Goal: Information Seeking & Learning: Obtain resource

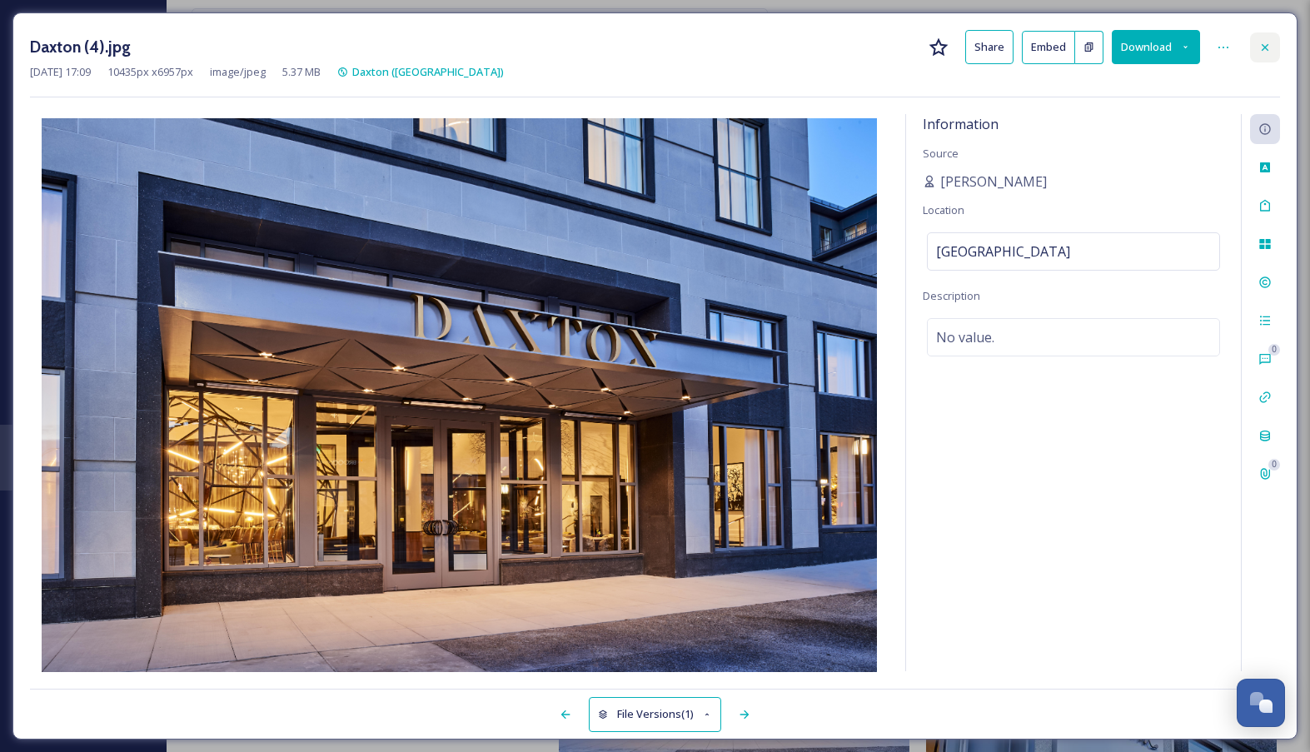
scroll to position [1662, 0]
click at [1260, 51] on icon at bounding box center [1264, 47] width 13 height 13
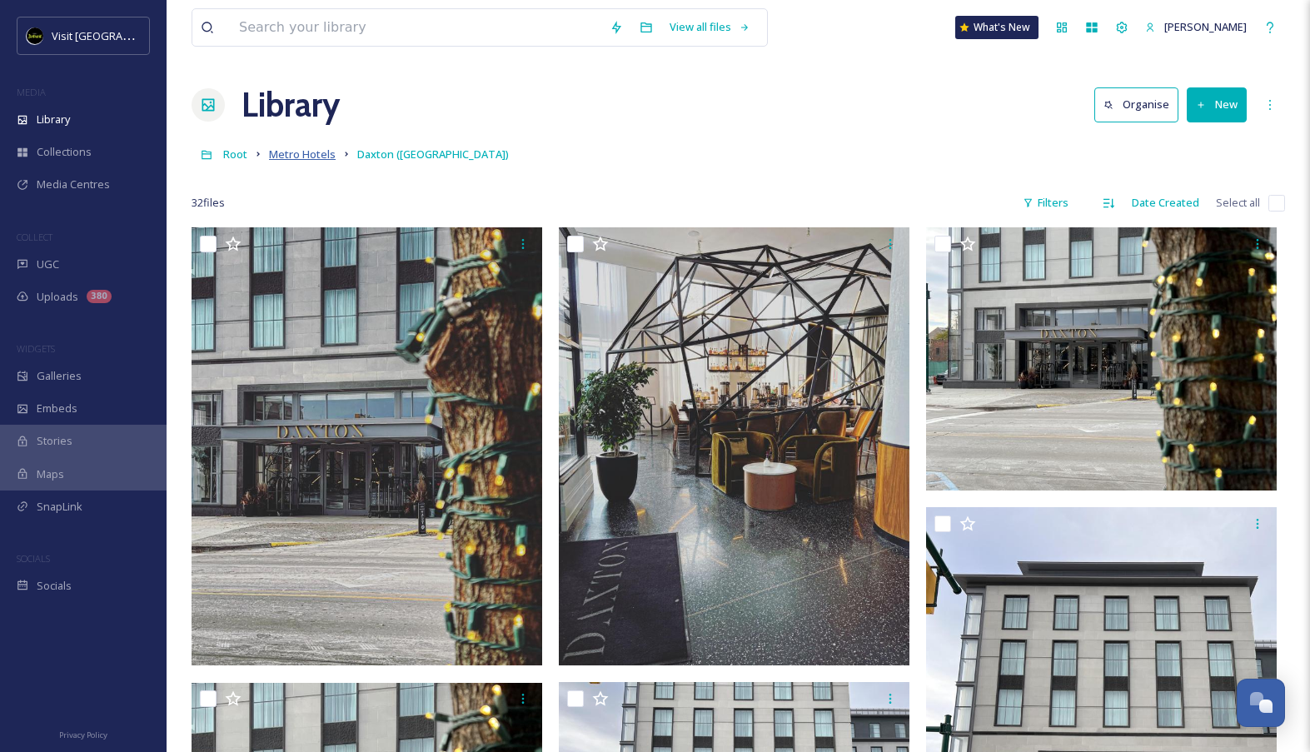
click at [323, 152] on span "Metro Hotels" at bounding box center [302, 154] width 67 height 15
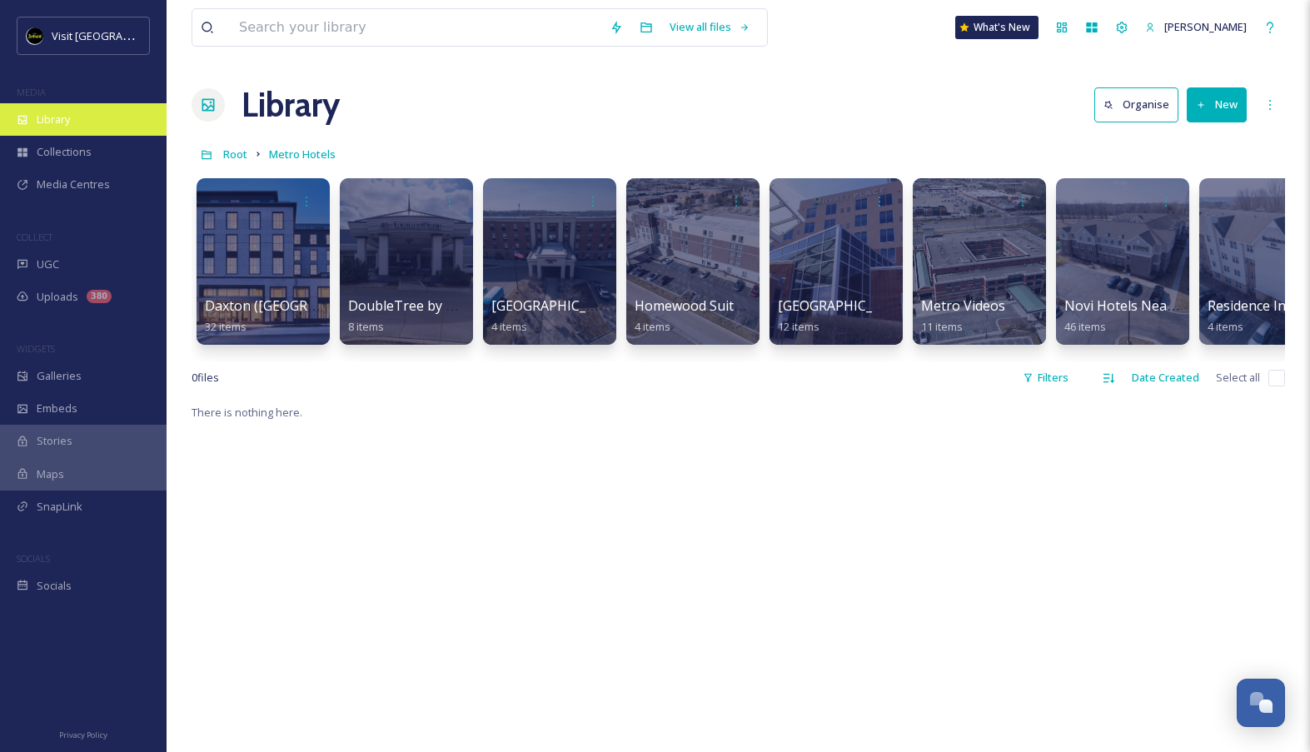
click at [77, 127] on div "Library" at bounding box center [83, 119] width 166 height 32
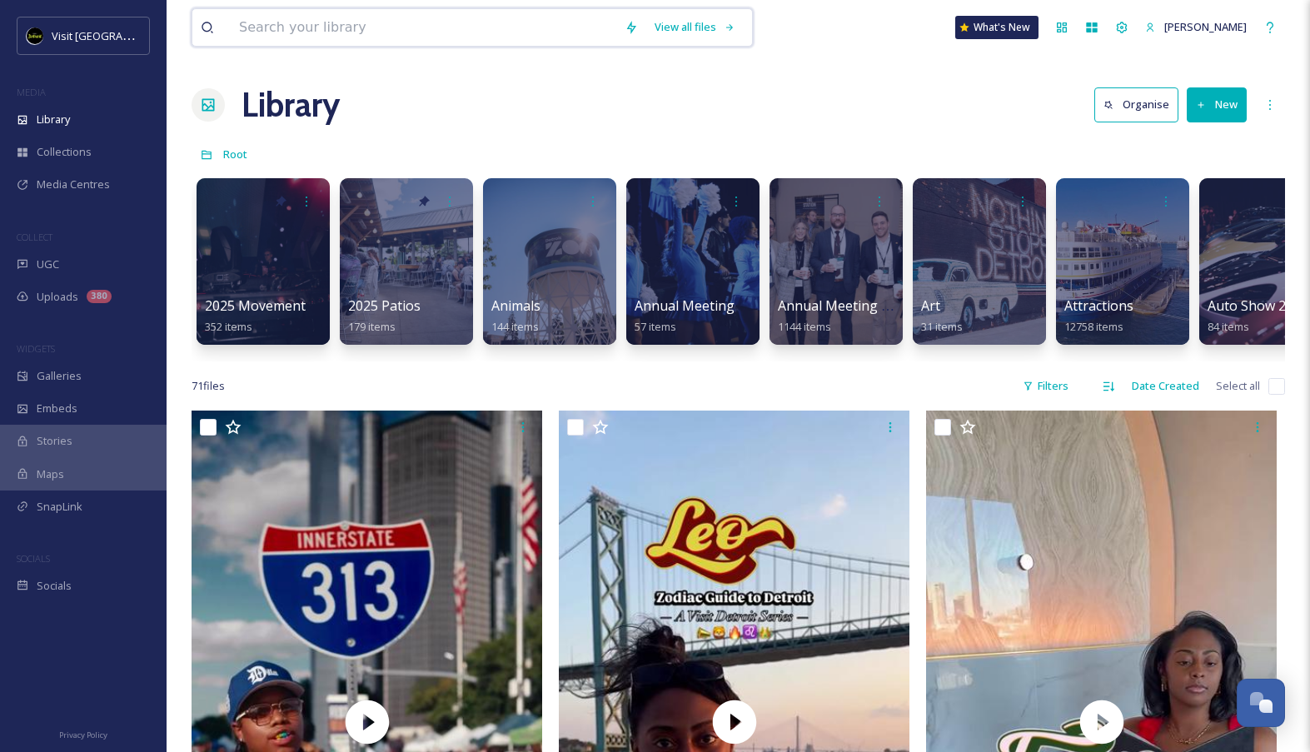
click at [331, 33] on input at bounding box center [423, 27] width 385 height 37
type input "vacation"
click at [721, 22] on div "Search" at bounding box center [695, 27] width 52 height 32
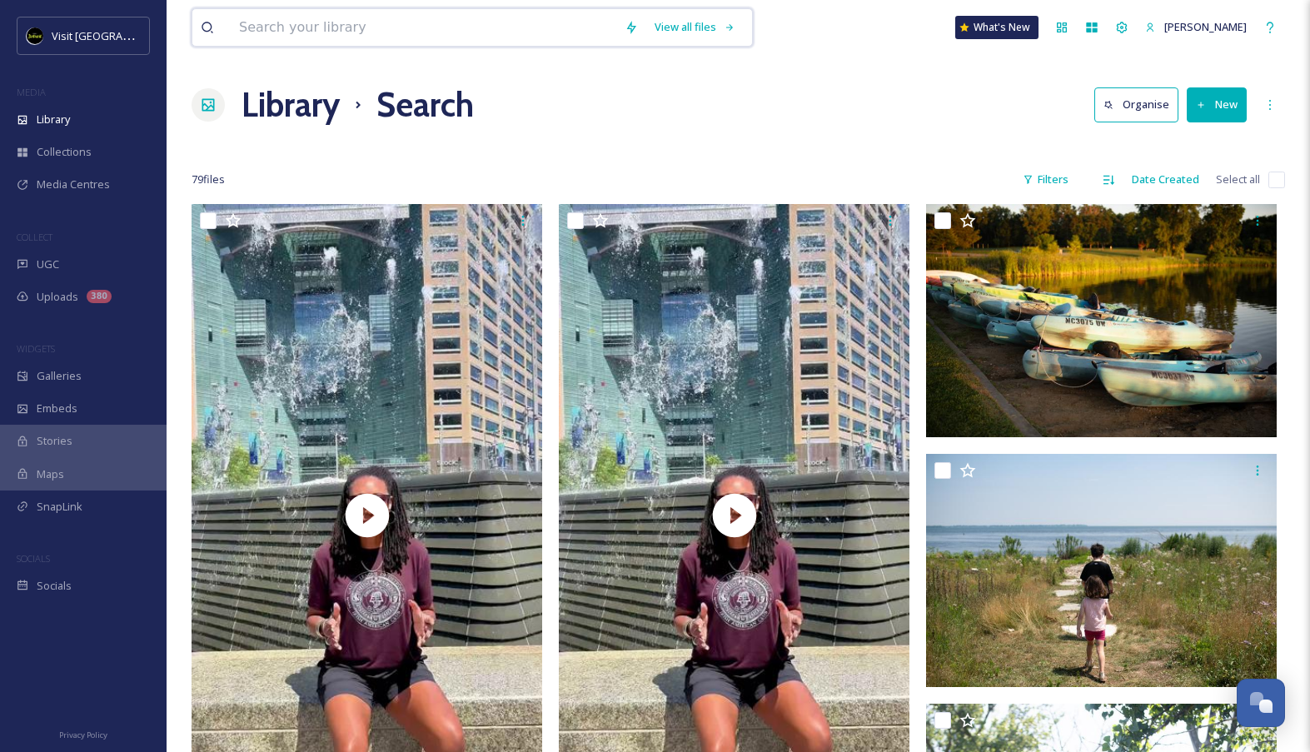
click at [583, 21] on input at bounding box center [423, 27] width 385 height 37
click at [721, 32] on div "Search" at bounding box center [695, 27] width 52 height 32
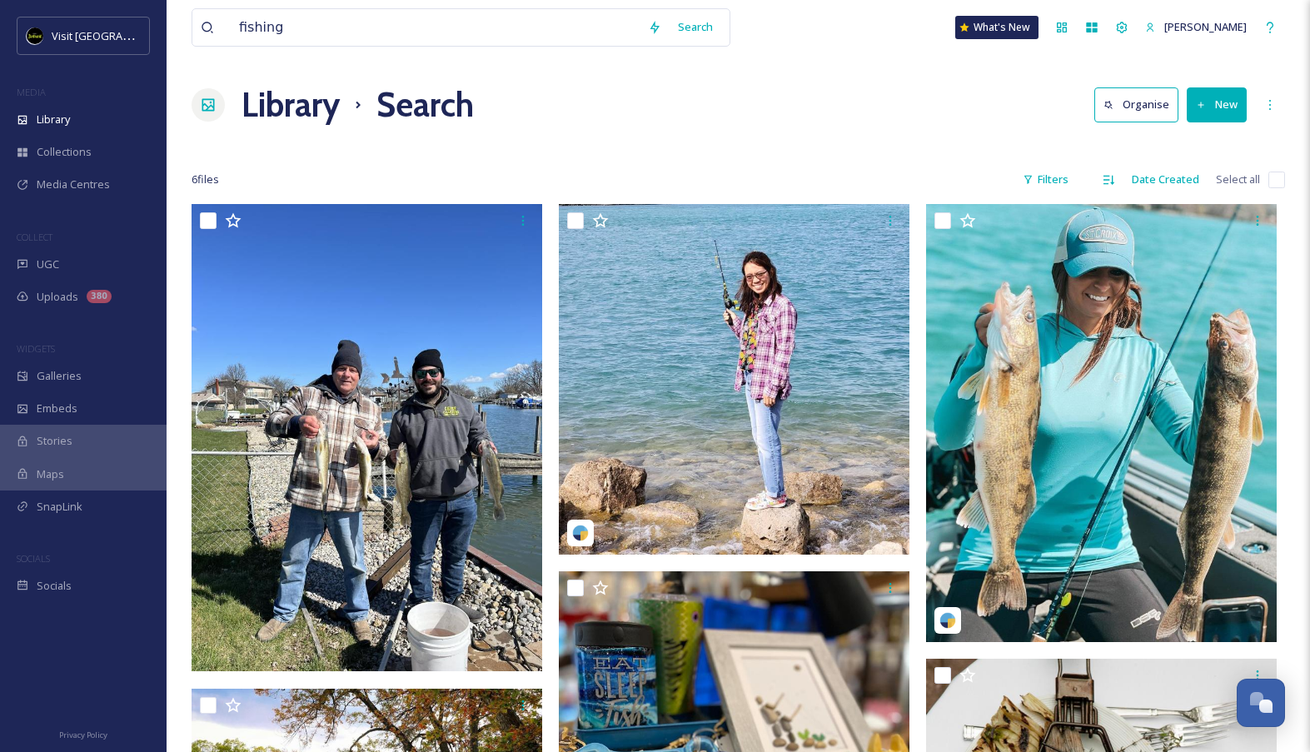
click at [854, 71] on div "fishing Search What's New [PERSON_NAME] Library Search Organise New Your Select…" at bounding box center [737, 606] width 1143 height 1212
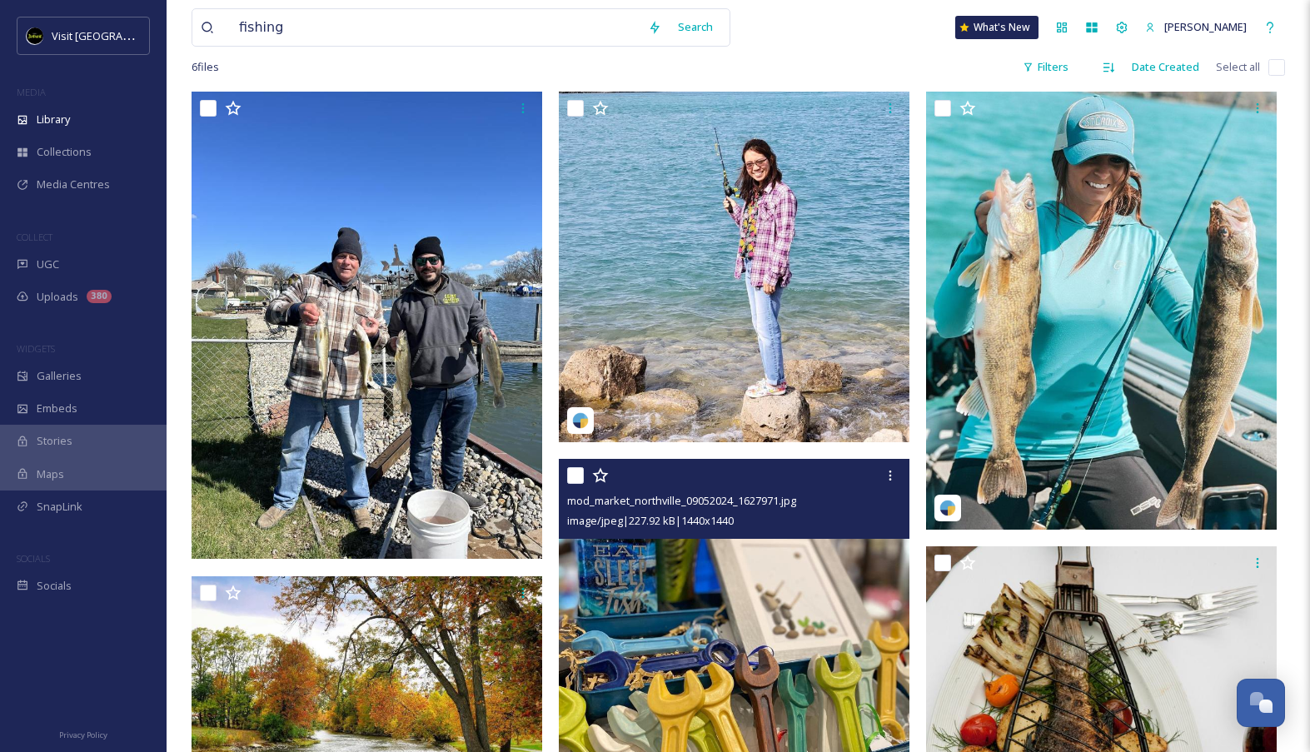
scroll to position [105, 0]
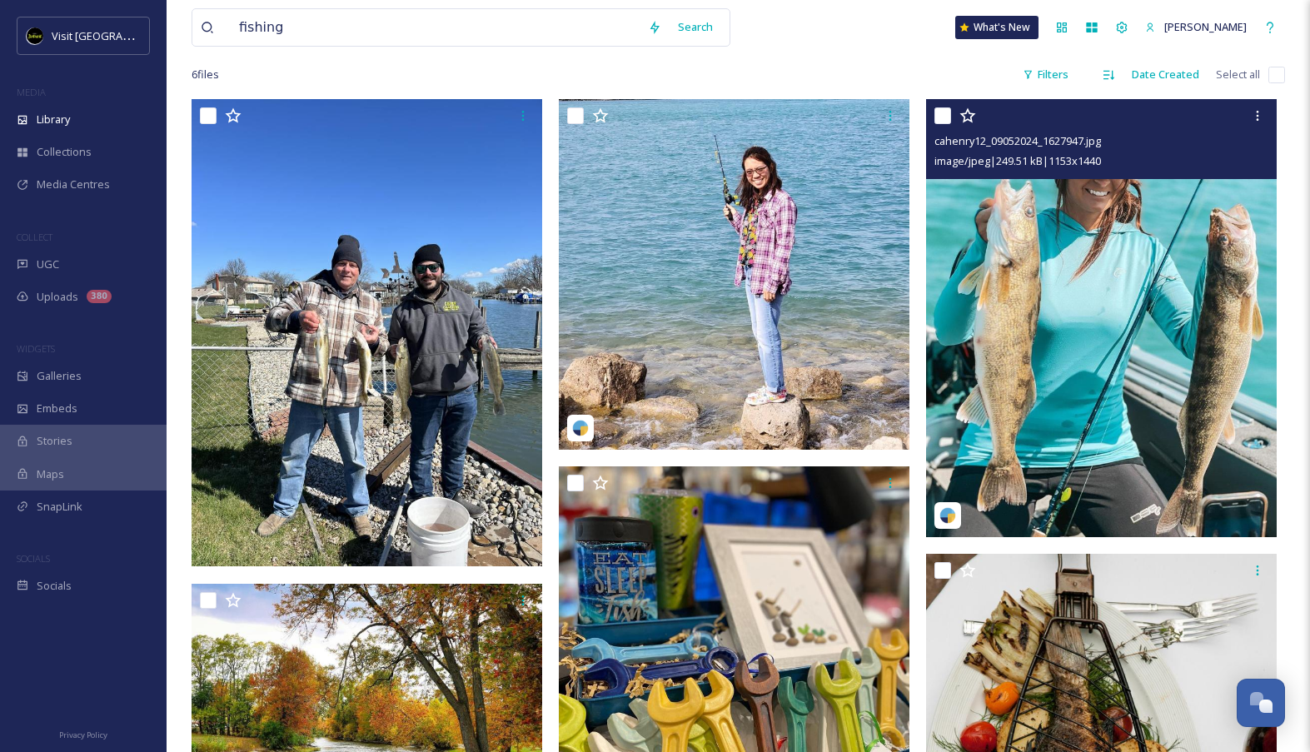
click at [992, 322] on img at bounding box center [1101, 318] width 350 height 438
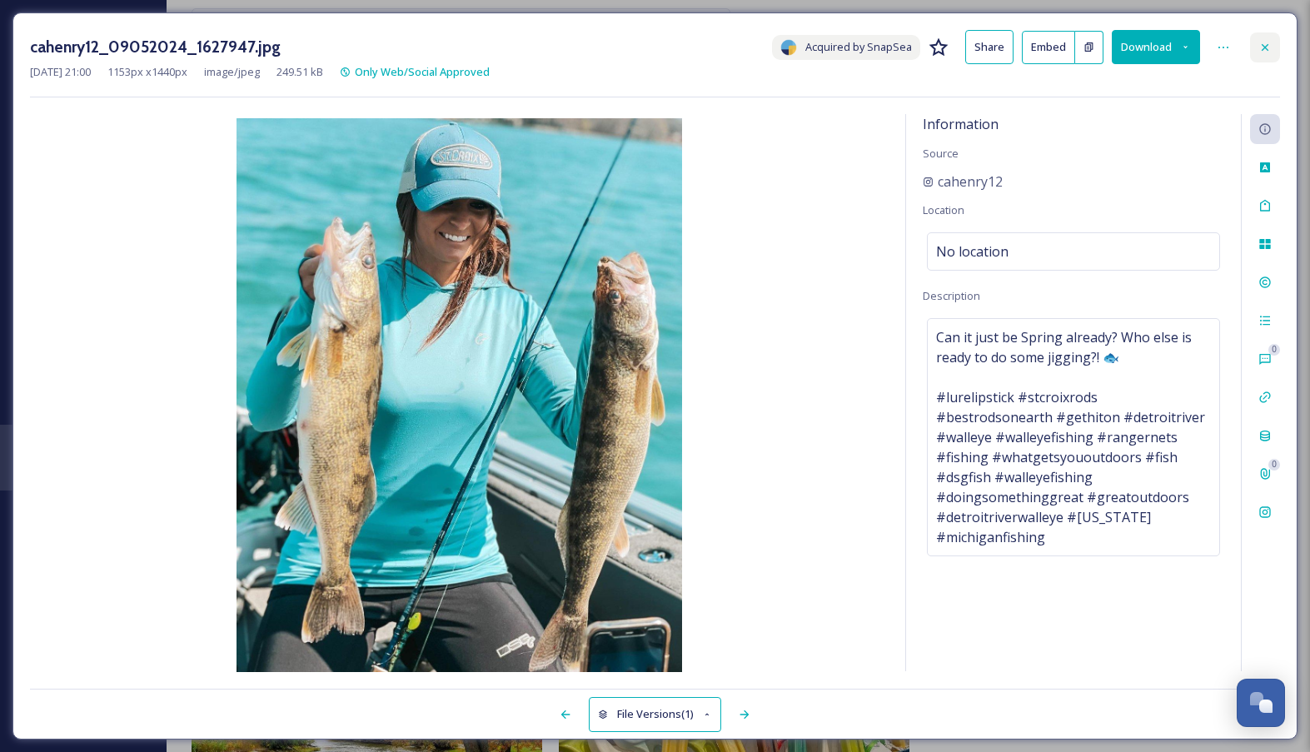
click at [1270, 32] on div at bounding box center [1265, 47] width 30 height 30
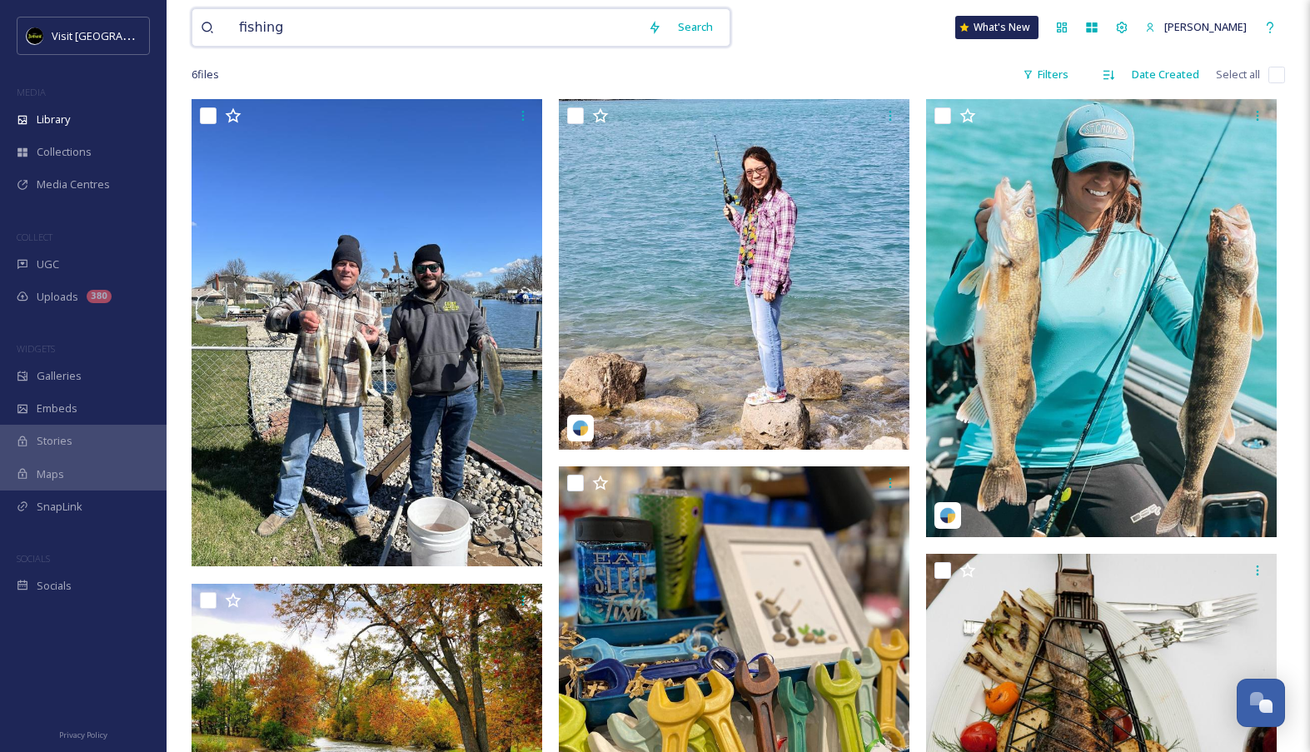
drag, startPoint x: 331, startPoint y: 37, endPoint x: 192, endPoint y: 23, distance: 138.8
click at [192, 23] on div "fishing Search" at bounding box center [460, 27] width 539 height 38
type input "eastern market"
click at [708, 20] on div "Search" at bounding box center [695, 27] width 52 height 32
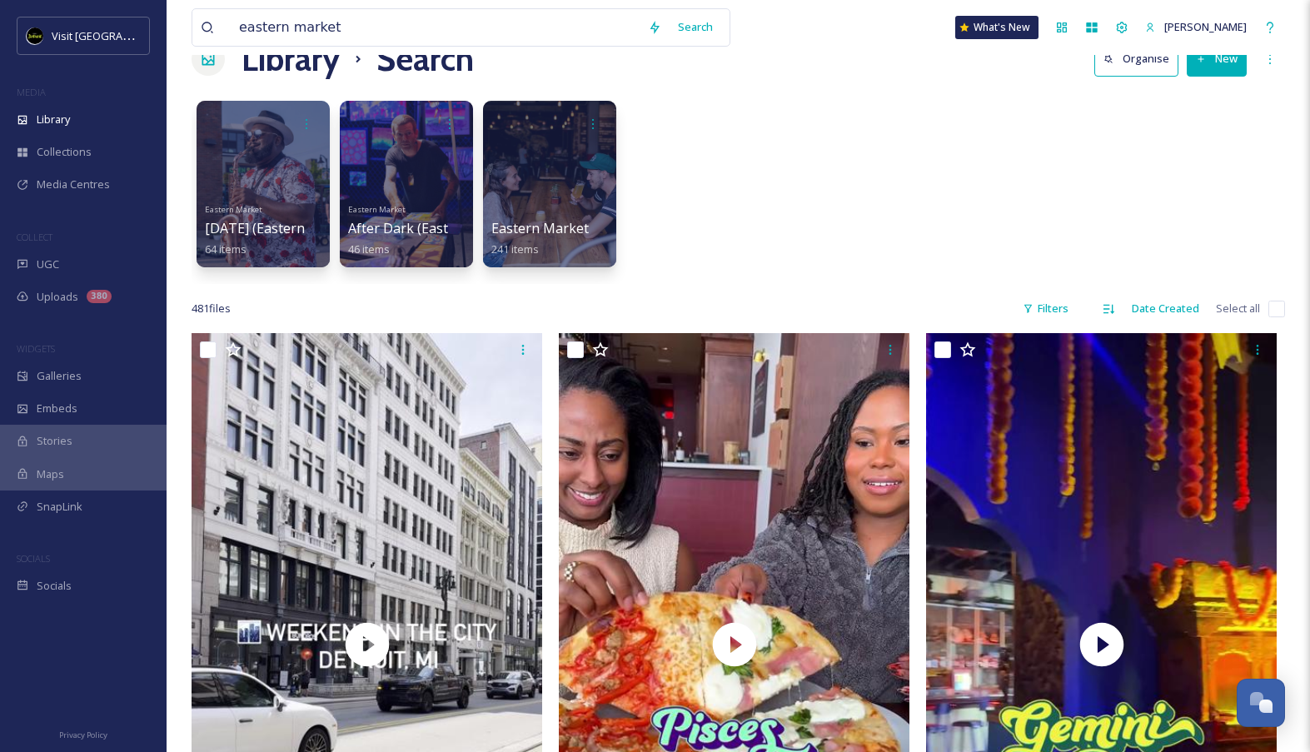
scroll to position [57, 0]
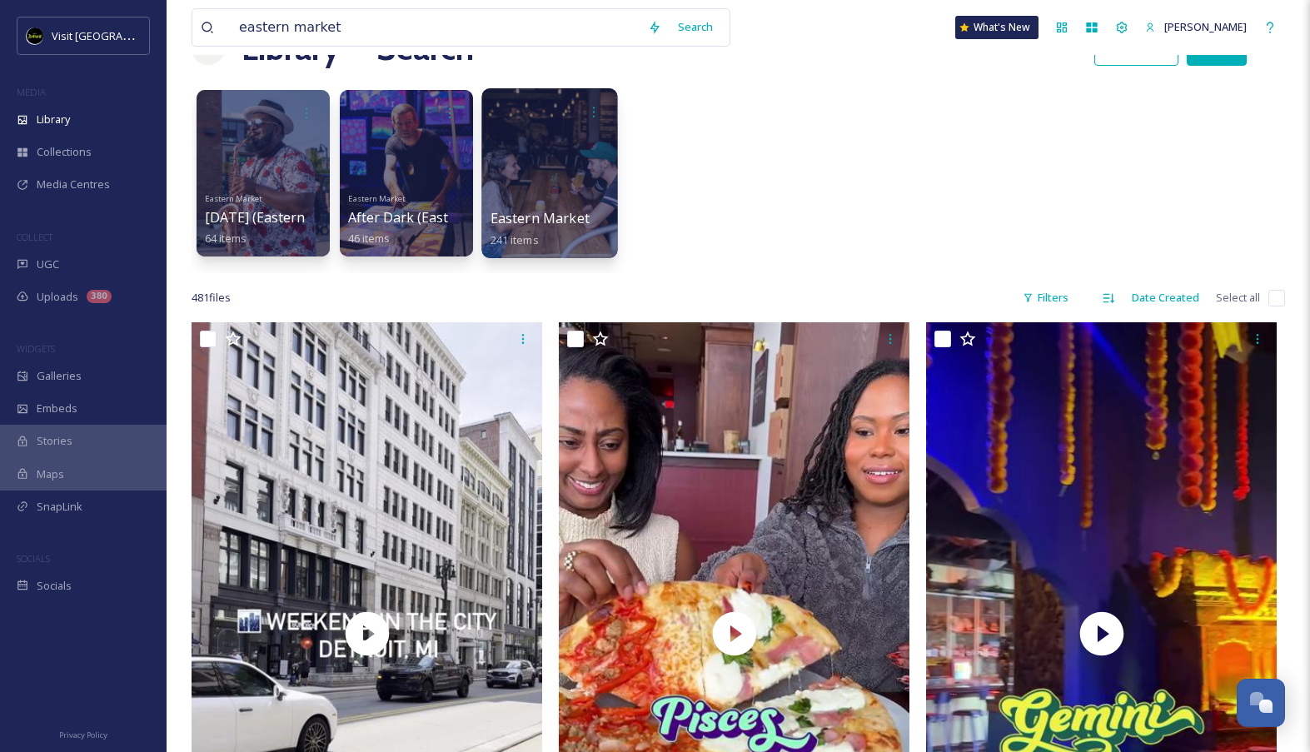
click at [607, 158] on div at bounding box center [549, 173] width 136 height 170
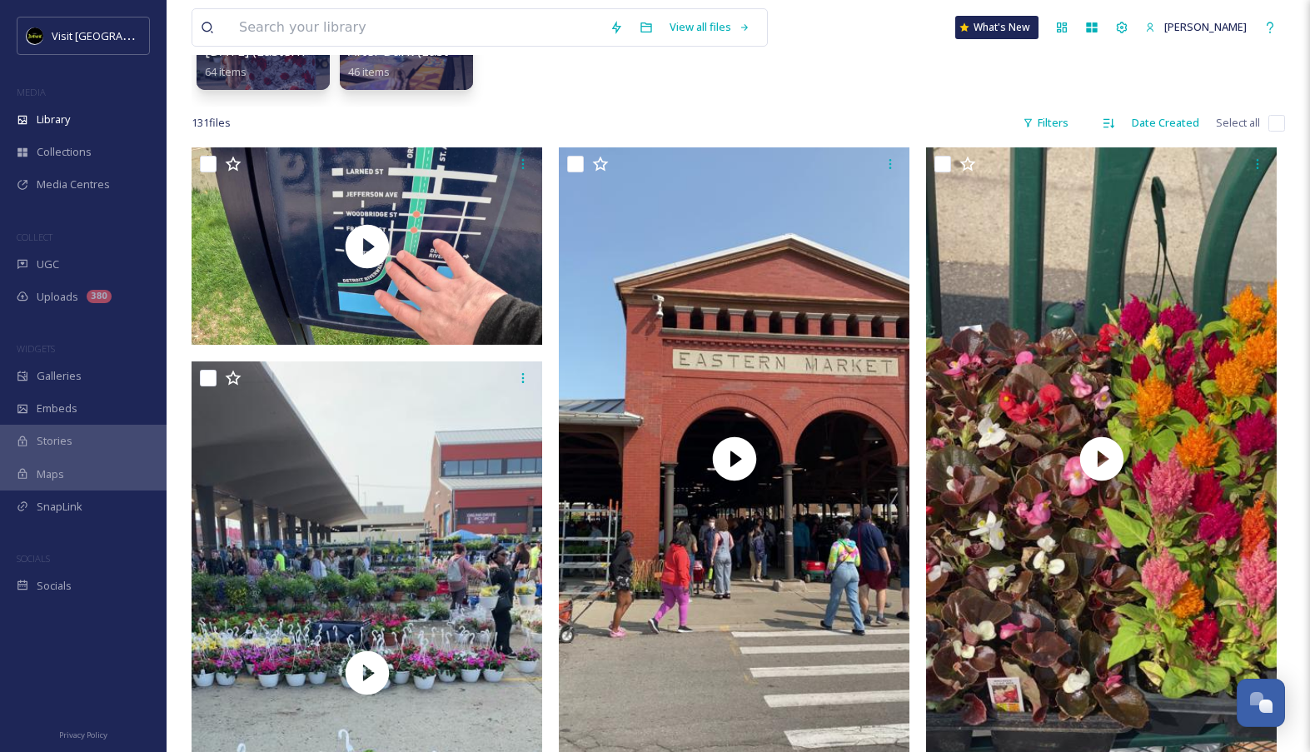
scroll to position [257, 0]
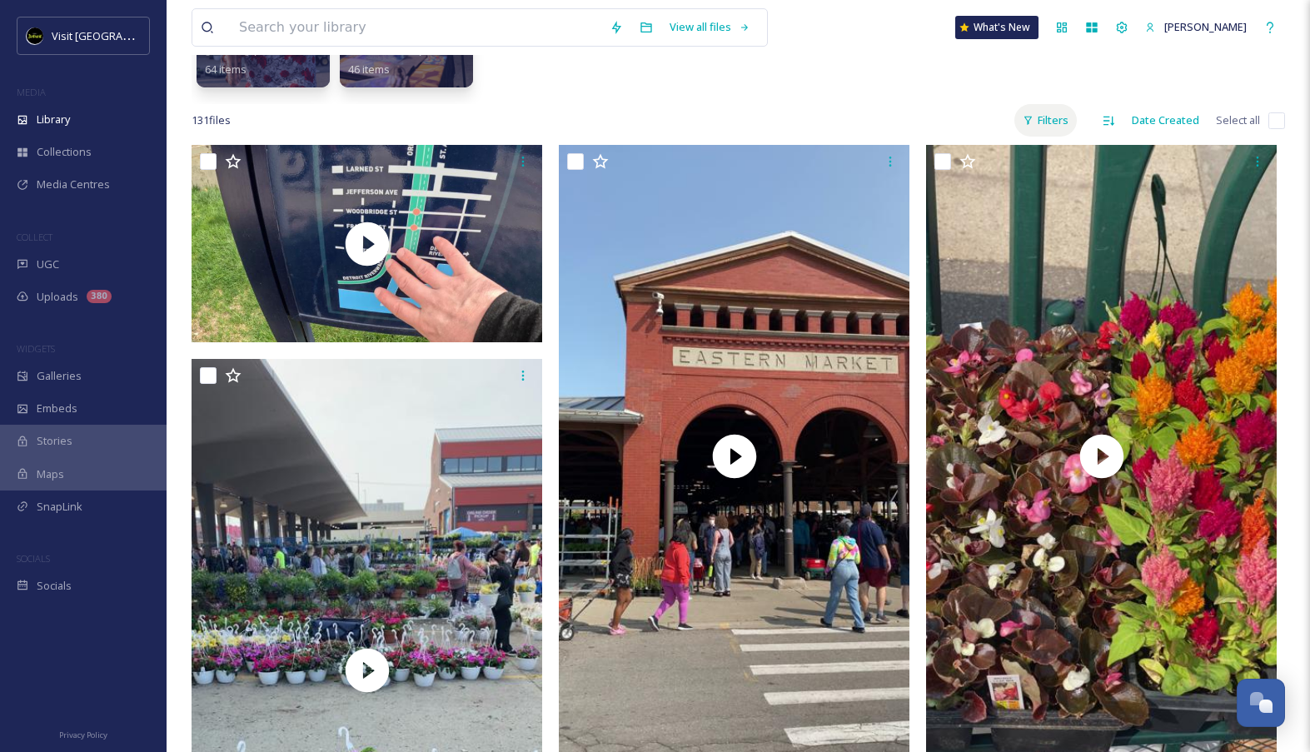
click at [1058, 127] on div "Filters" at bounding box center [1045, 120] width 62 height 32
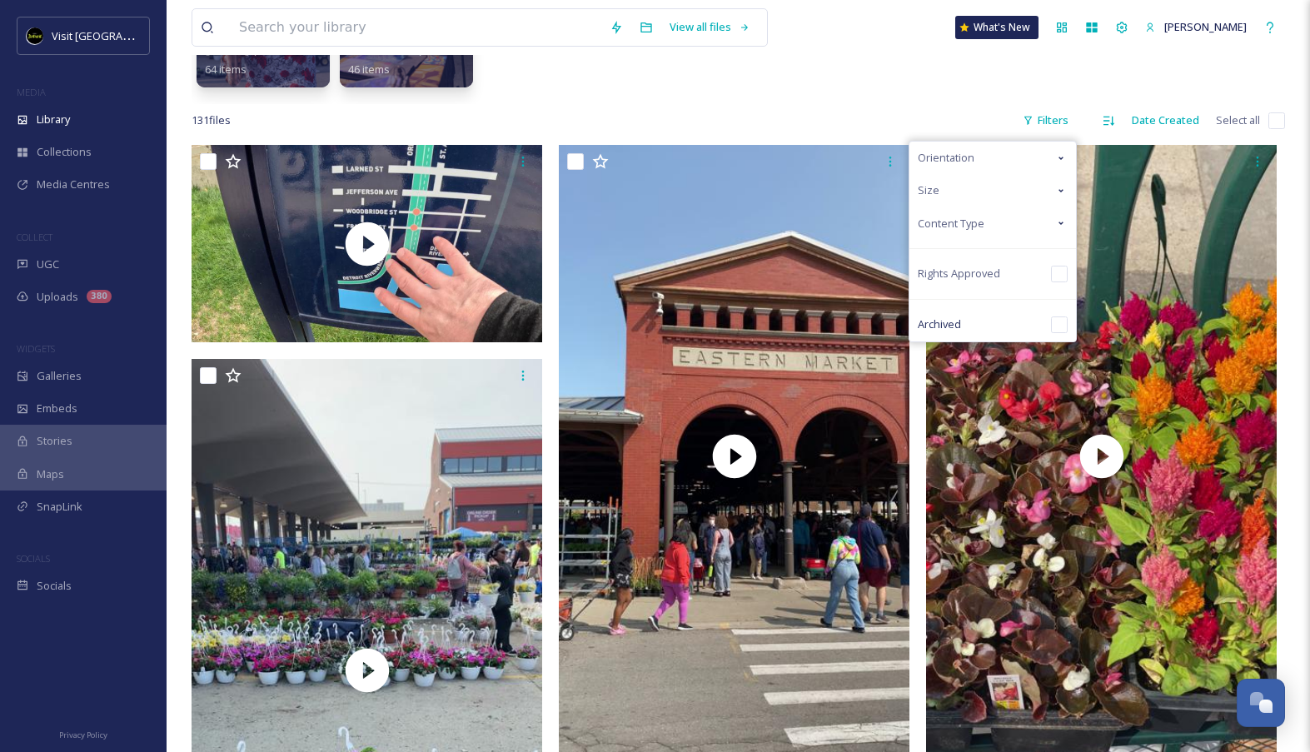
click at [1014, 224] on div "Content Type" at bounding box center [992, 223] width 166 height 32
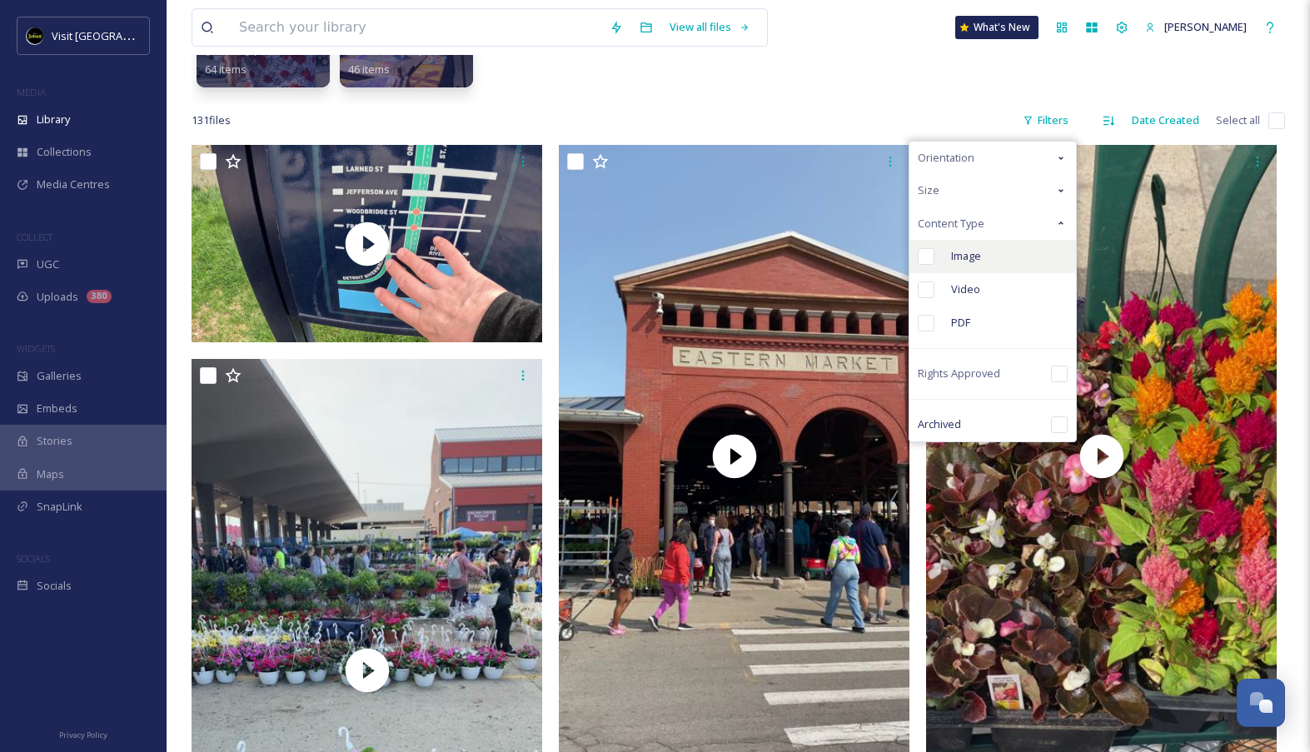
click at [996, 260] on div "Image" at bounding box center [992, 256] width 166 height 33
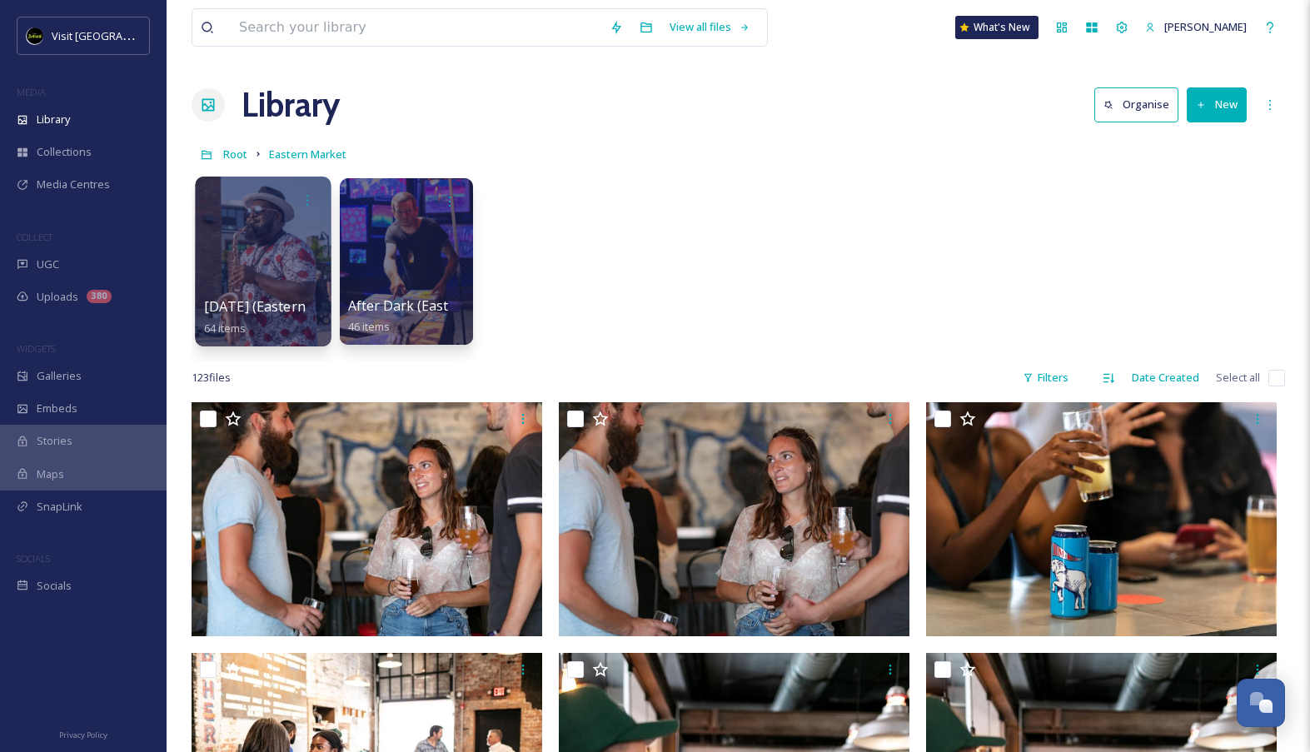
click at [300, 293] on div at bounding box center [263, 261] width 136 height 170
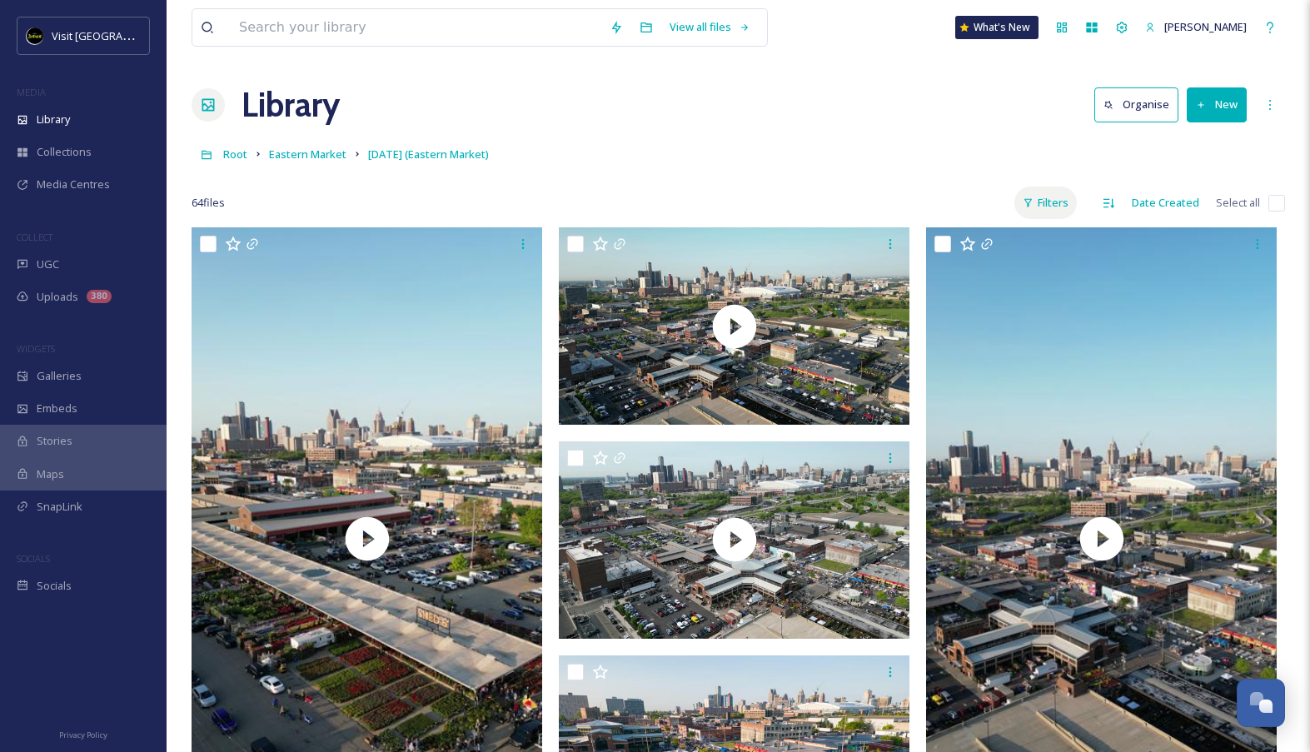
click at [1049, 192] on div "Filters" at bounding box center [1045, 202] width 62 height 32
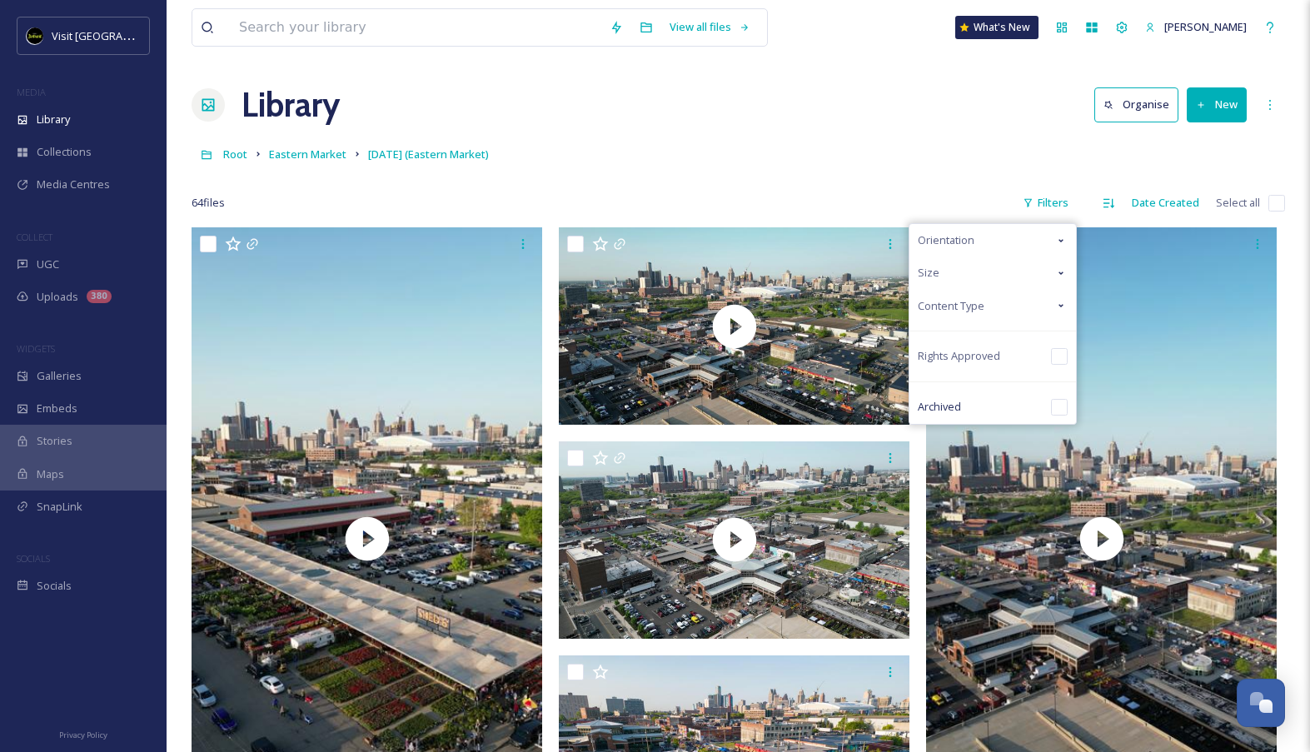
click at [991, 285] on div "Size" at bounding box center [992, 272] width 166 height 32
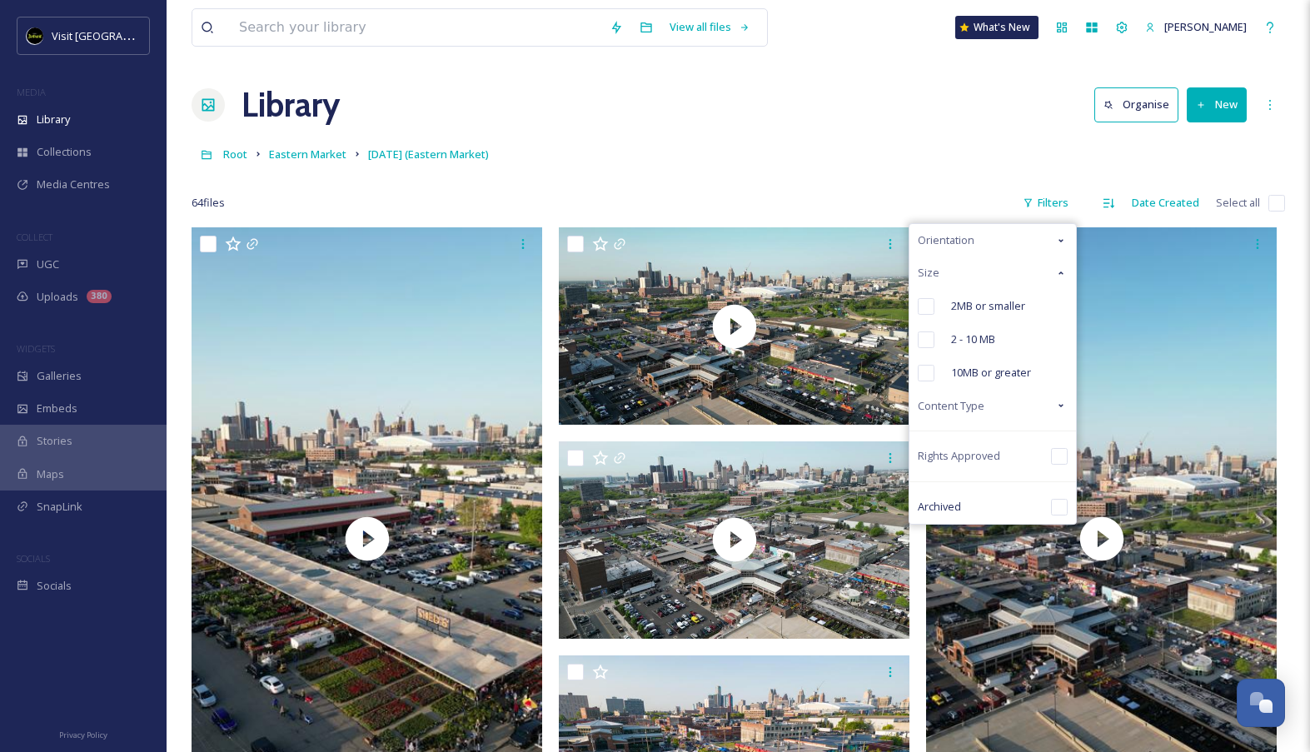
click at [979, 277] on div "Size" at bounding box center [992, 272] width 166 height 32
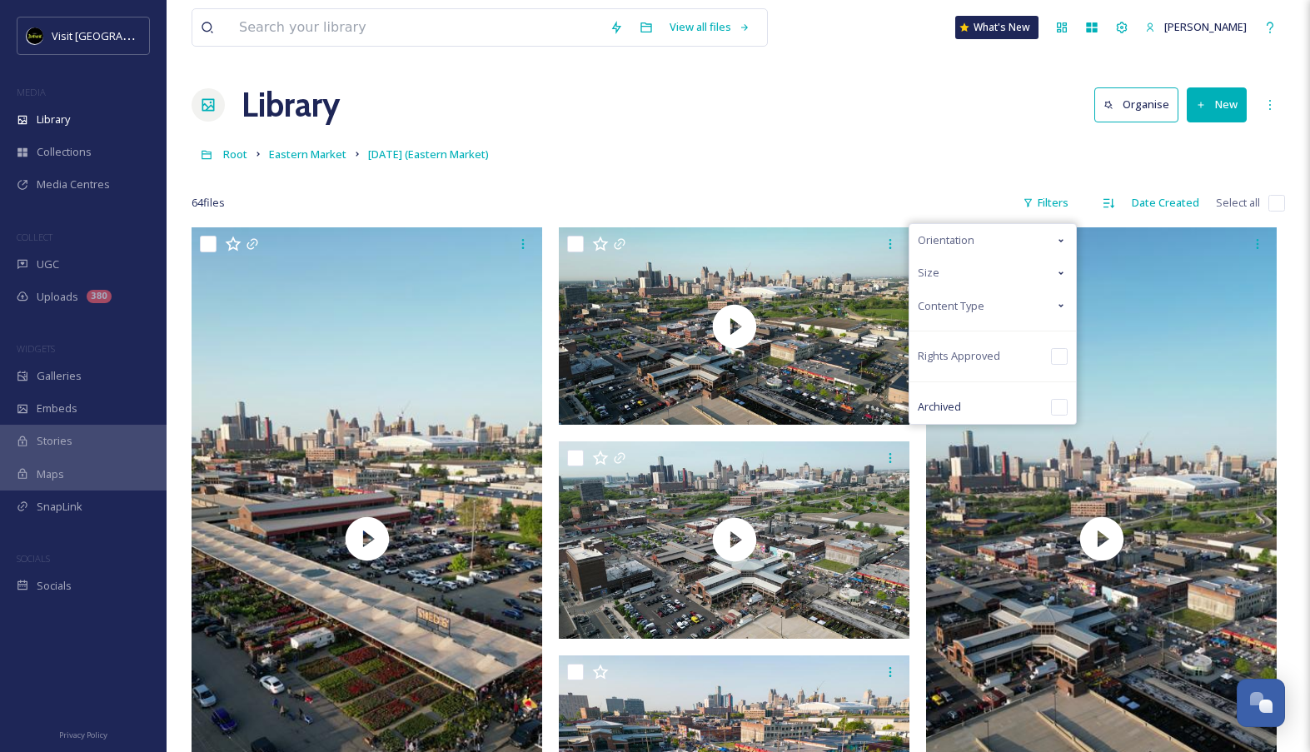
click at [987, 304] on div "Content Type" at bounding box center [992, 306] width 166 height 32
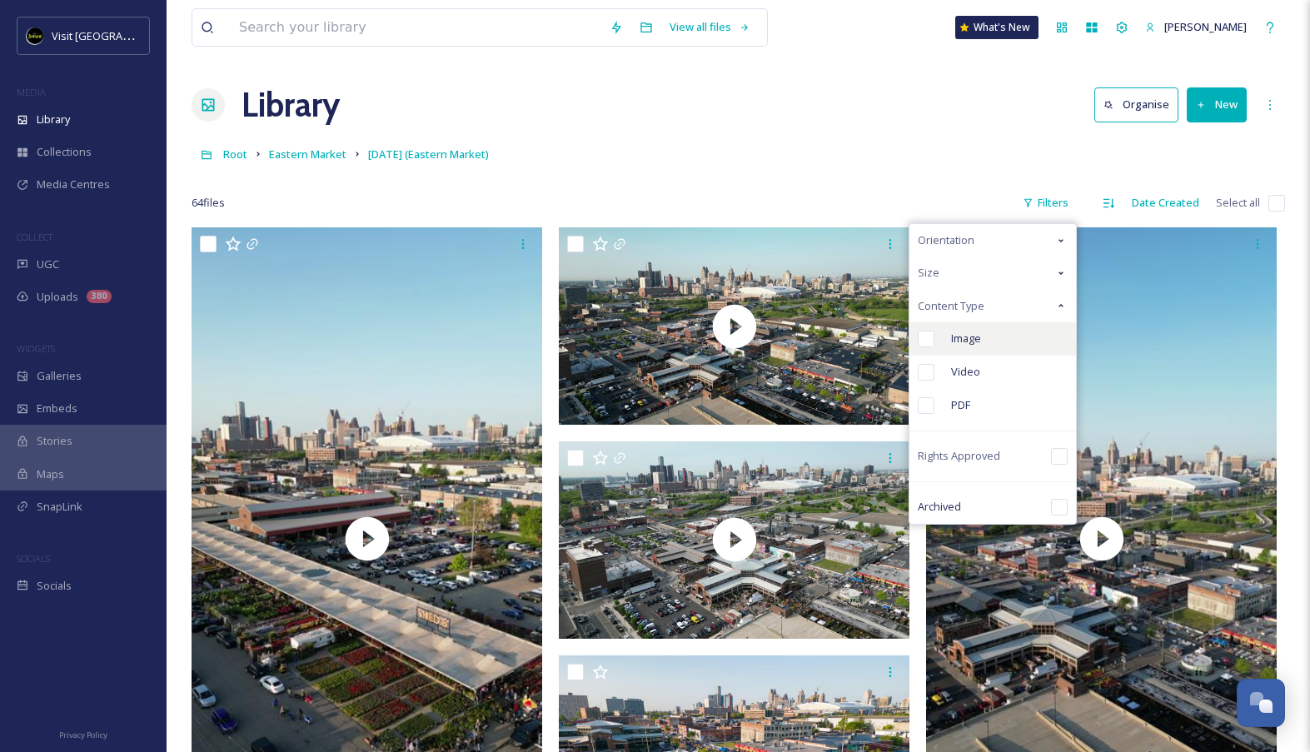
click at [981, 344] on span "Image" at bounding box center [966, 339] width 30 height 16
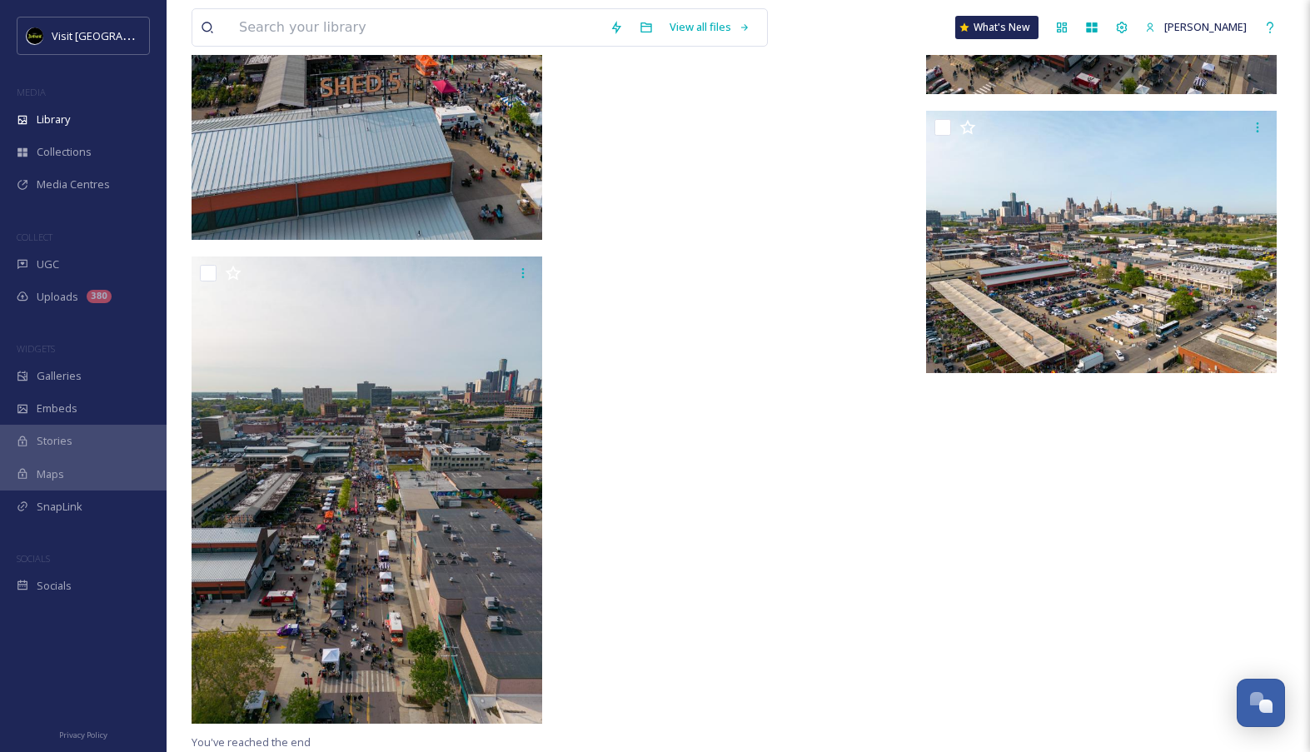
scroll to position [7222, 0]
click at [69, 105] on div "Library" at bounding box center [83, 119] width 166 height 32
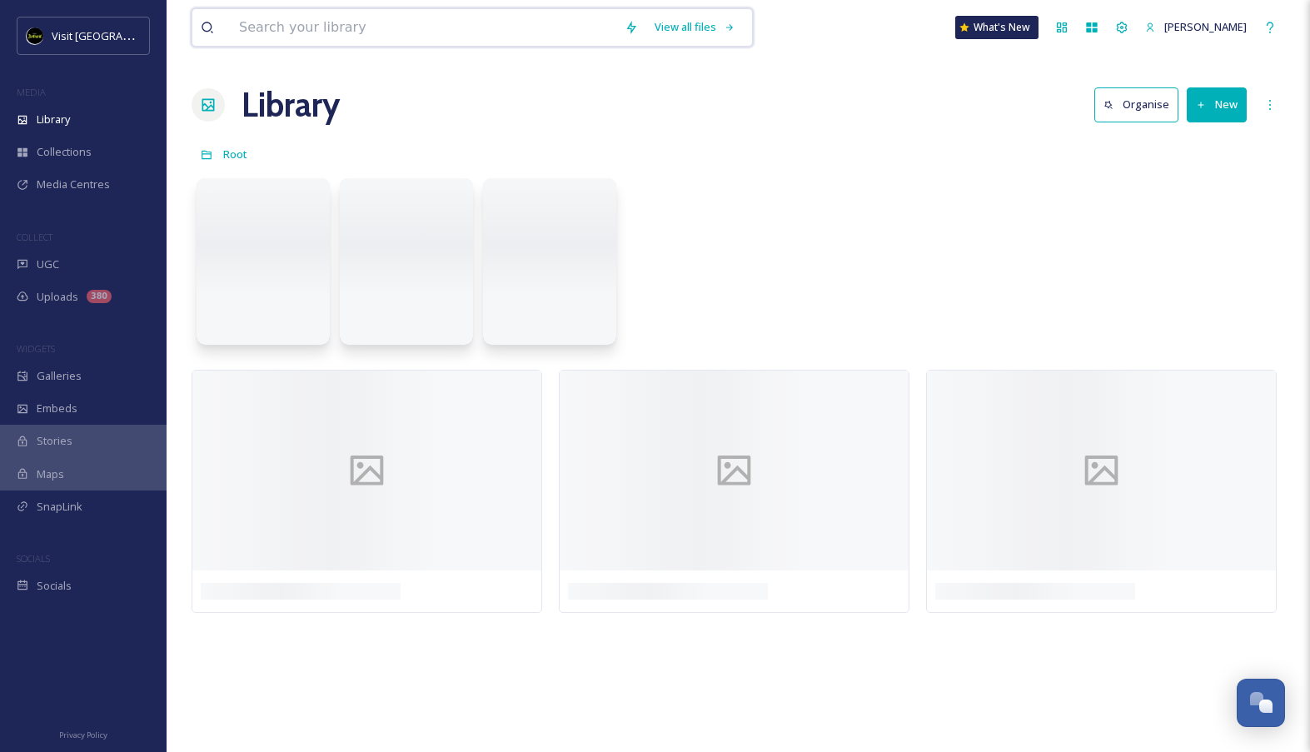
click at [319, 36] on input at bounding box center [423, 27] width 385 height 37
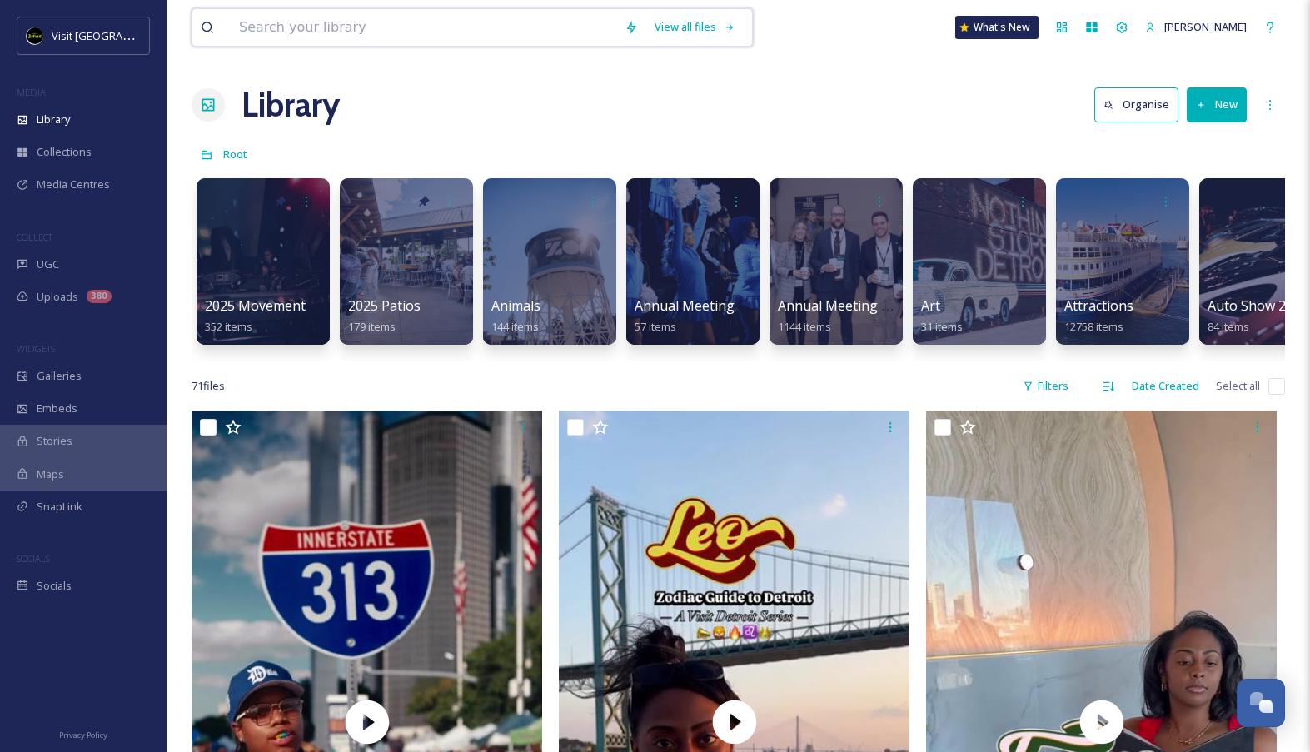
click at [412, 43] on input at bounding box center [423, 27] width 385 height 37
type input "[DATE]"
drag, startPoint x: 412, startPoint y: 43, endPoint x: 733, endPoint y: 29, distance: 320.8
click at [721, 29] on div "Search" at bounding box center [695, 27] width 52 height 32
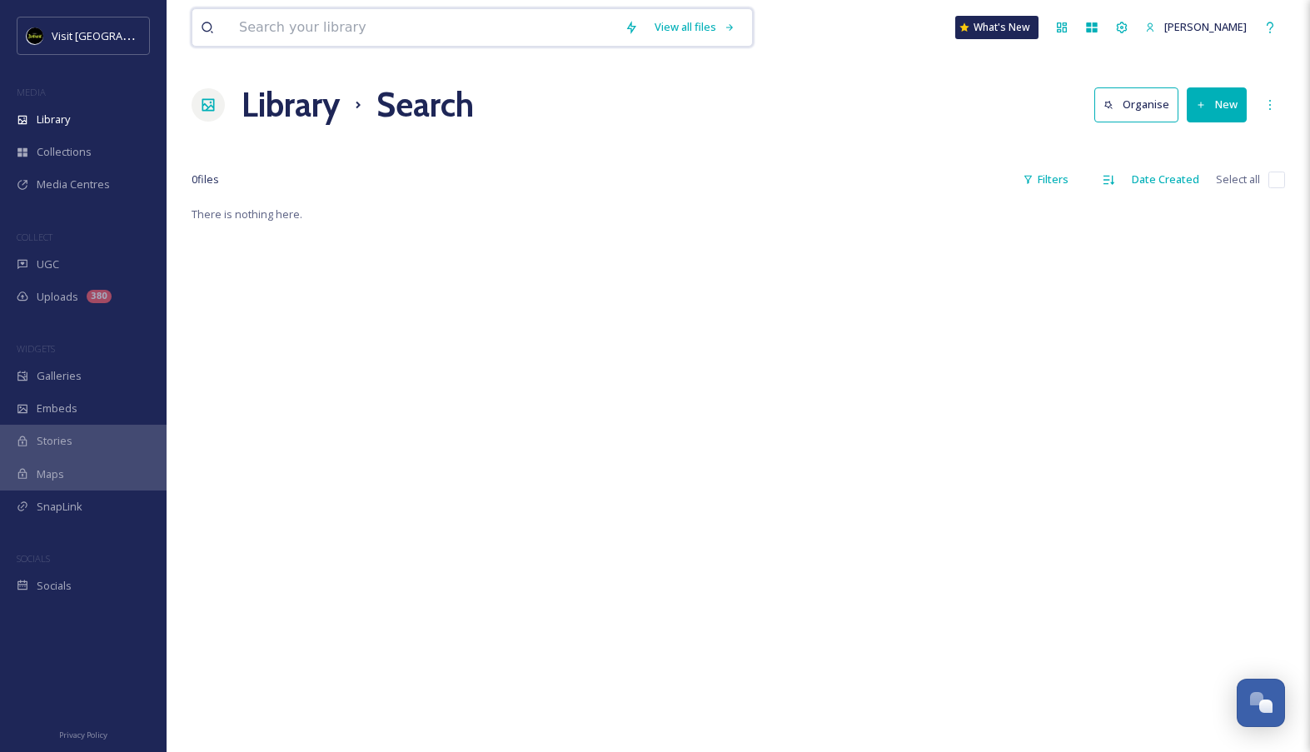
click at [358, 32] on input at bounding box center [423, 27] width 385 height 37
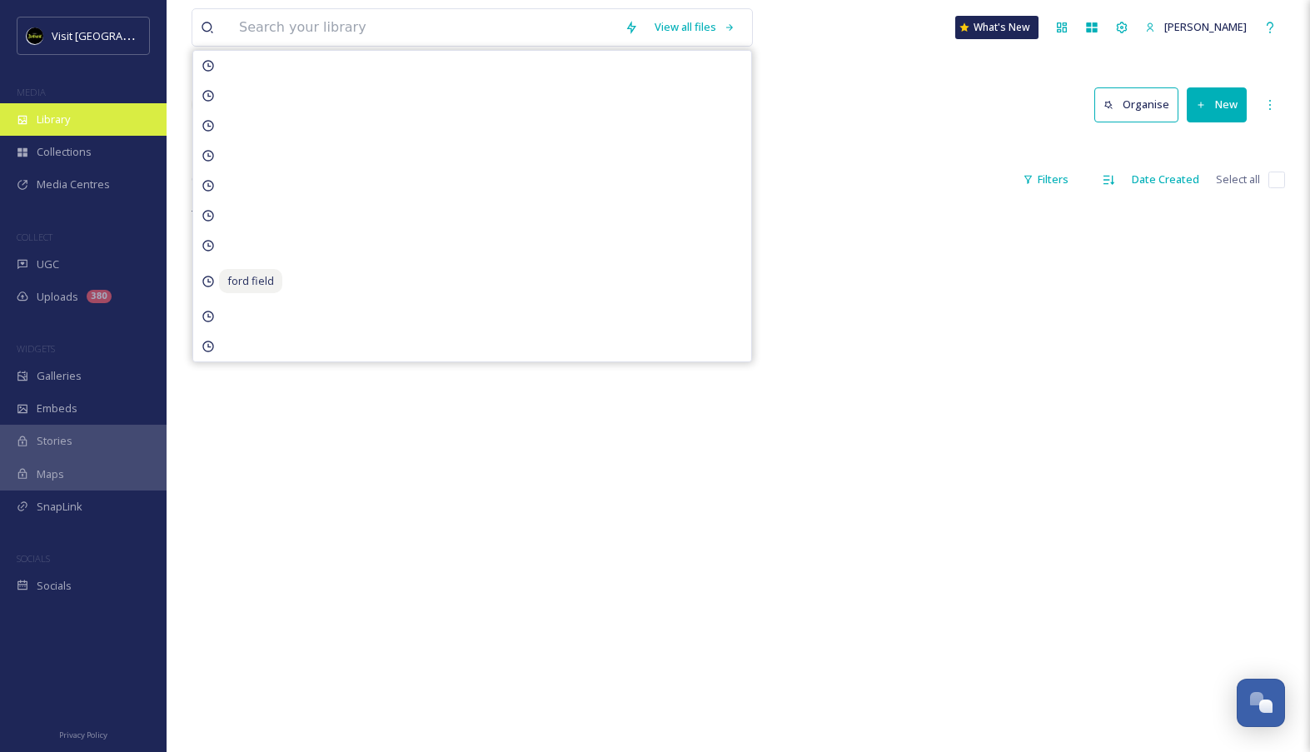
click at [83, 112] on div "Library" at bounding box center [83, 119] width 166 height 32
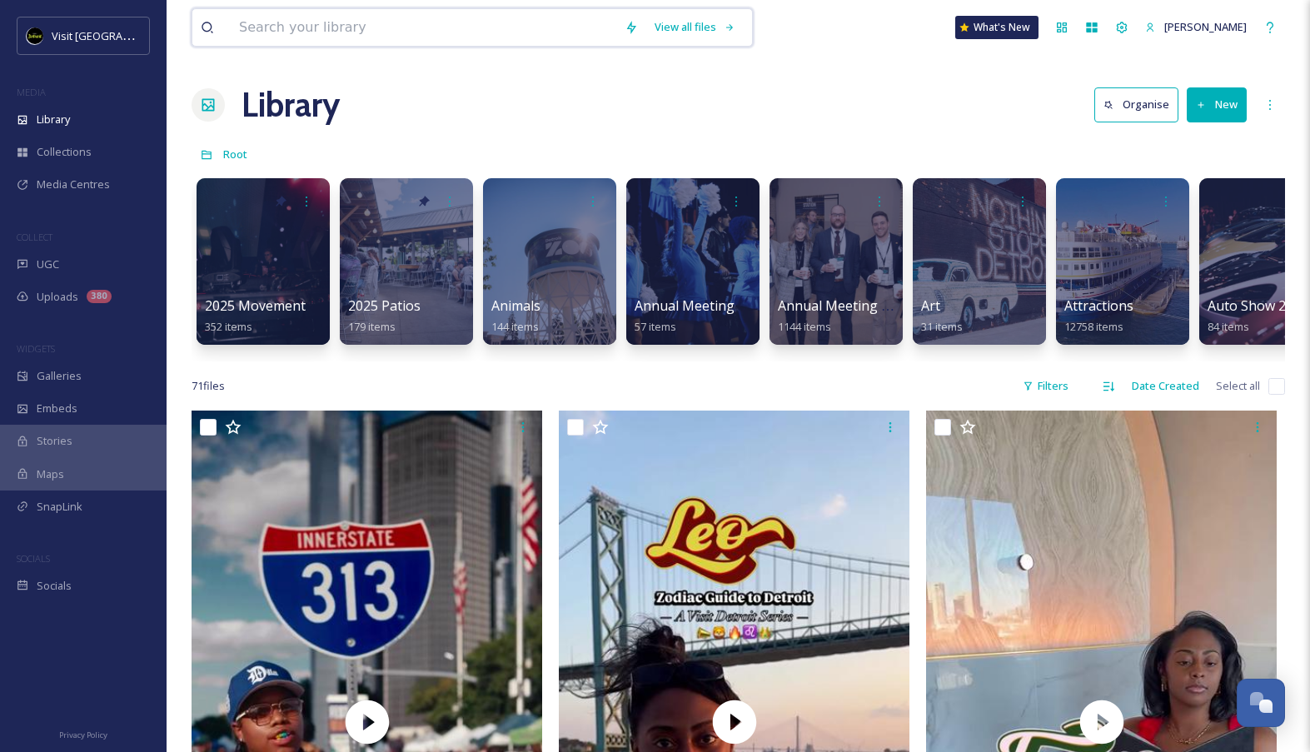
click at [450, 17] on input at bounding box center [423, 27] width 385 height 37
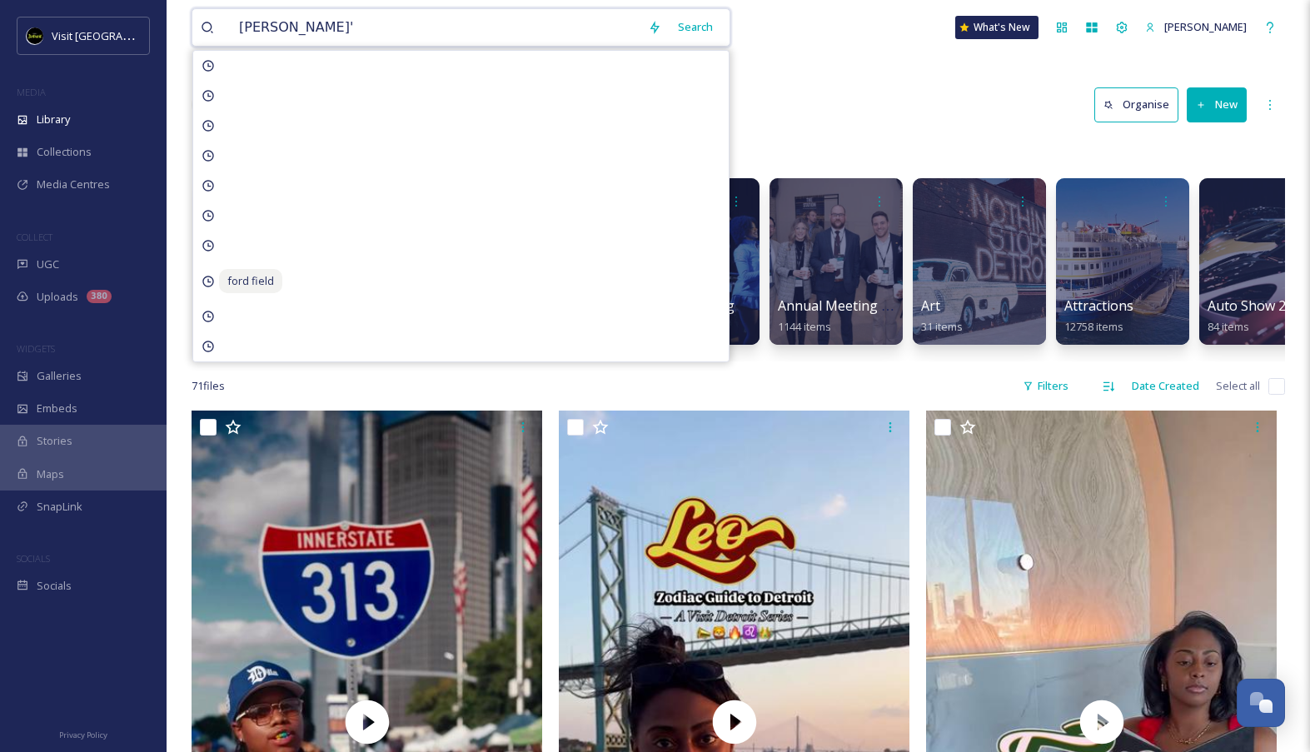
type input "[PERSON_NAME]'s"
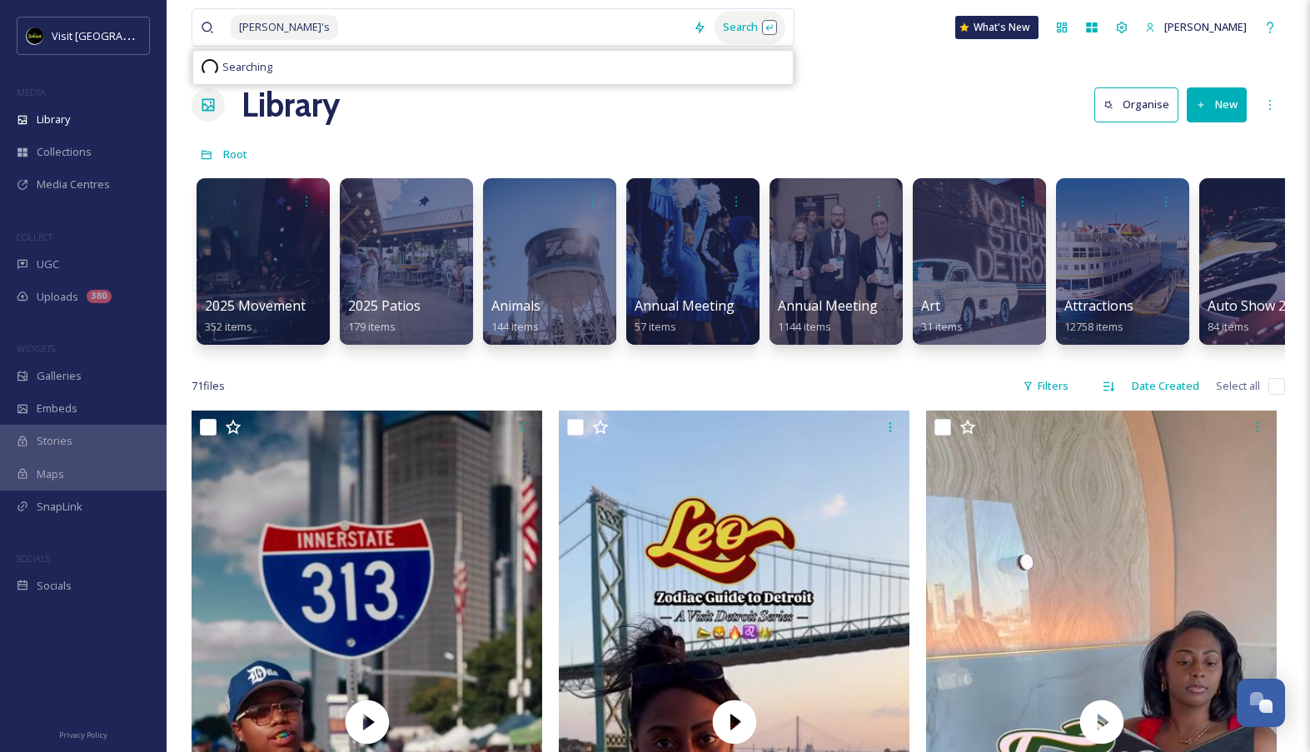
click at [739, 37] on div "Search" at bounding box center [749, 27] width 71 height 32
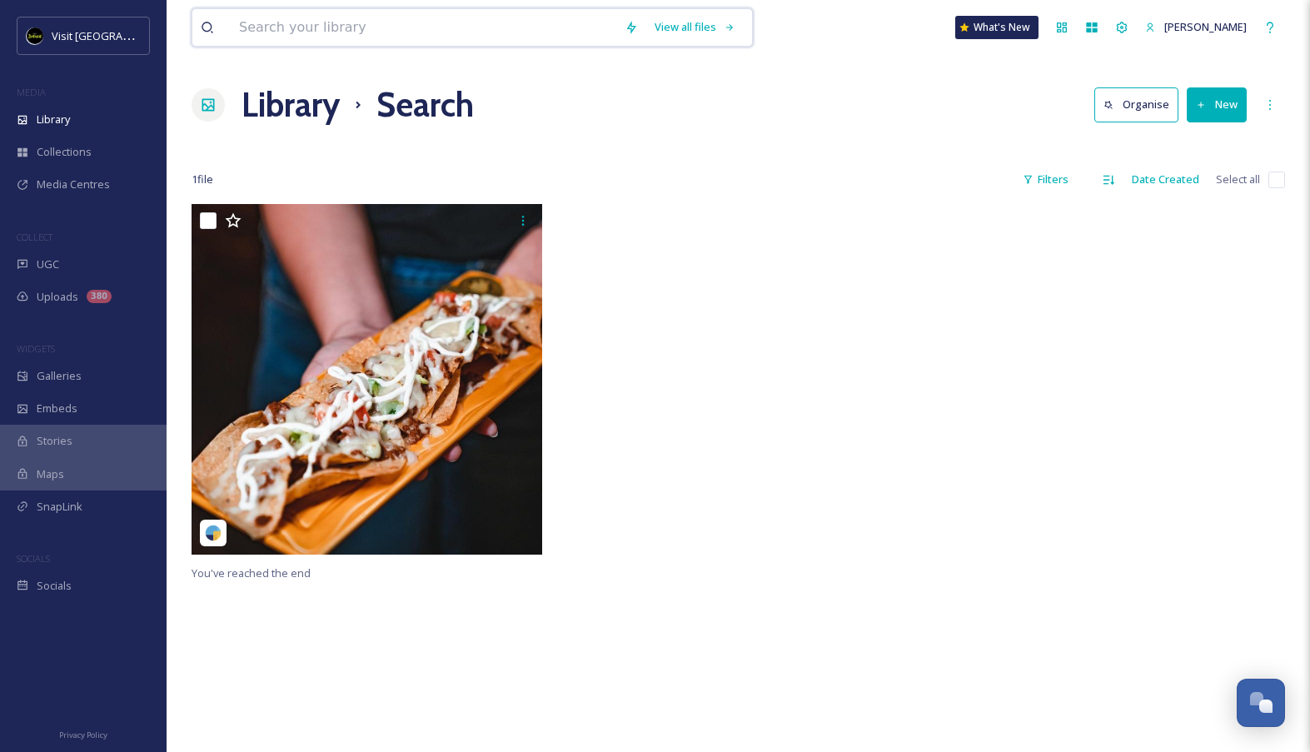
click at [465, 24] on input at bounding box center [423, 27] width 385 height 37
drag, startPoint x: 736, startPoint y: 27, endPoint x: 718, endPoint y: 25, distance: 17.6
click at [718, 25] on div "Search" at bounding box center [695, 27] width 52 height 32
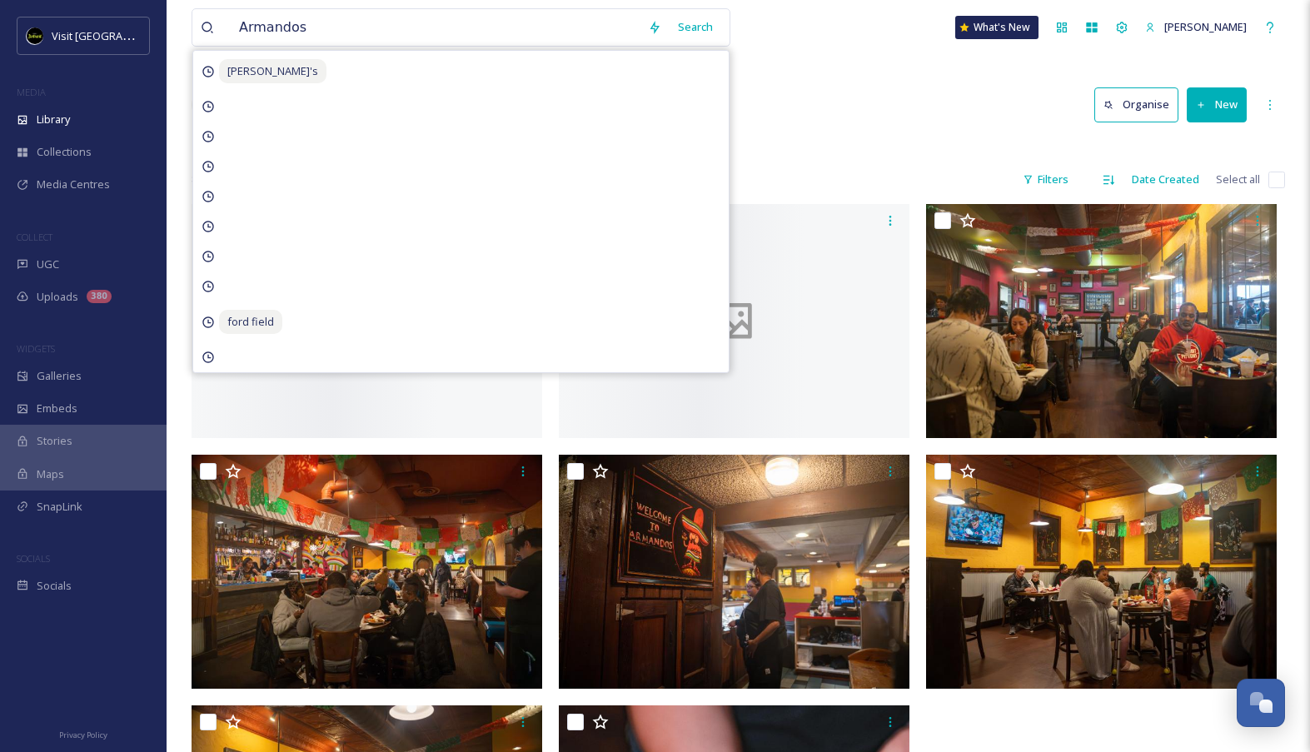
click at [847, 74] on div "[PERSON_NAME] Search [PERSON_NAME]'s ford field What's New [PERSON_NAME] Librar…" at bounding box center [737, 542] width 1143 height 1084
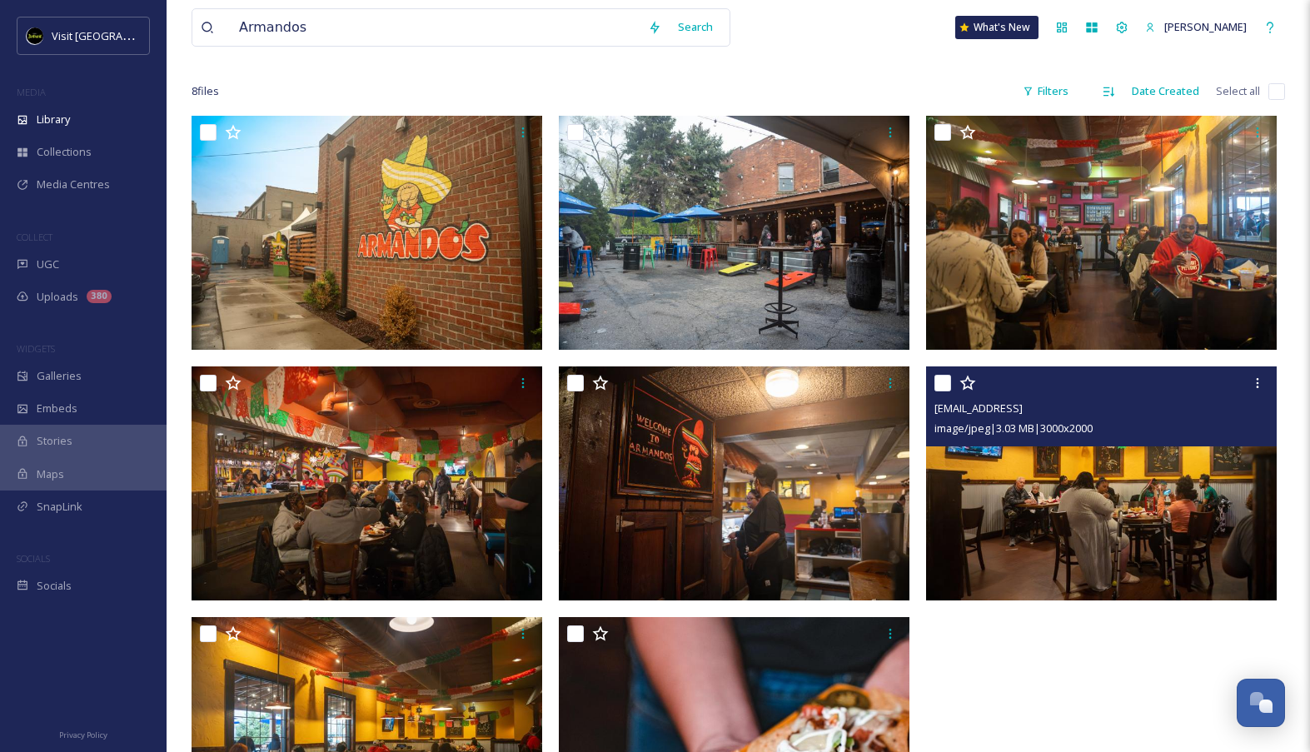
scroll to position [21, 0]
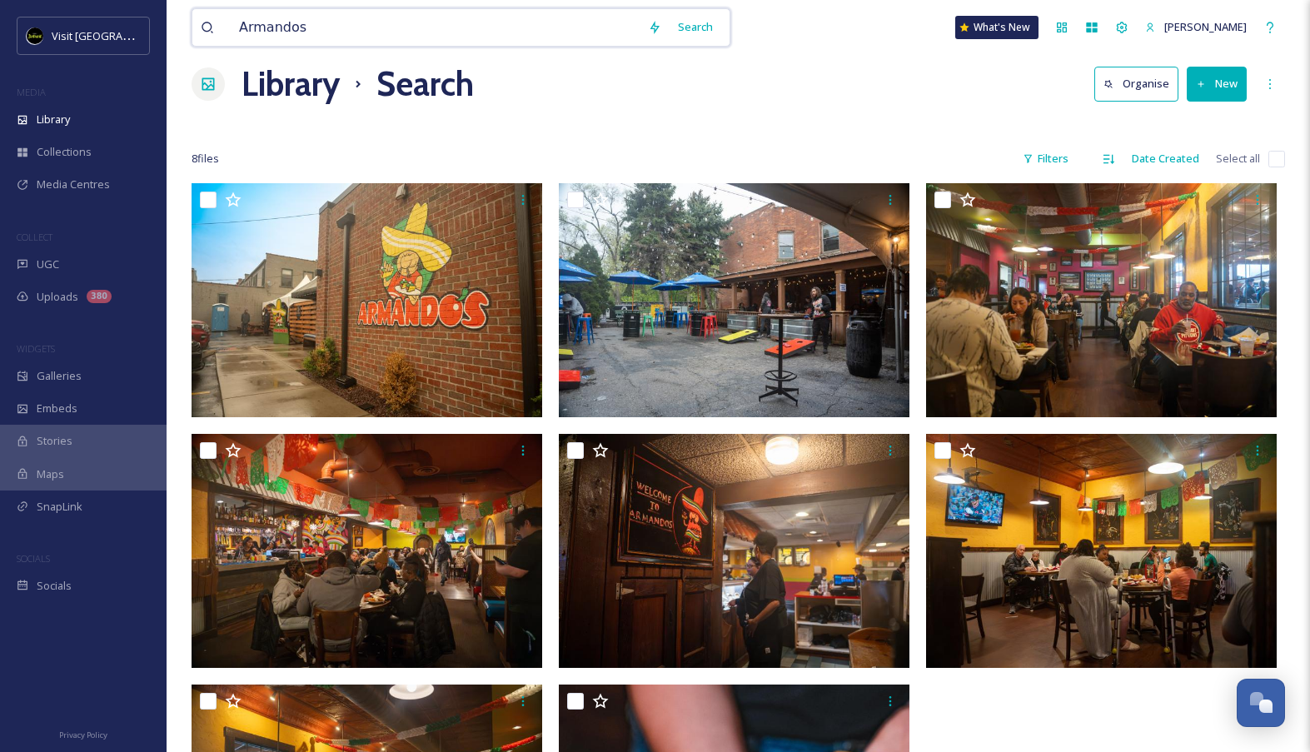
click at [494, 50] on div "[PERSON_NAME] Search What's New [PERSON_NAME]" at bounding box center [737, 27] width 1093 height 55
drag, startPoint x: 494, startPoint y: 50, endPoint x: 476, endPoint y: 40, distance: 20.1
click at [476, 40] on input "Armandos" at bounding box center [435, 27] width 409 height 37
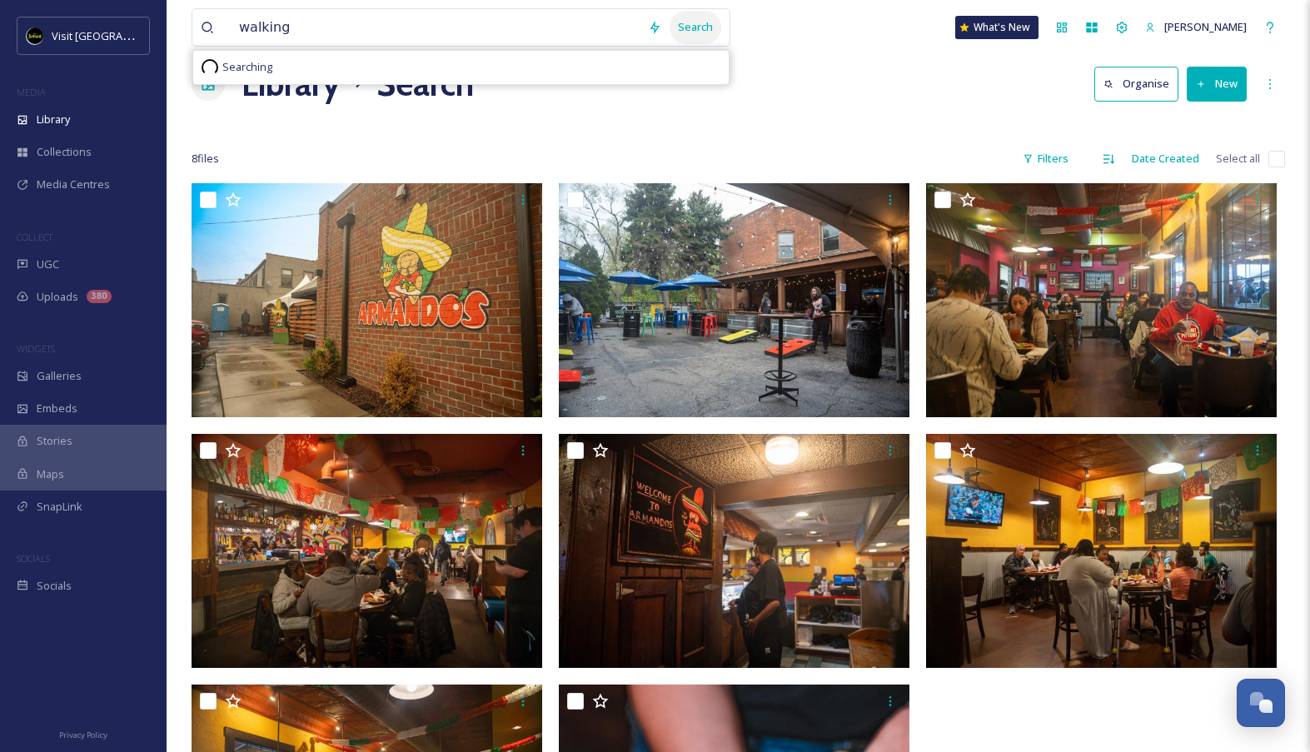
click at [704, 26] on div "Search" at bounding box center [695, 27] width 52 height 32
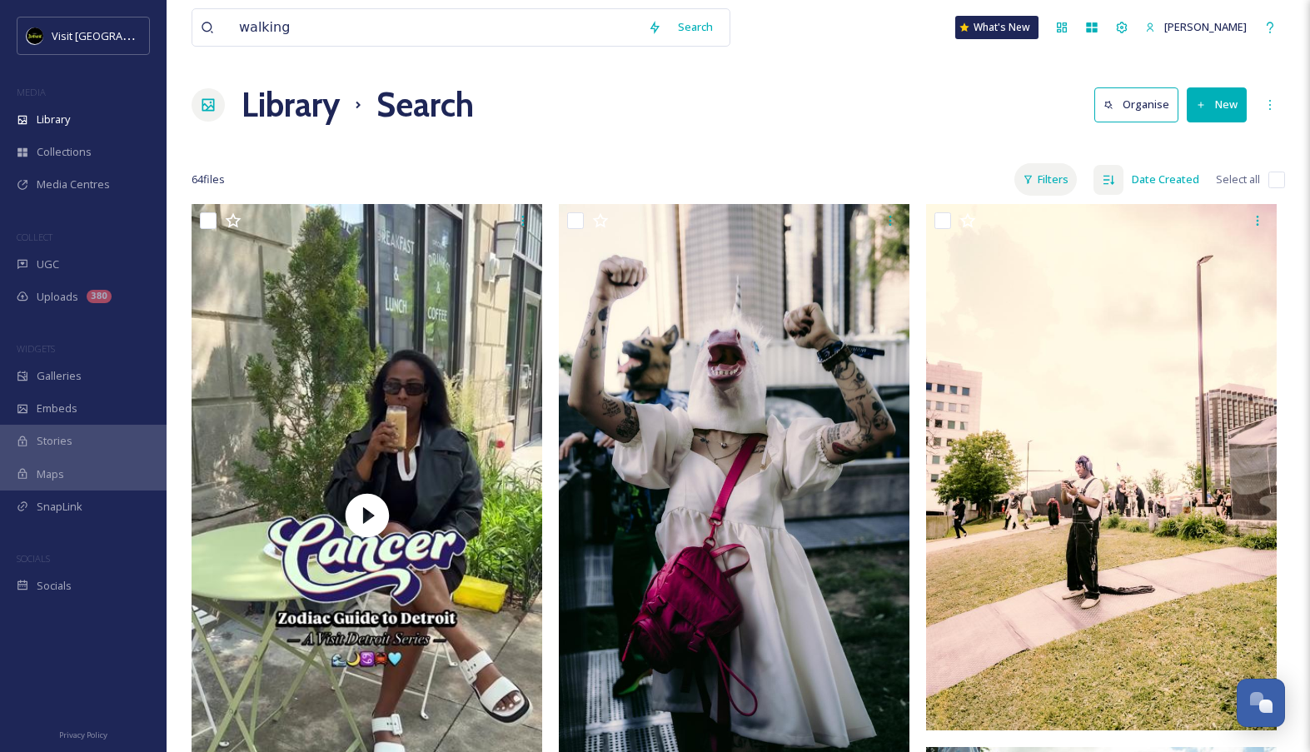
click at [1049, 171] on div "Filters" at bounding box center [1045, 179] width 62 height 32
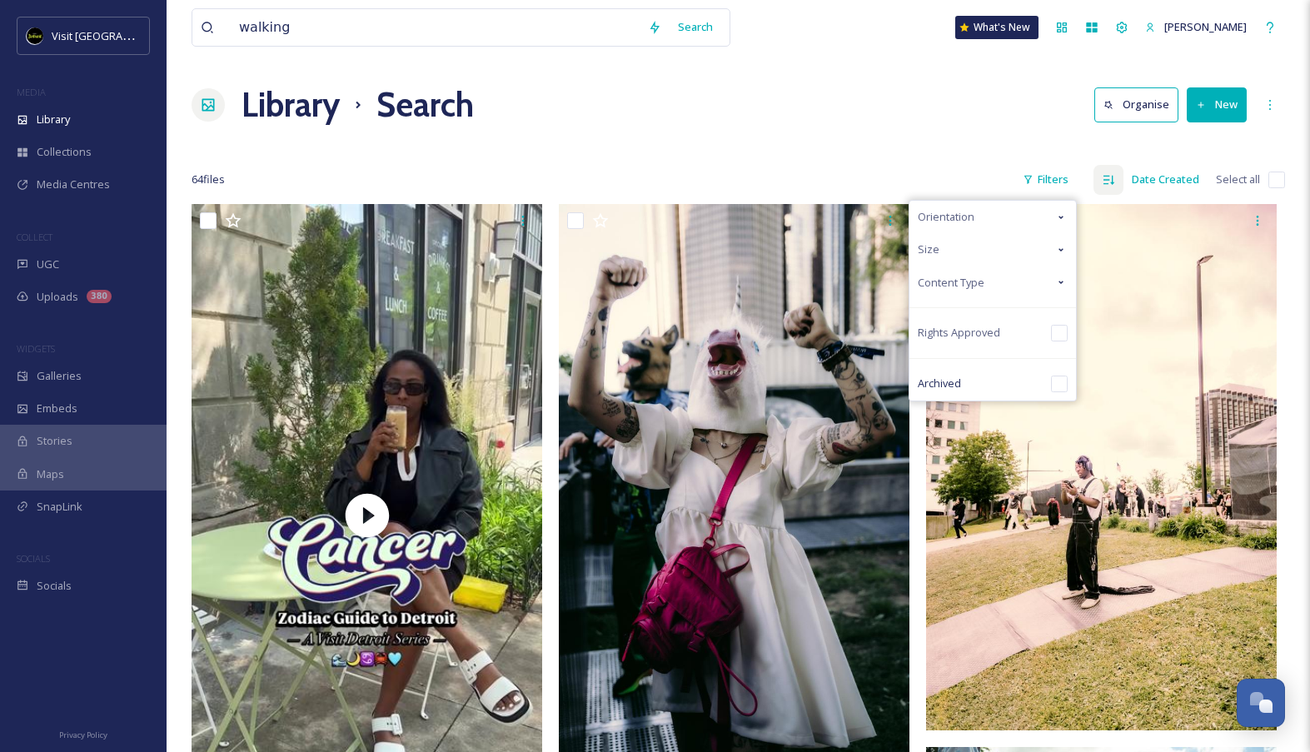
click at [1016, 278] on div "Content Type" at bounding box center [992, 282] width 166 height 32
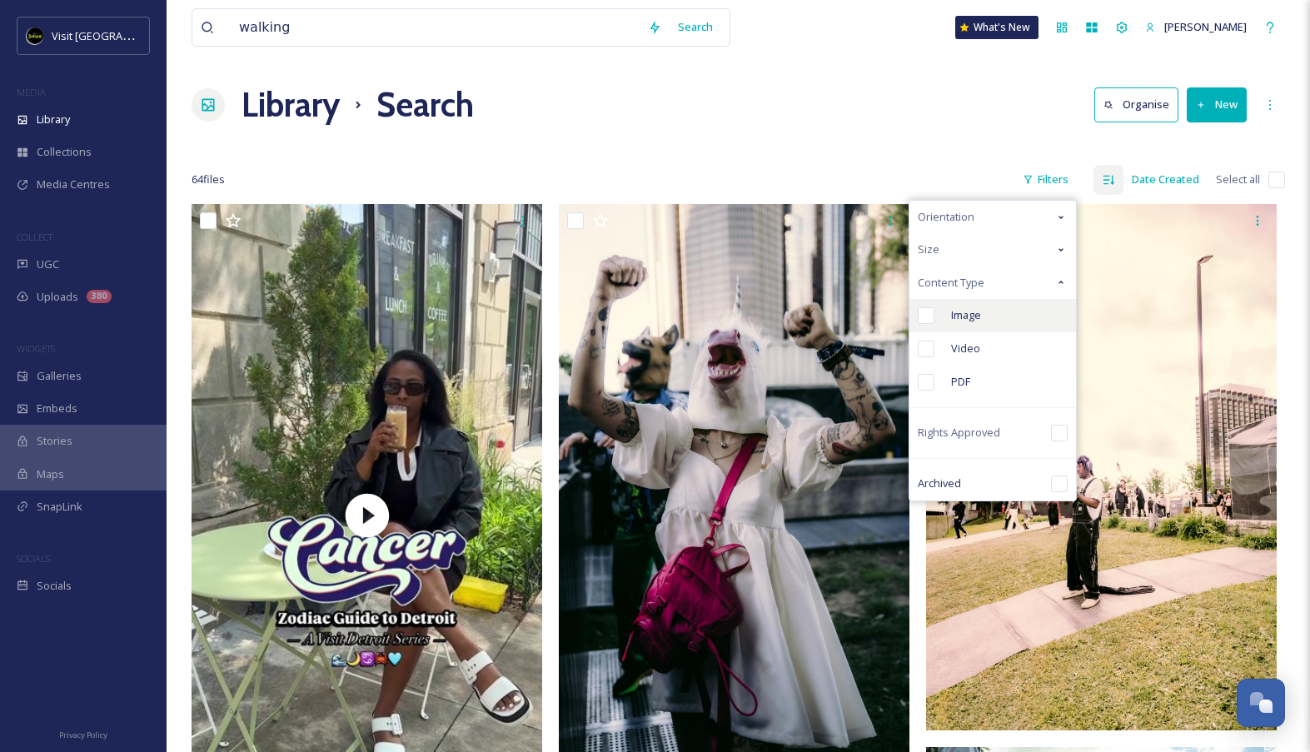
click at [981, 316] on span "Image" at bounding box center [966, 315] width 30 height 16
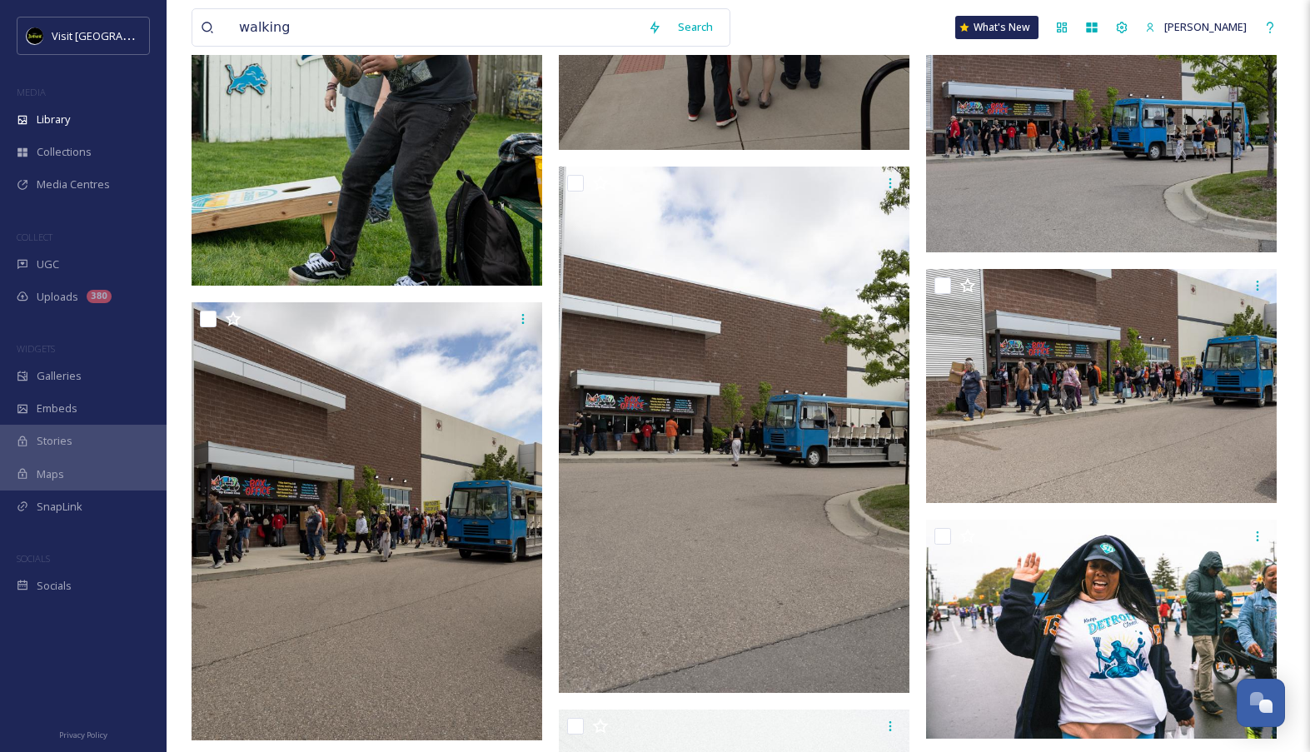
scroll to position [1155, 0]
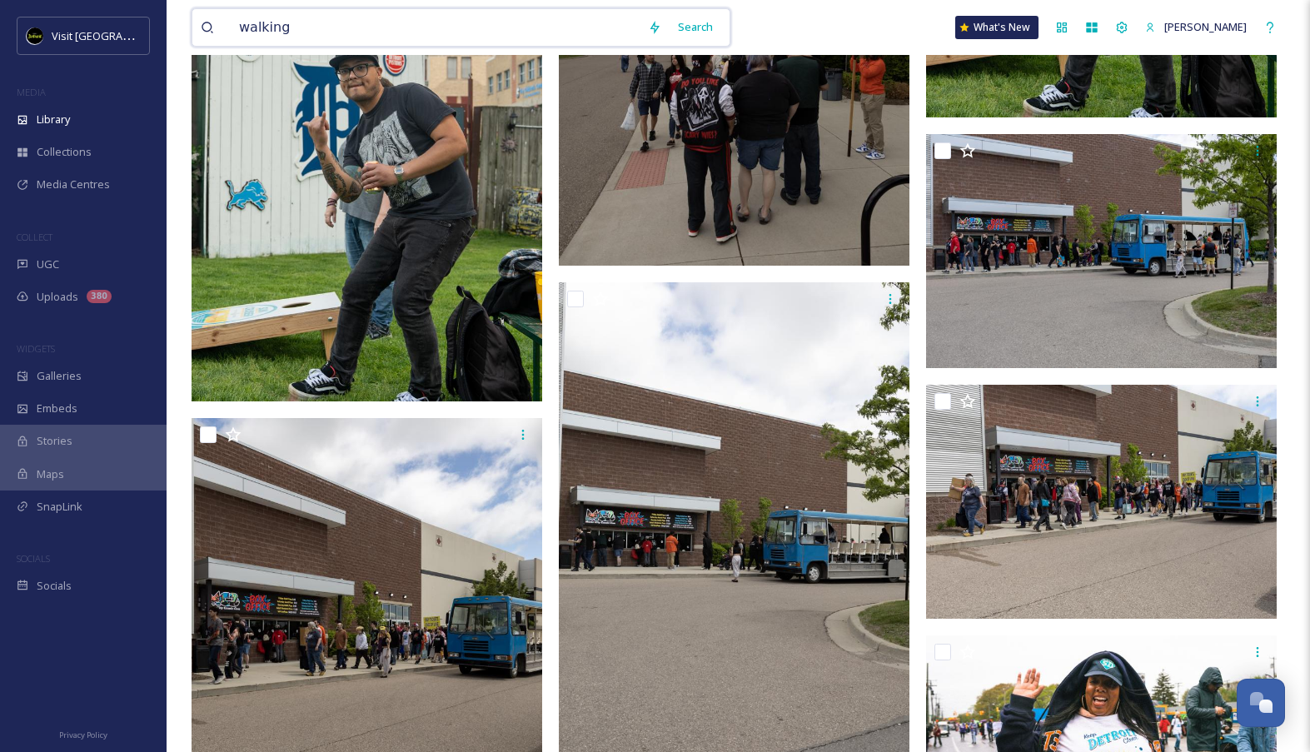
click at [306, 33] on input "walking" at bounding box center [435, 27] width 409 height 37
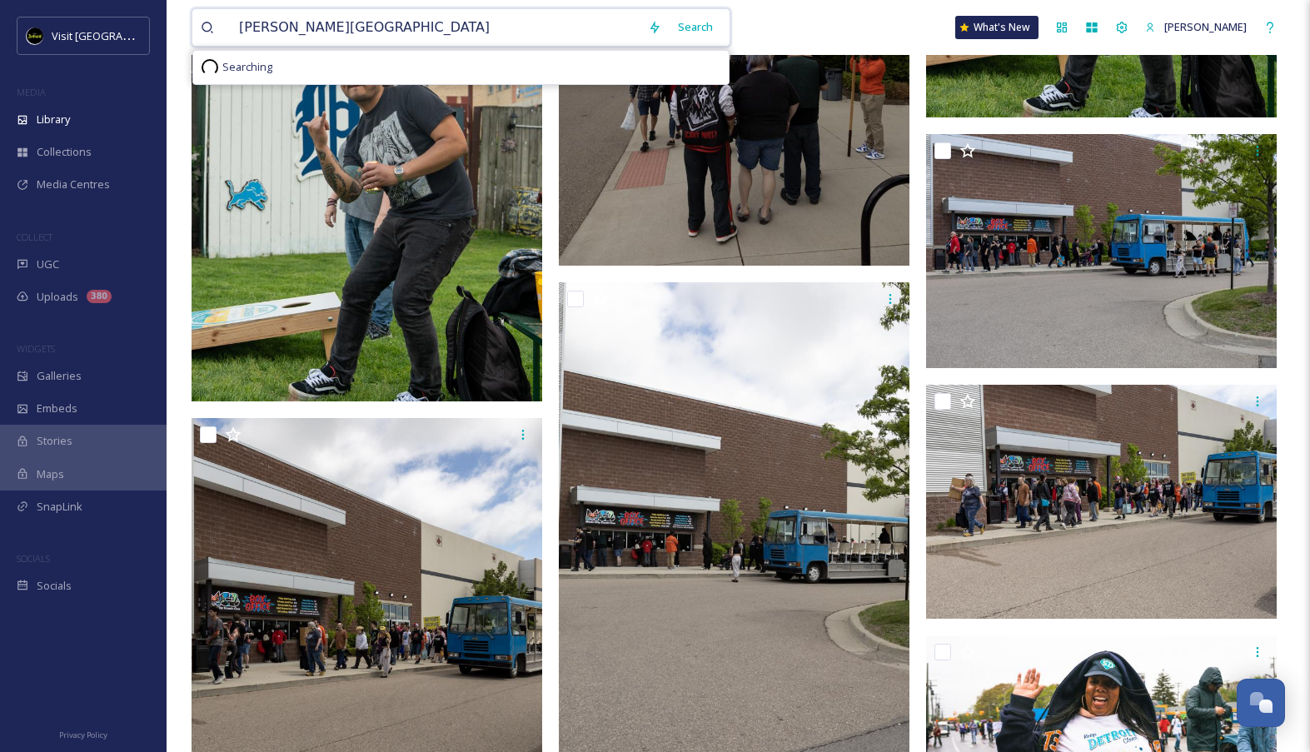
type input "[PERSON_NAME][GEOGRAPHIC_DATA]"
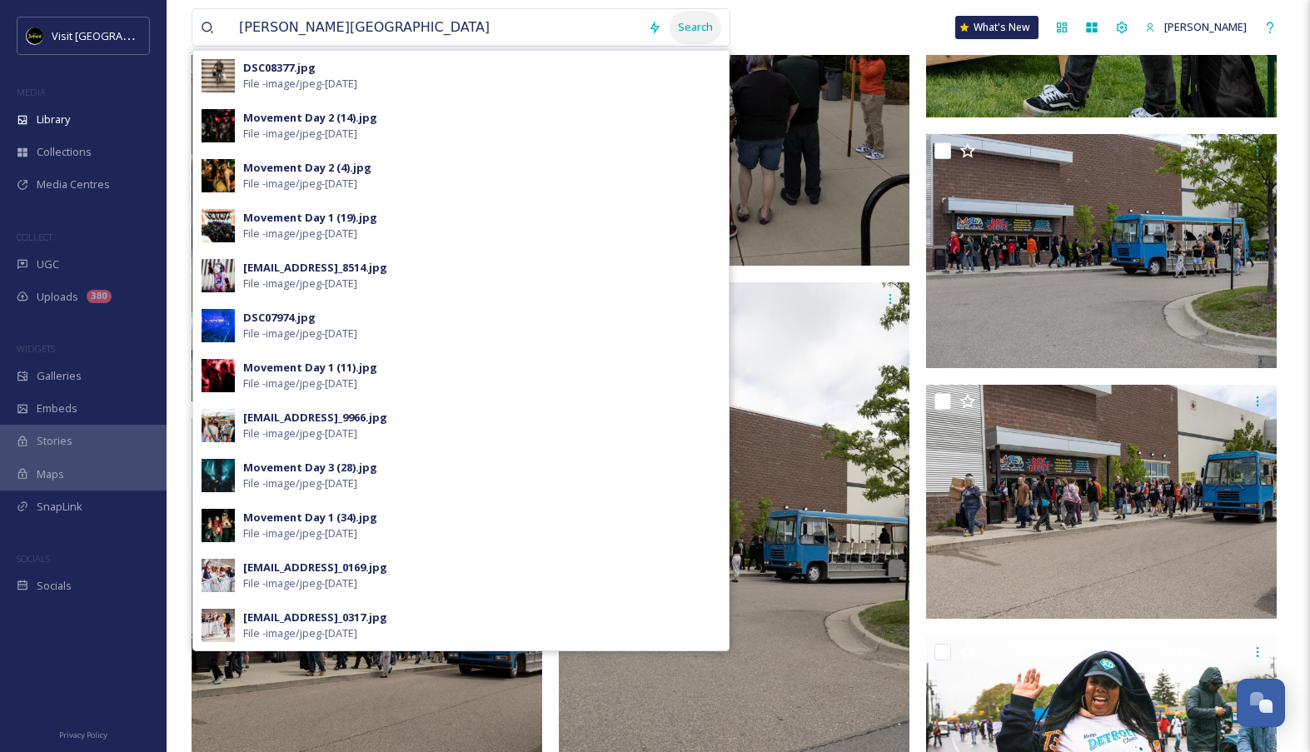
drag, startPoint x: 306, startPoint y: 33, endPoint x: 704, endPoint y: 28, distance: 398.8
click at [705, 28] on div "Search" at bounding box center [695, 27] width 52 height 32
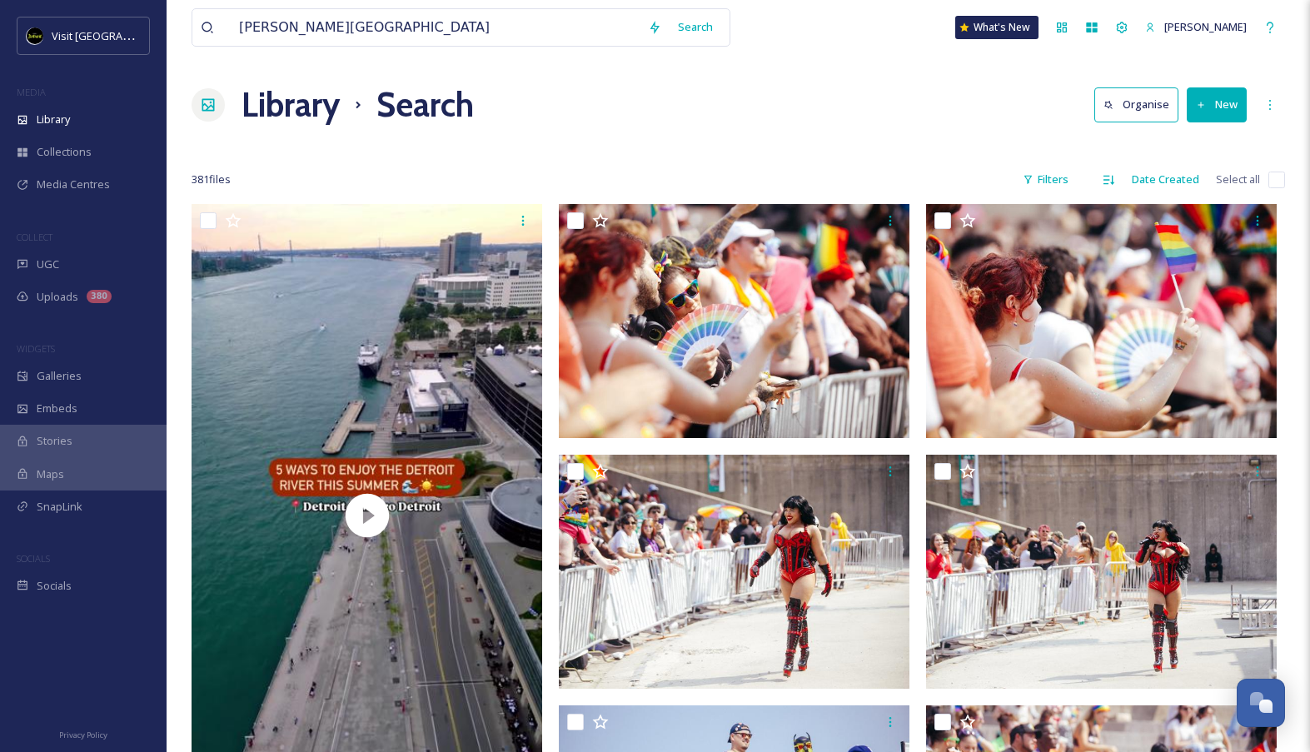
click at [276, 111] on h1 "Library" at bounding box center [290, 105] width 98 height 50
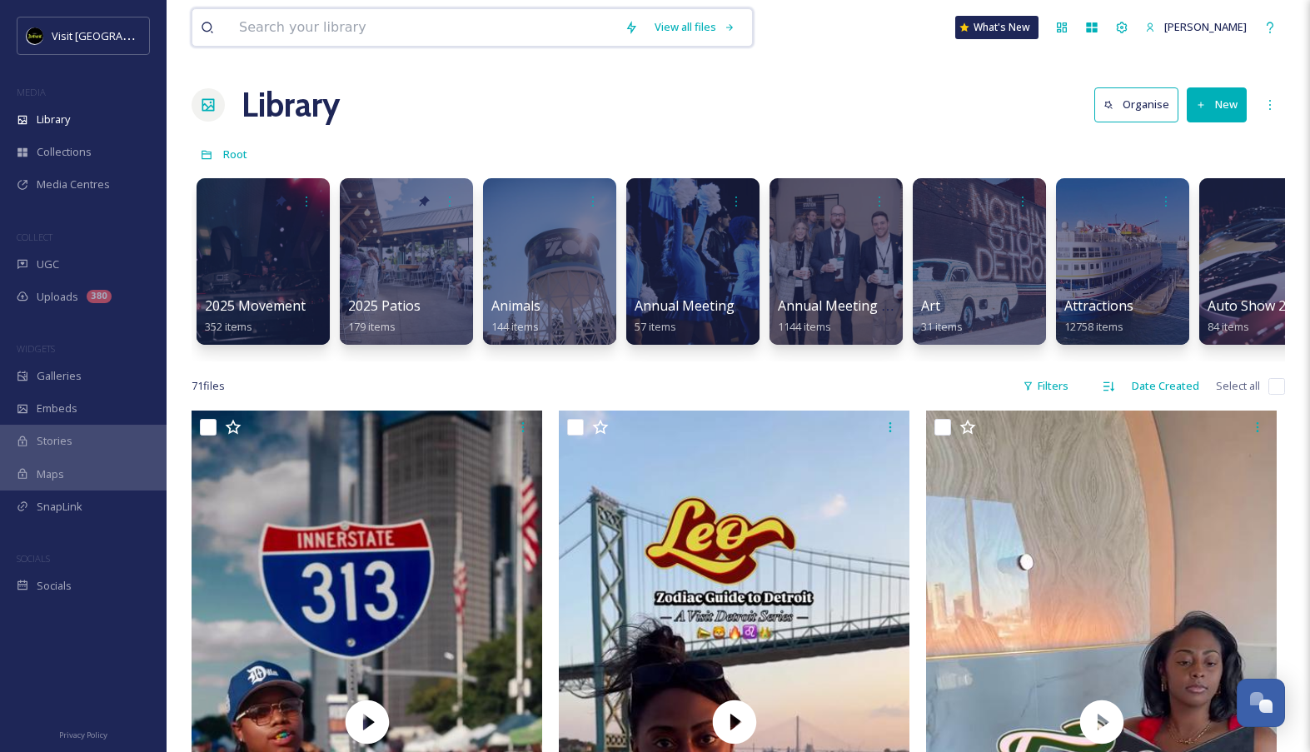
click at [479, 35] on input at bounding box center [423, 27] width 385 height 37
type input "shopping"
click at [712, 35] on div "Search" at bounding box center [695, 27] width 52 height 32
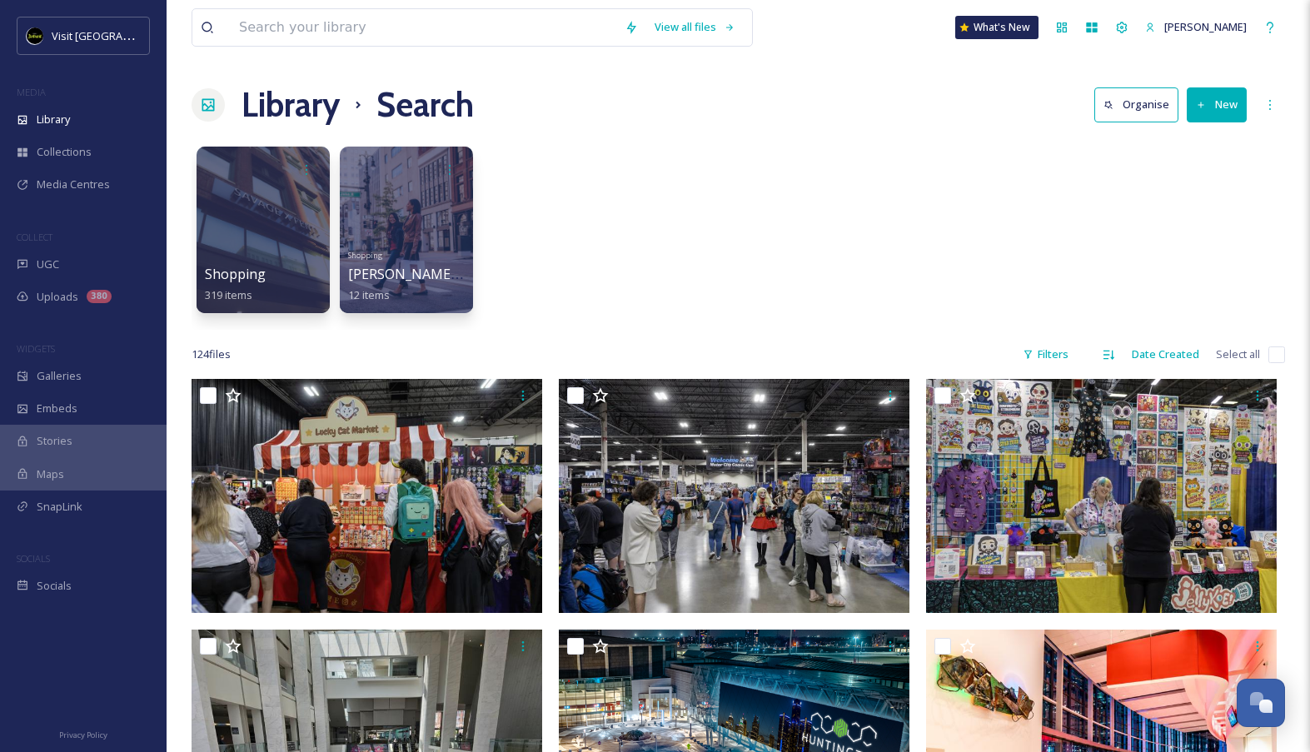
click at [432, 146] on div "Shopping 319 items Shopping [PERSON_NAME][GEOGRAPHIC_DATA] Shopping 12 items" at bounding box center [737, 233] width 1093 height 191
click at [422, 195] on div at bounding box center [406, 230] width 136 height 170
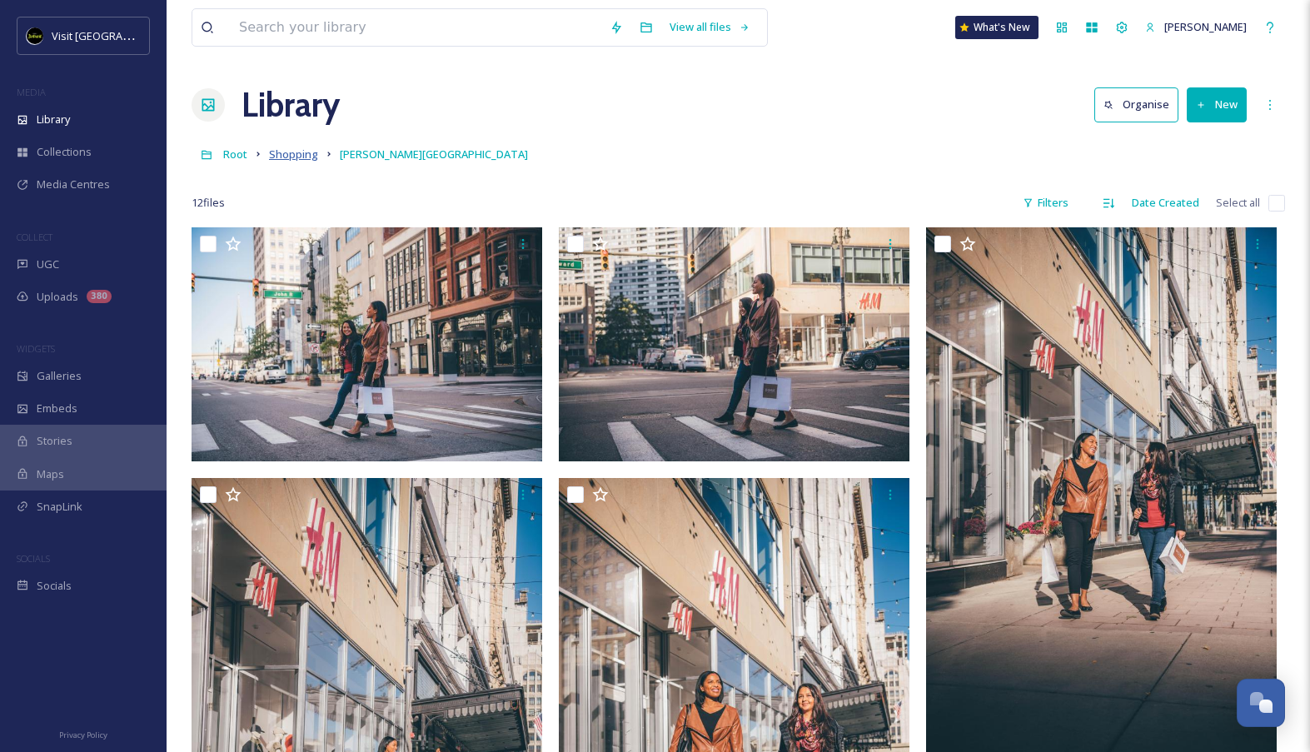
click at [299, 159] on span "Shopping" at bounding box center [293, 154] width 49 height 15
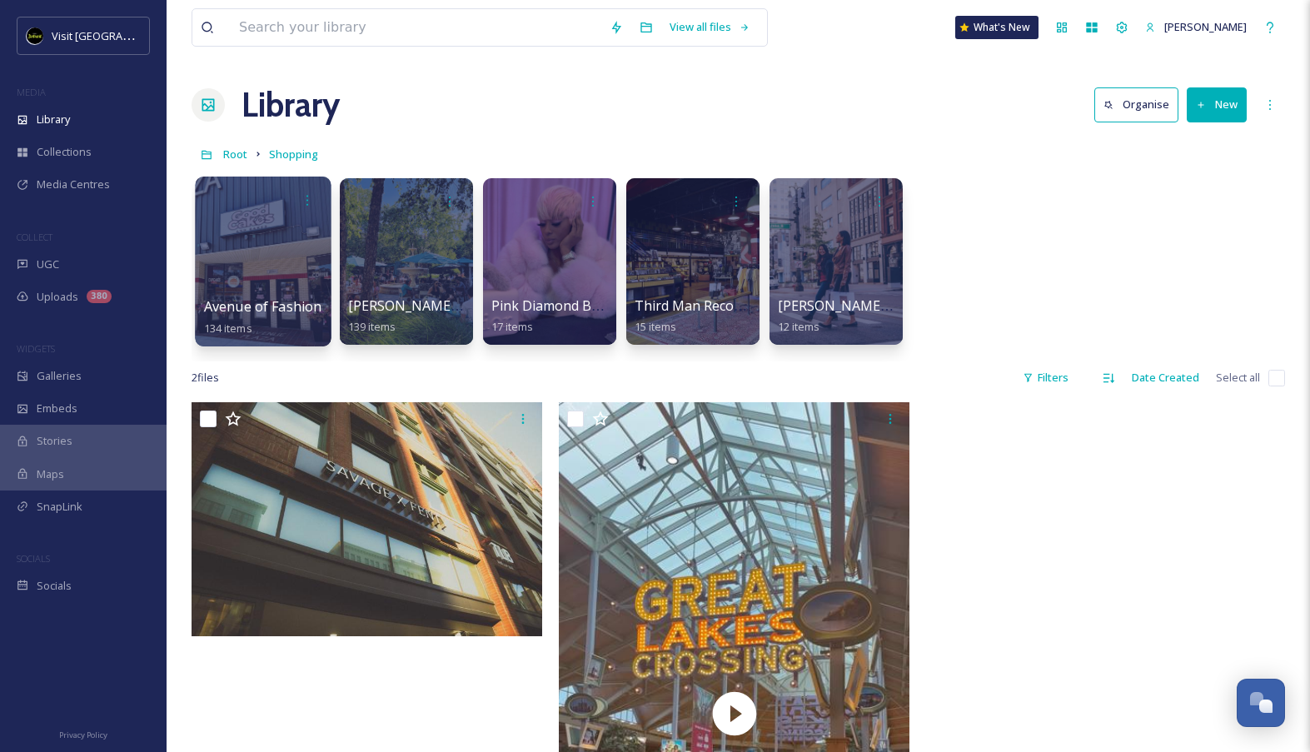
click at [261, 237] on div at bounding box center [263, 261] width 136 height 170
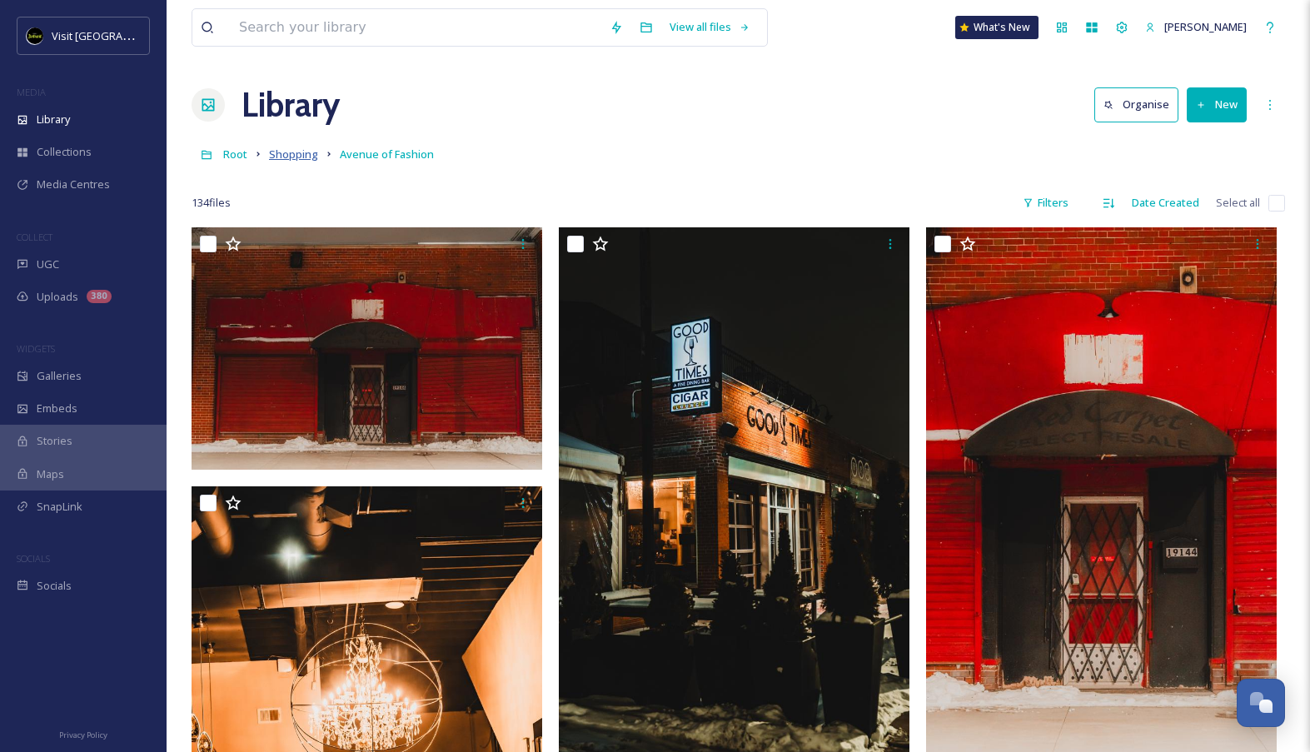
click at [300, 160] on span "Shopping" at bounding box center [293, 154] width 49 height 15
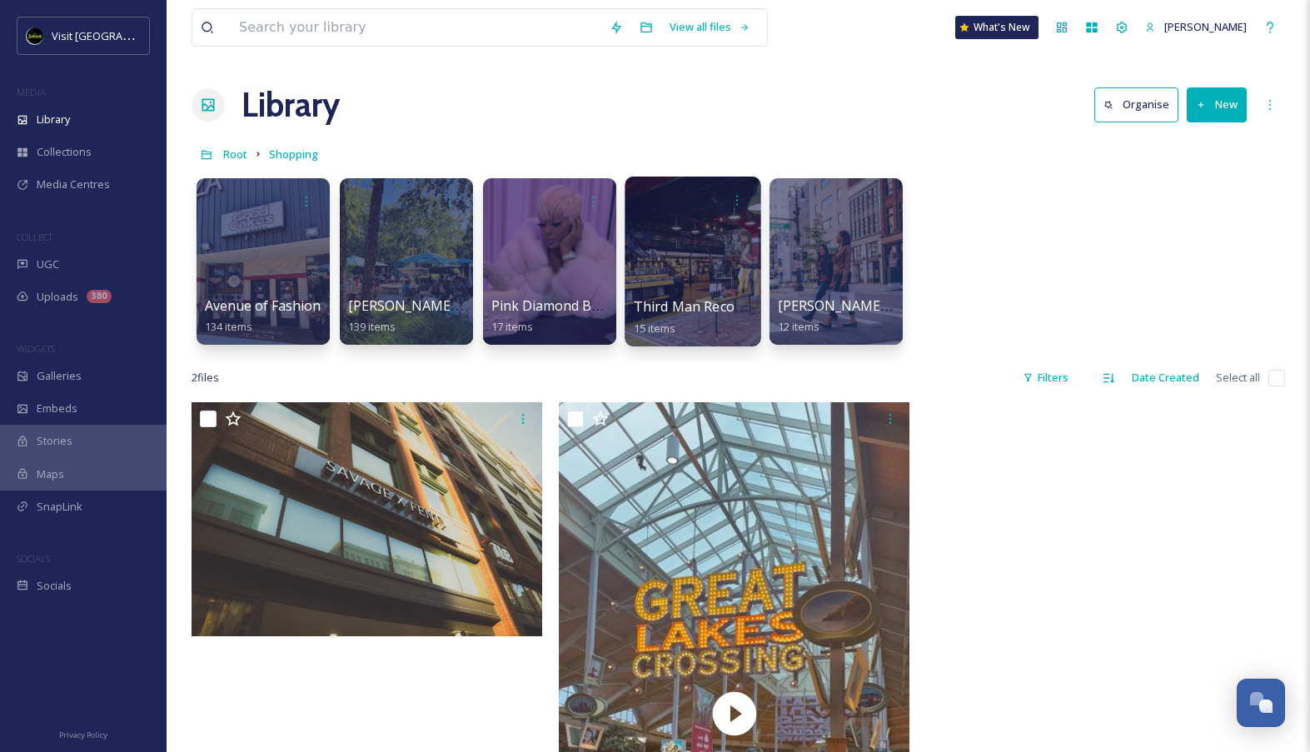
click at [706, 331] on div "Third Man Records 15 items" at bounding box center [693, 317] width 119 height 42
click at [693, 277] on div at bounding box center [692, 261] width 136 height 170
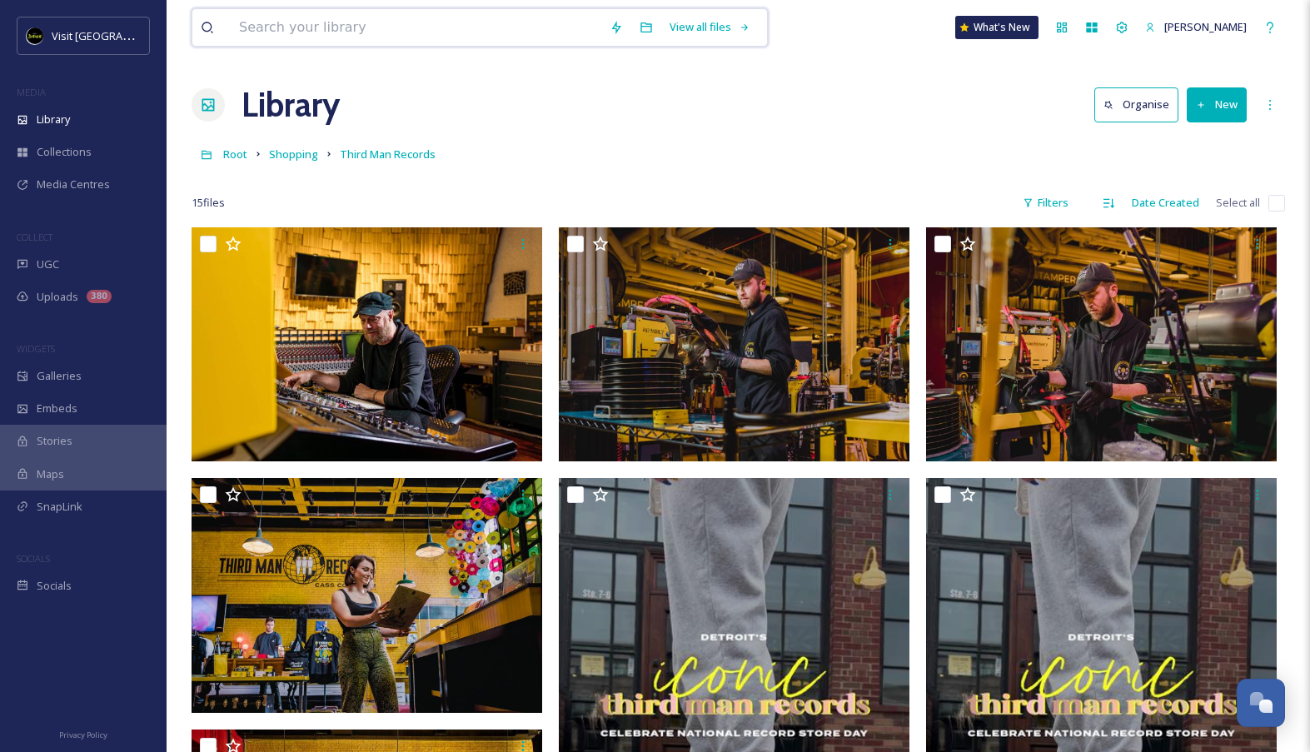
click at [440, 49] on div "View all files What's New [PERSON_NAME]" at bounding box center [737, 27] width 1093 height 55
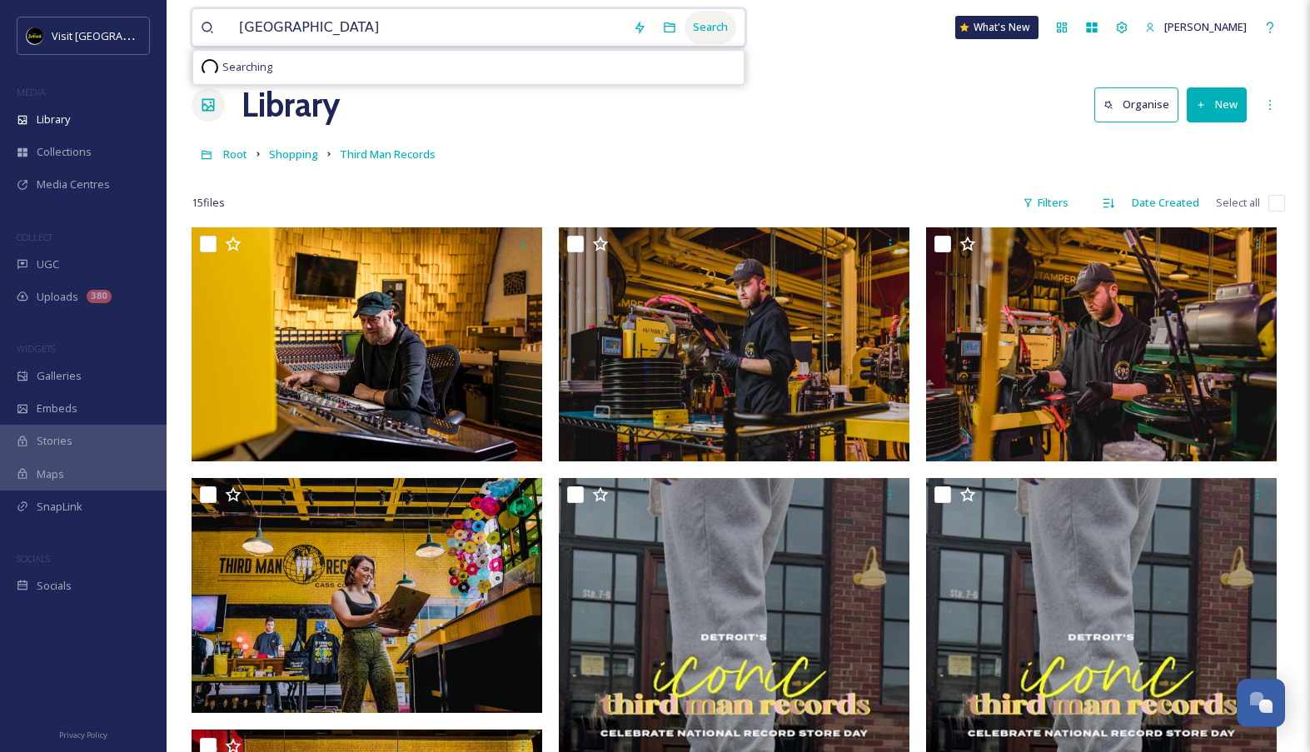
type input "[GEOGRAPHIC_DATA]"
click at [729, 27] on div "Search" at bounding box center [710, 27] width 52 height 32
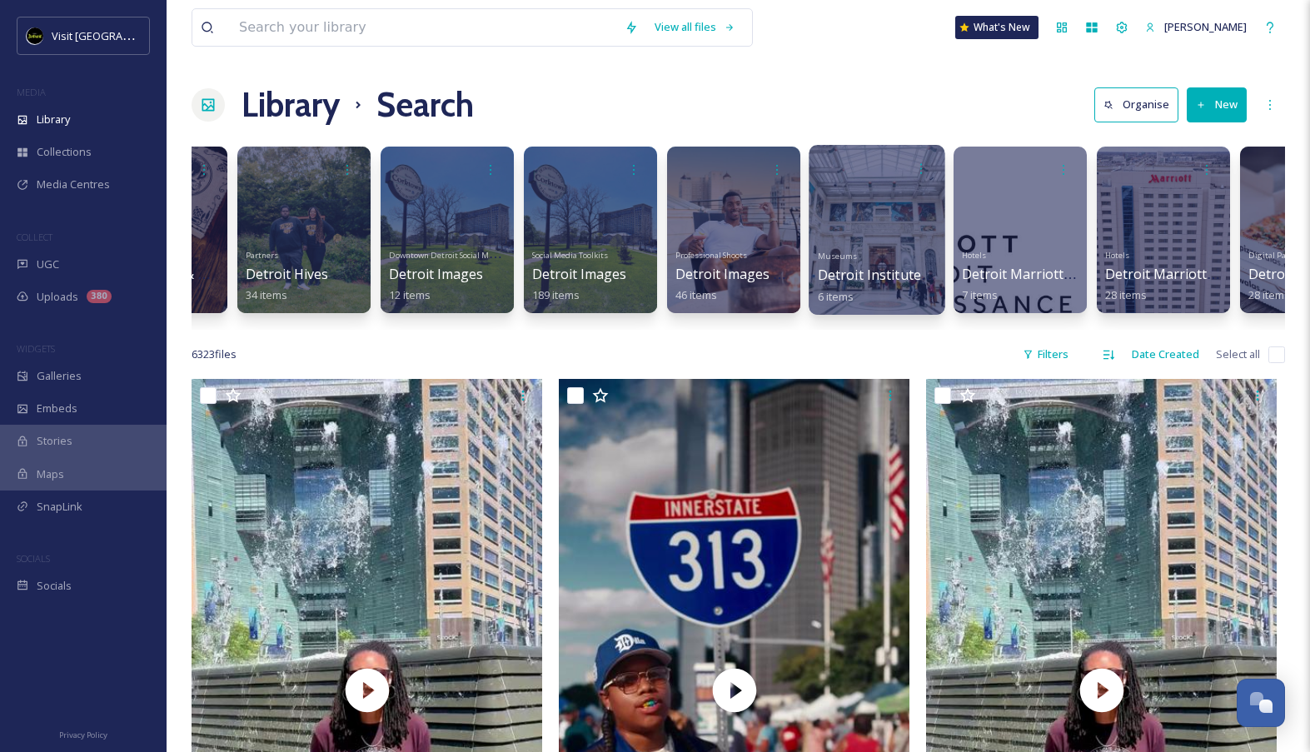
scroll to position [0, 411]
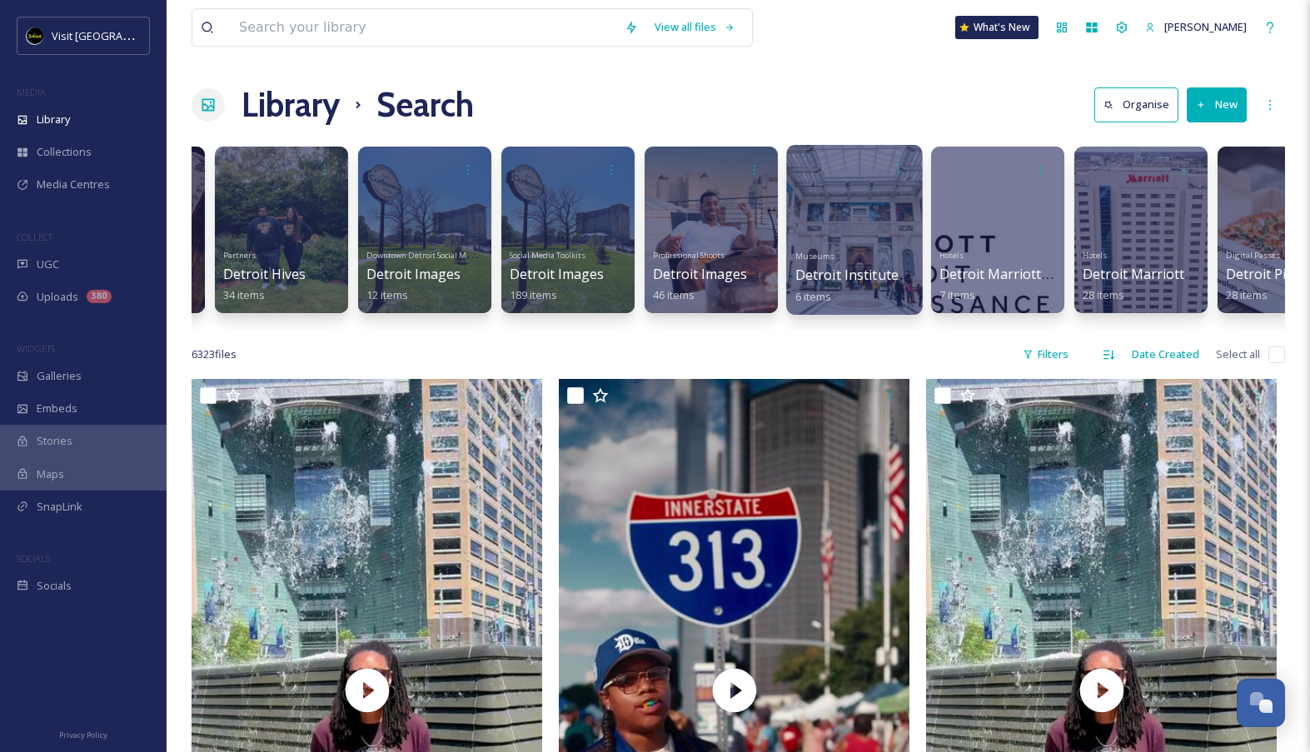
click at [829, 216] on div at bounding box center [854, 230] width 136 height 170
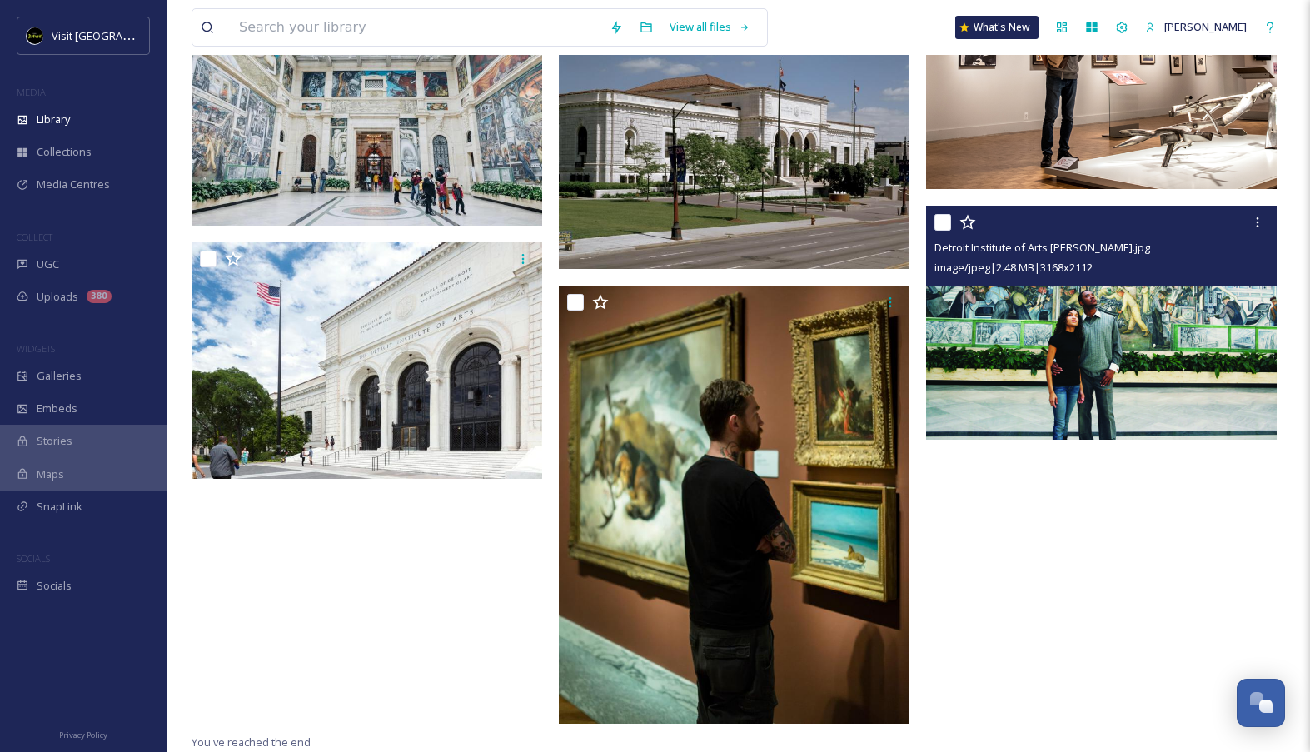
scroll to position [236, 0]
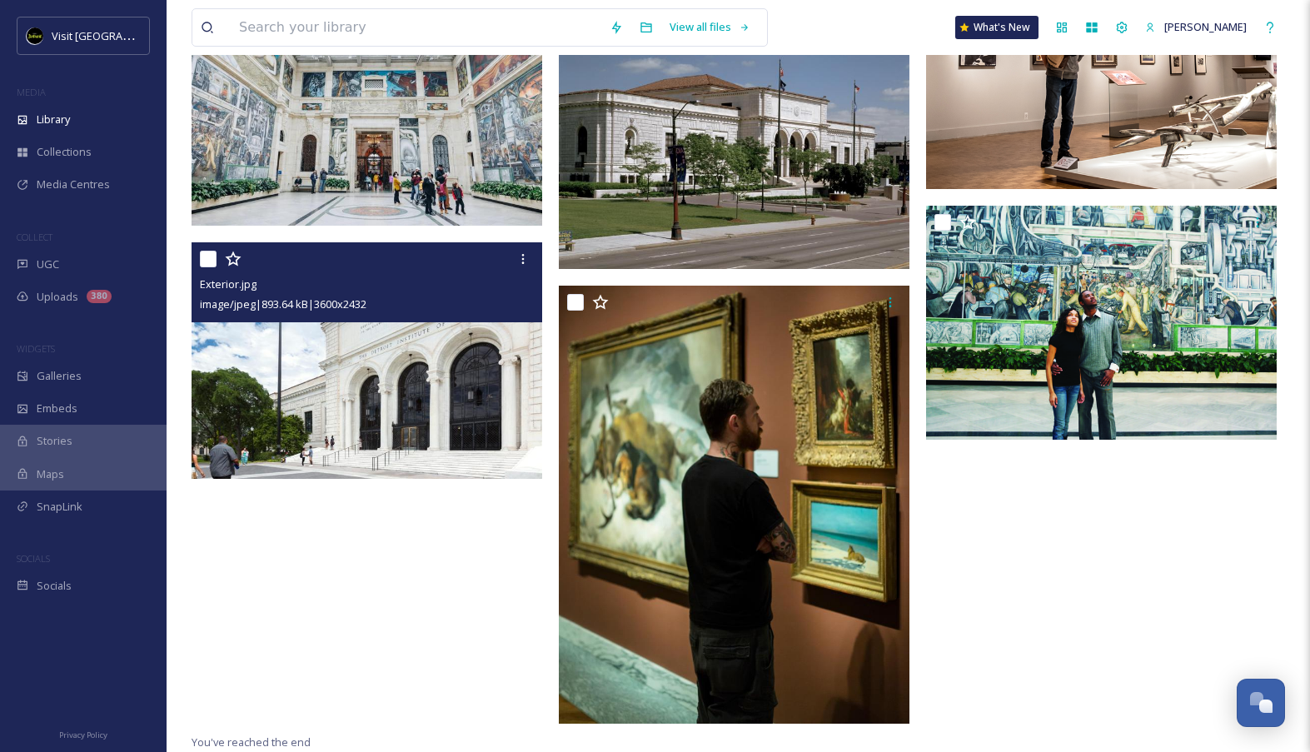
click at [412, 465] on img at bounding box center [366, 360] width 350 height 236
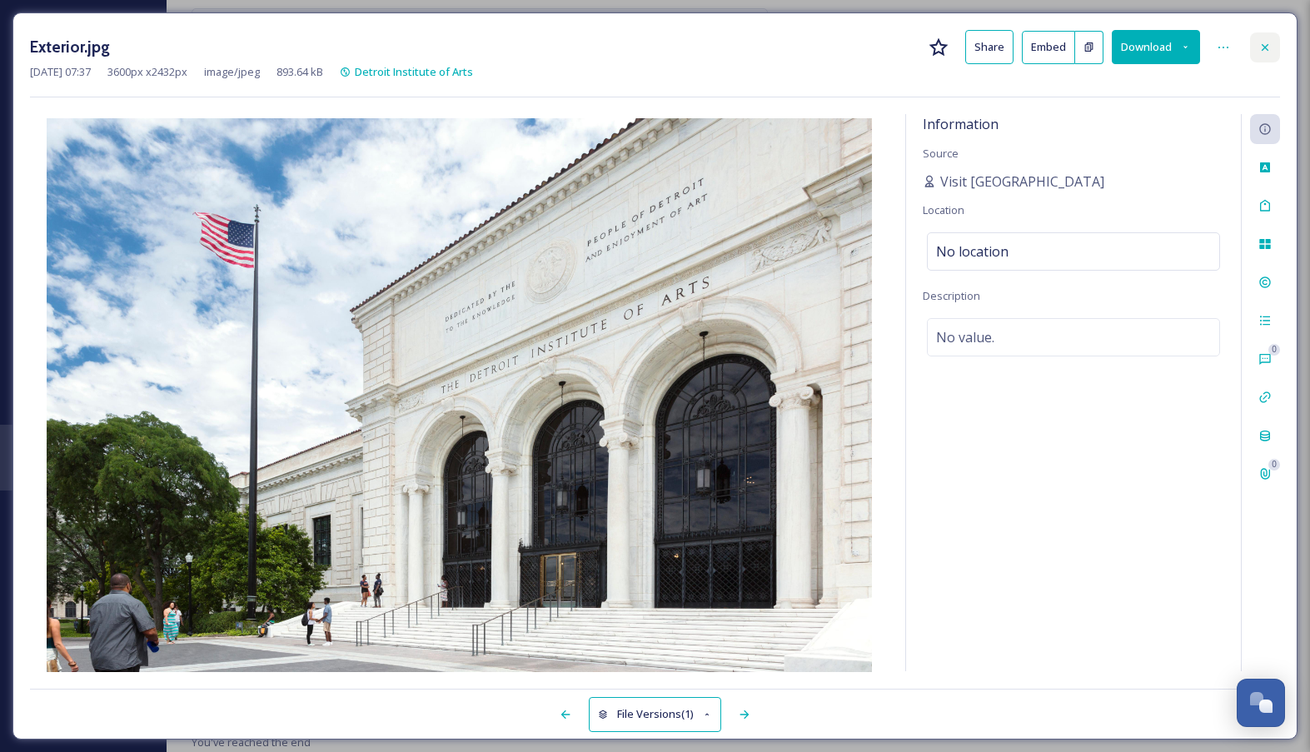
click at [1279, 53] on div at bounding box center [1265, 47] width 30 height 30
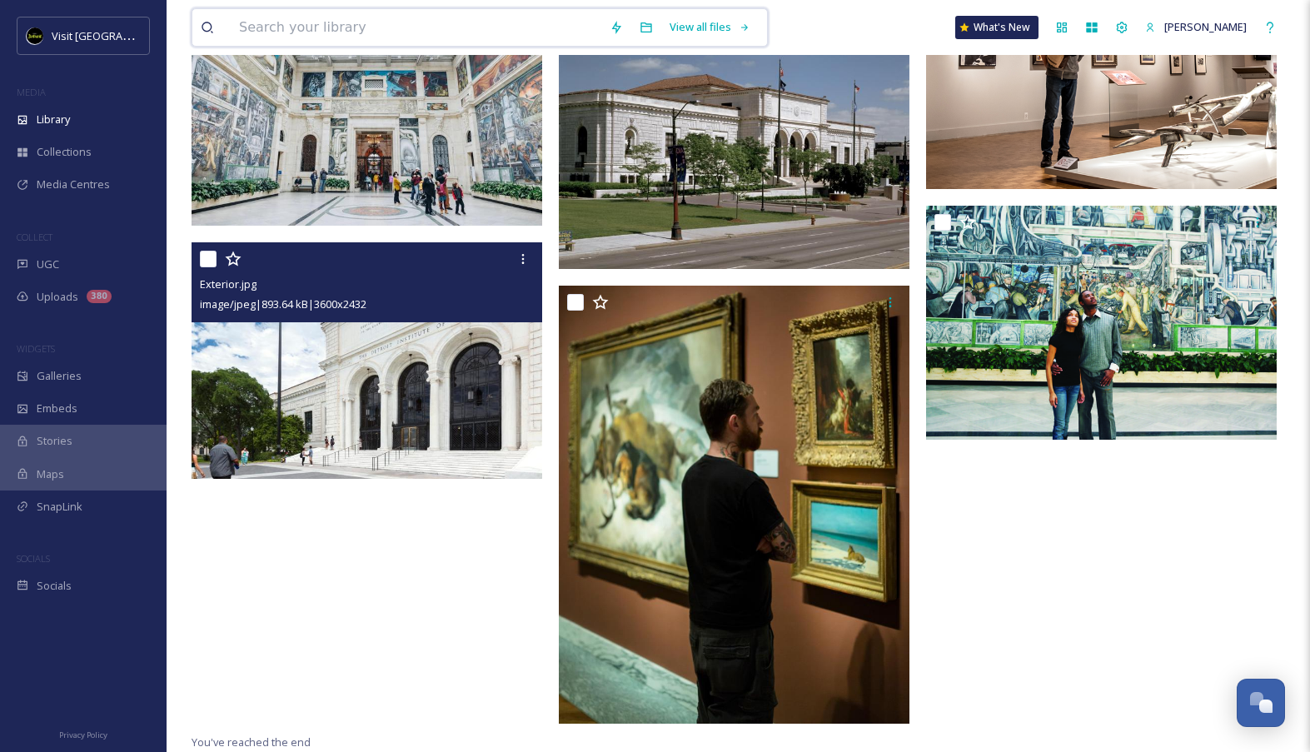
click at [390, 50] on div "View all files What's New [PERSON_NAME]" at bounding box center [737, 27] width 1093 height 55
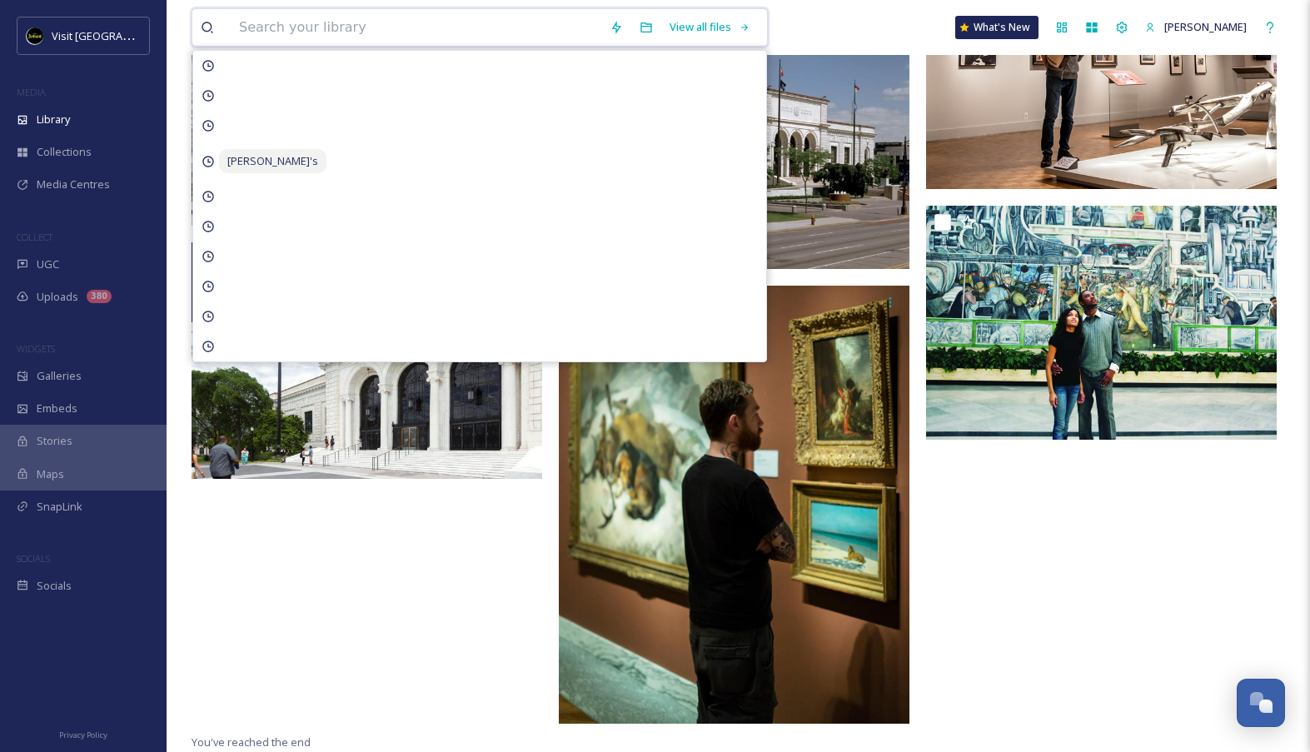
click at [380, 29] on input at bounding box center [416, 27] width 370 height 37
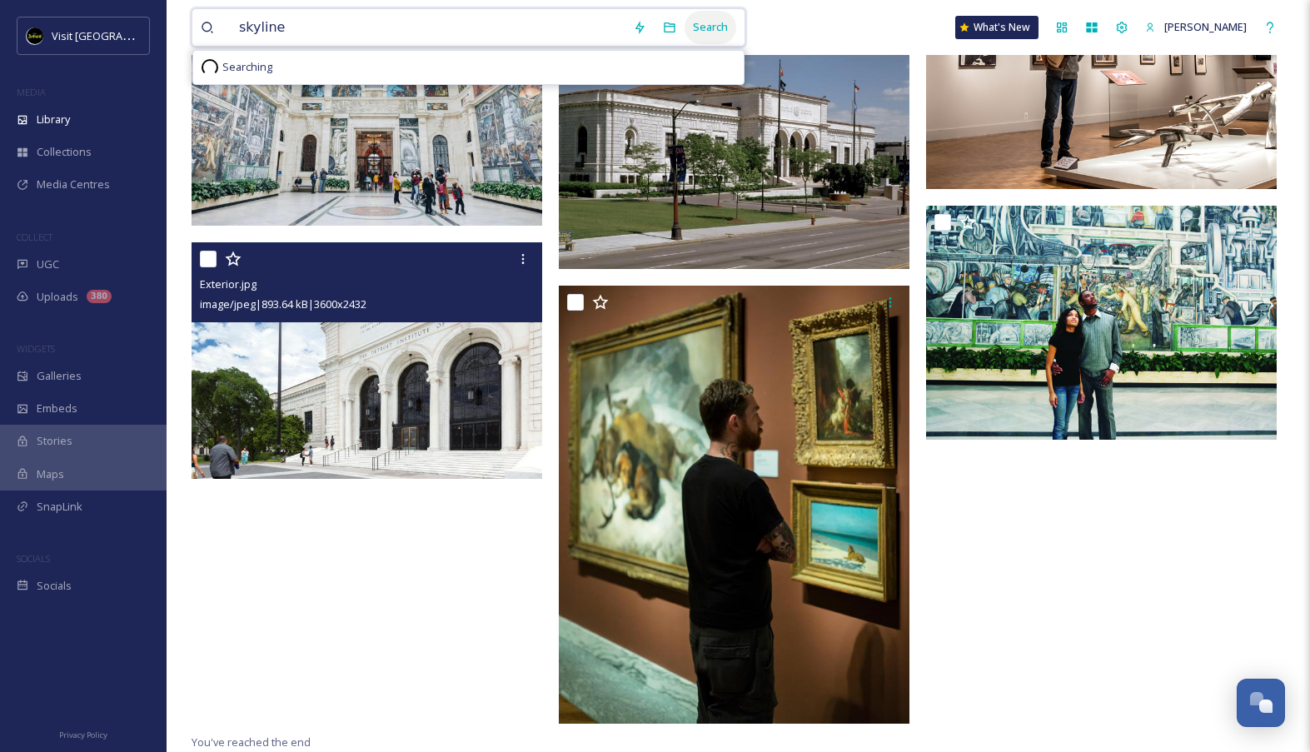
type input "skyline"
click at [735, 28] on div "Search" at bounding box center [710, 27] width 52 height 32
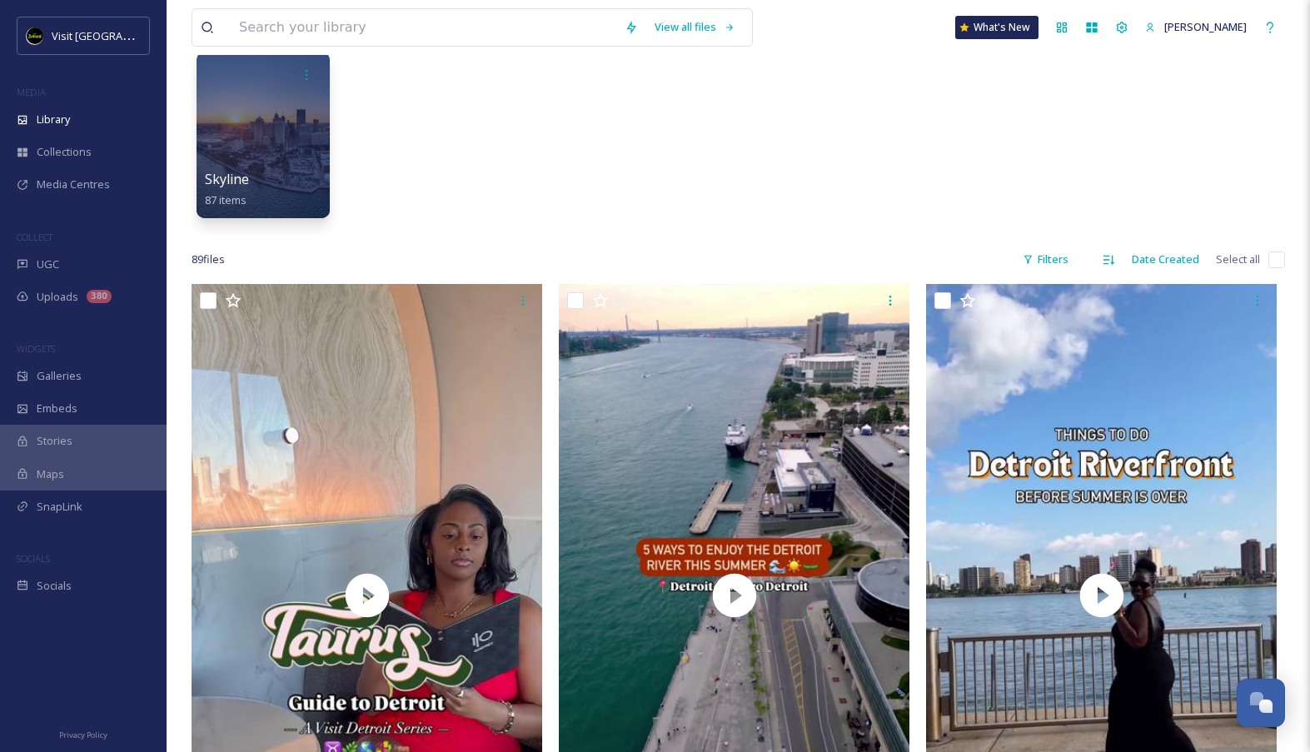
scroll to position [95, 0]
click at [291, 195] on div "Skyline 87 items" at bounding box center [263, 191] width 119 height 42
click at [286, 157] on div at bounding box center [263, 135] width 136 height 170
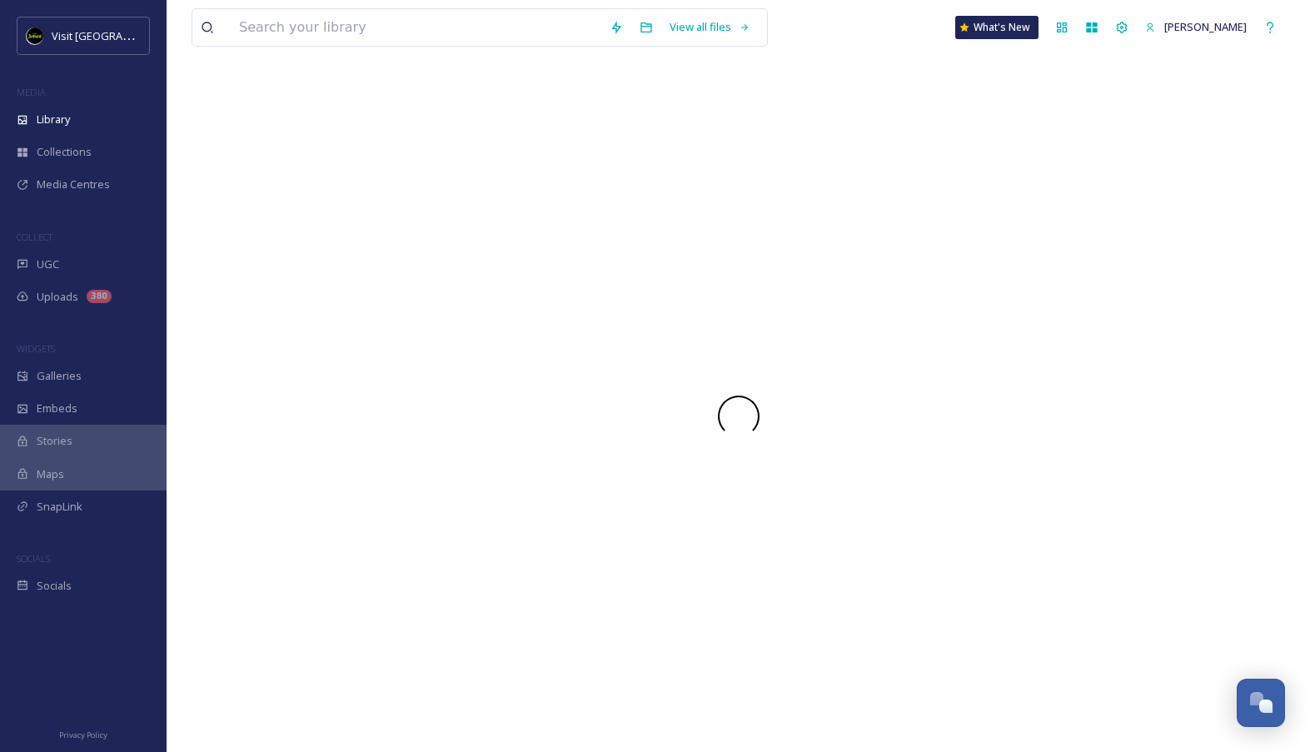
click at [286, 157] on div at bounding box center [737, 416] width 1093 height 672
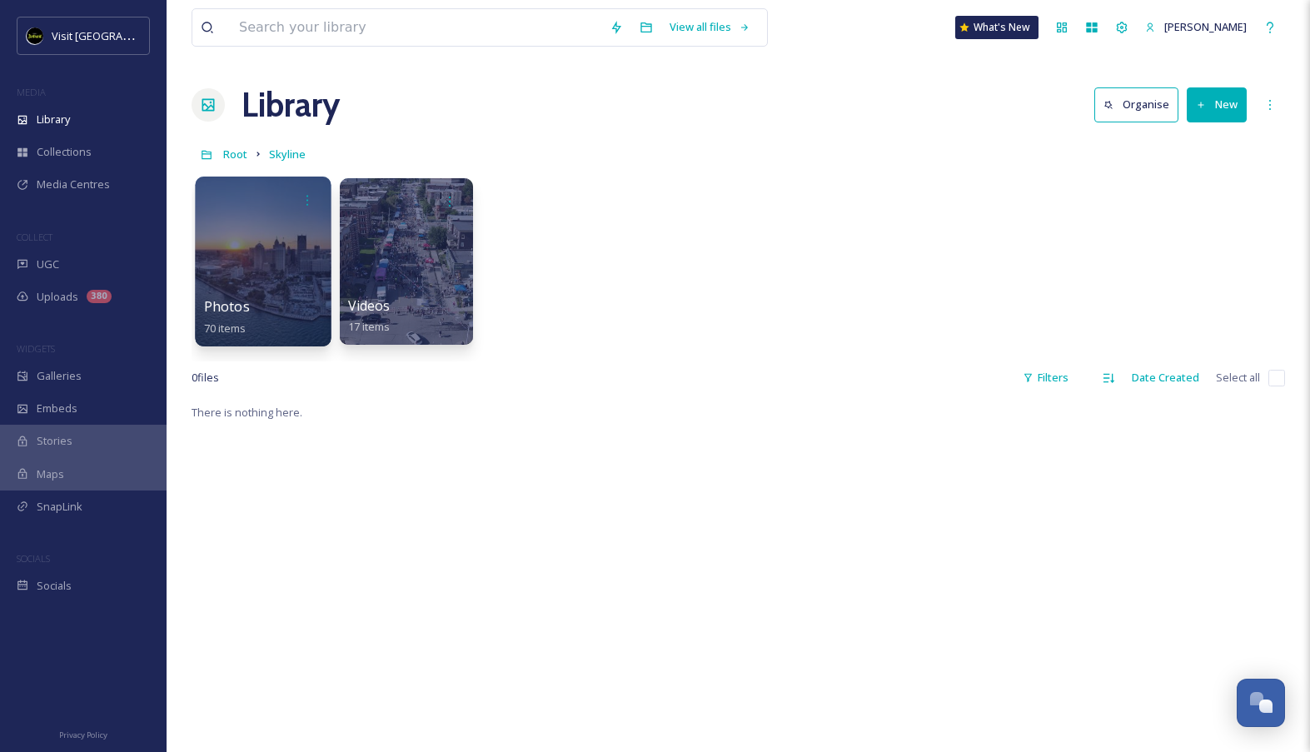
click at [285, 216] on div at bounding box center [263, 261] width 136 height 170
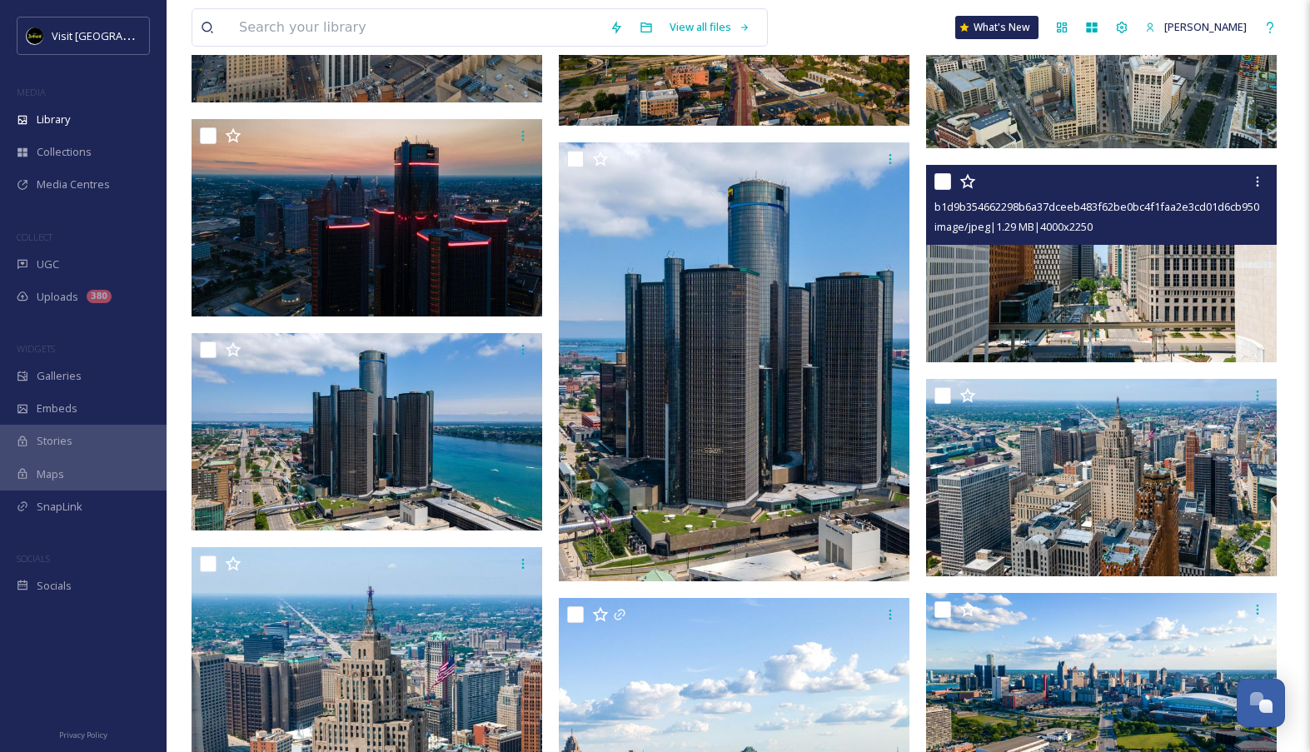
scroll to position [3925, 0]
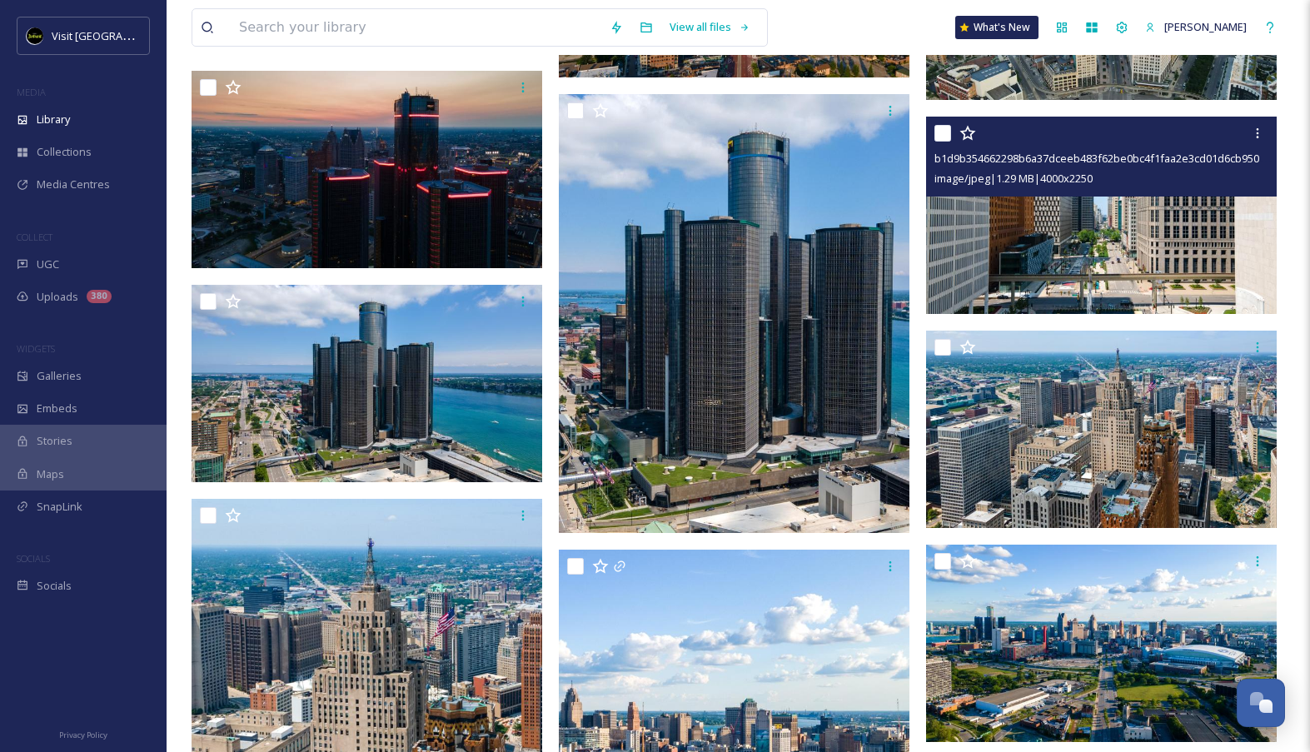
click at [1049, 251] on img at bounding box center [1101, 215] width 350 height 197
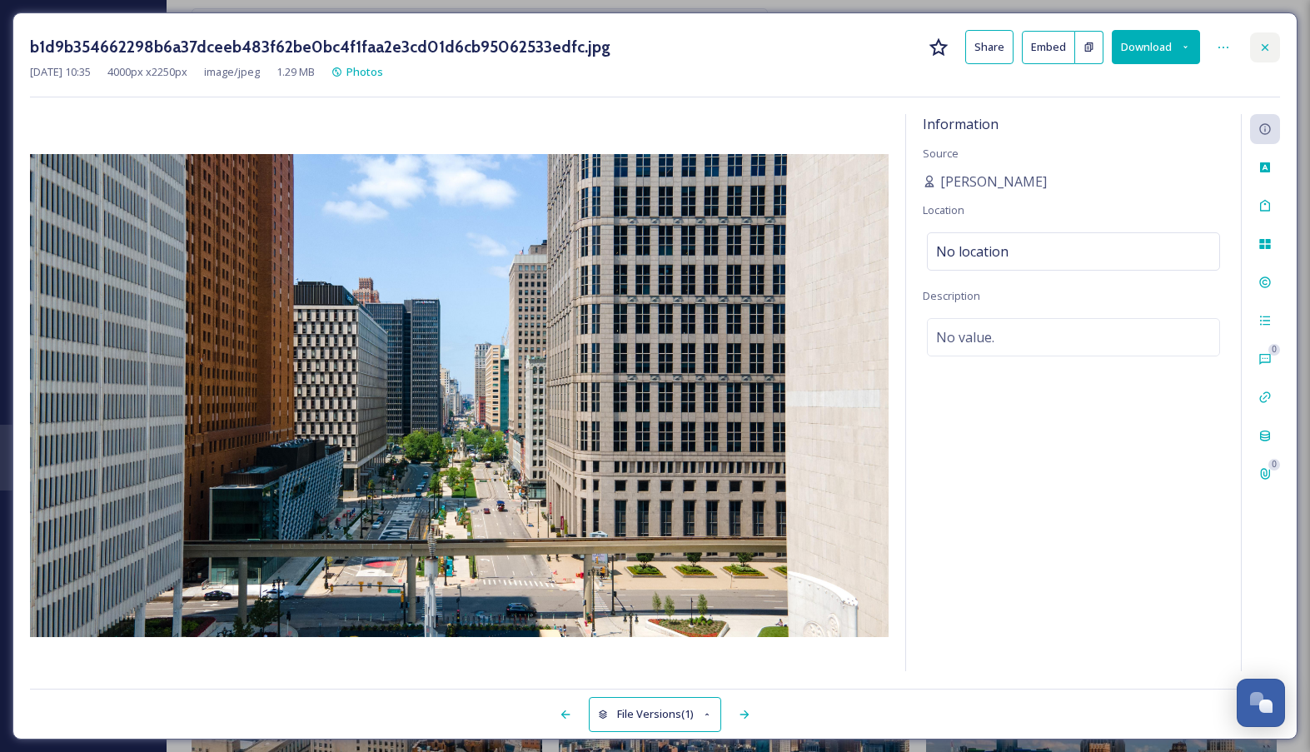
click at [1268, 43] on icon at bounding box center [1264, 47] width 13 height 13
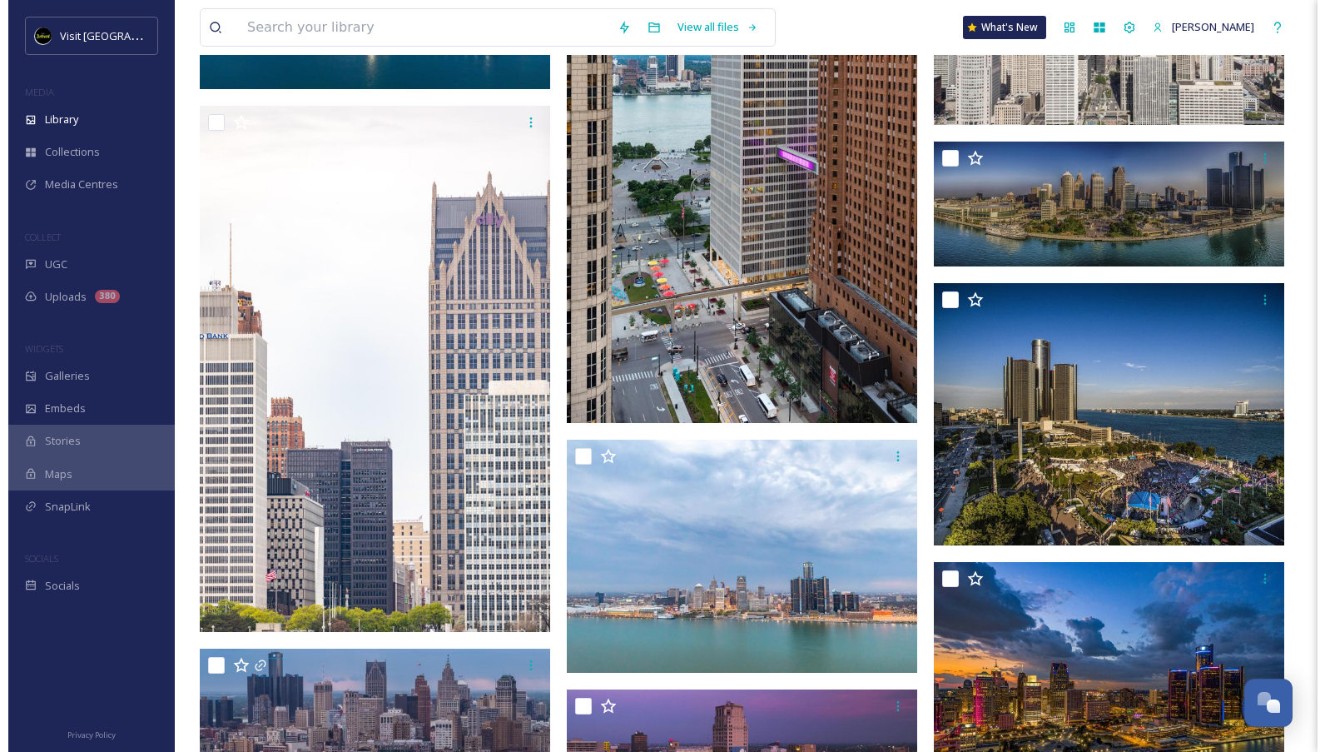
scroll to position [6157, 0]
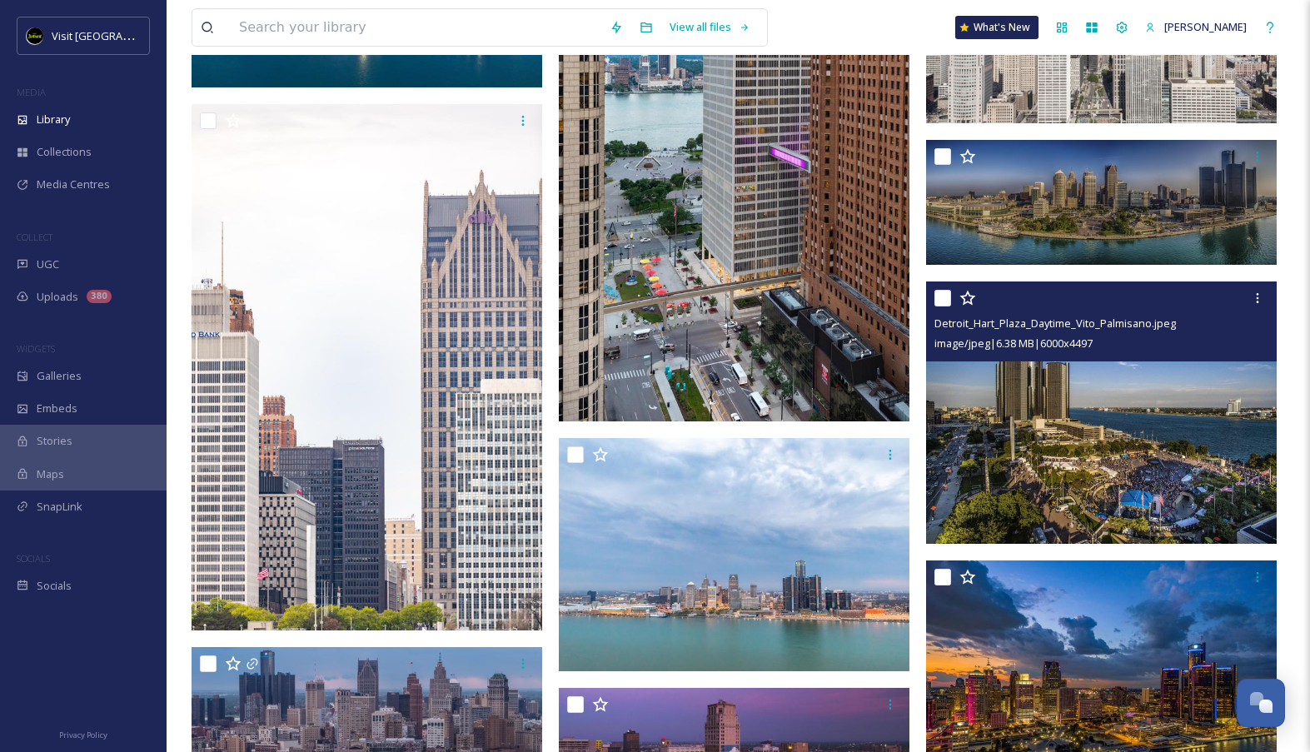
click at [1116, 490] on img at bounding box center [1101, 412] width 350 height 263
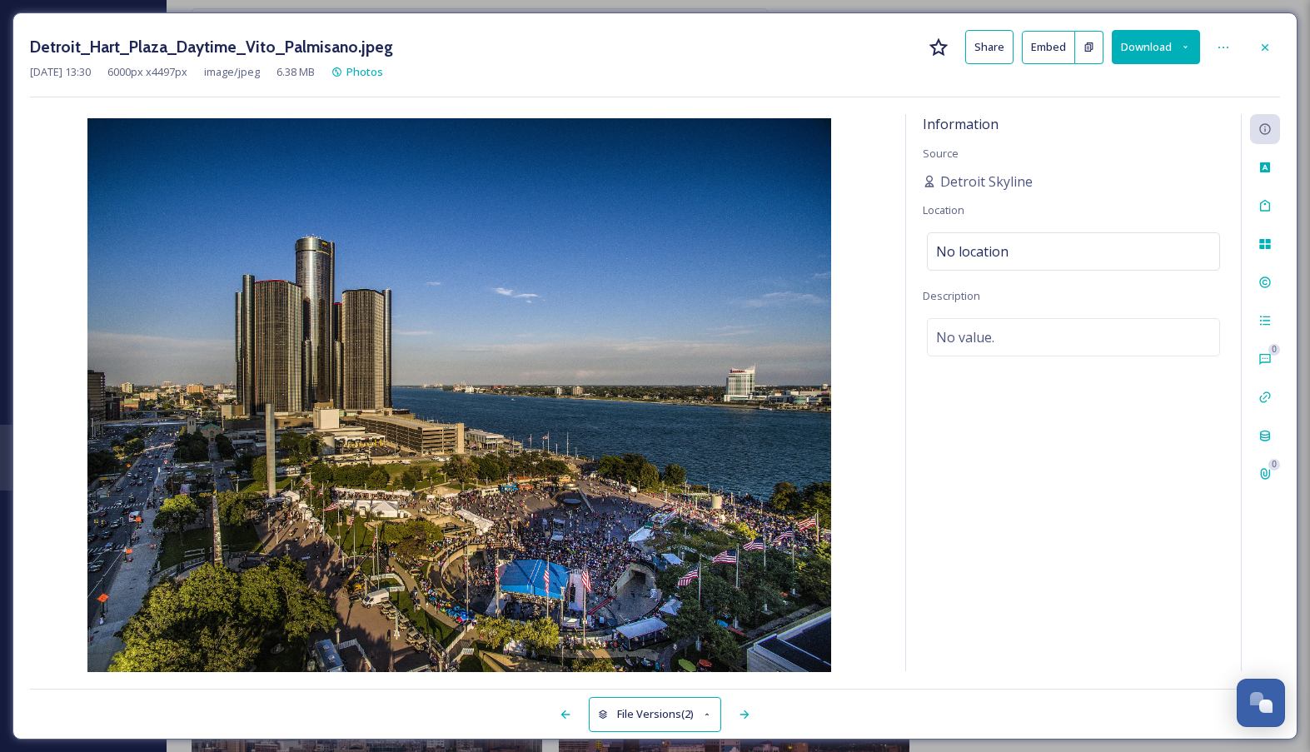
click at [1161, 38] on button "Download" at bounding box center [1155, 47] width 88 height 34
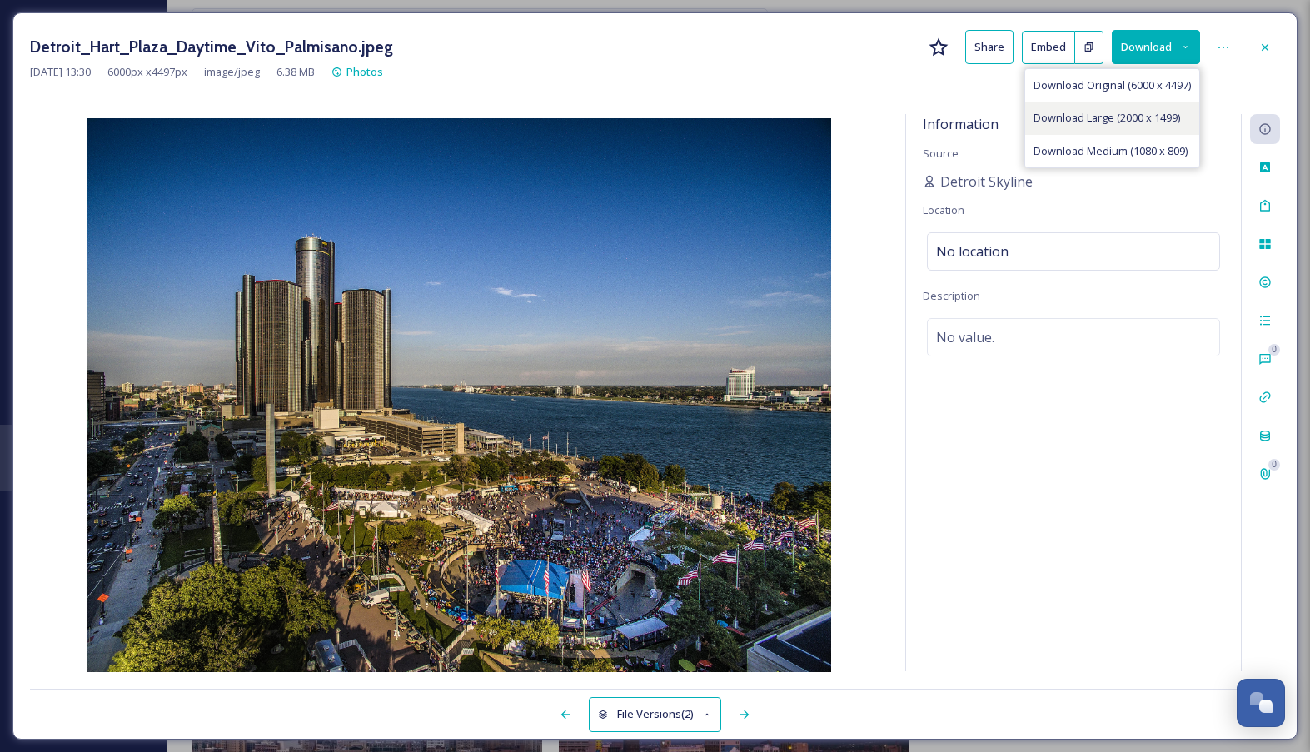
click at [1130, 113] on span "Download Large (2000 x 1499)" at bounding box center [1106, 118] width 147 height 16
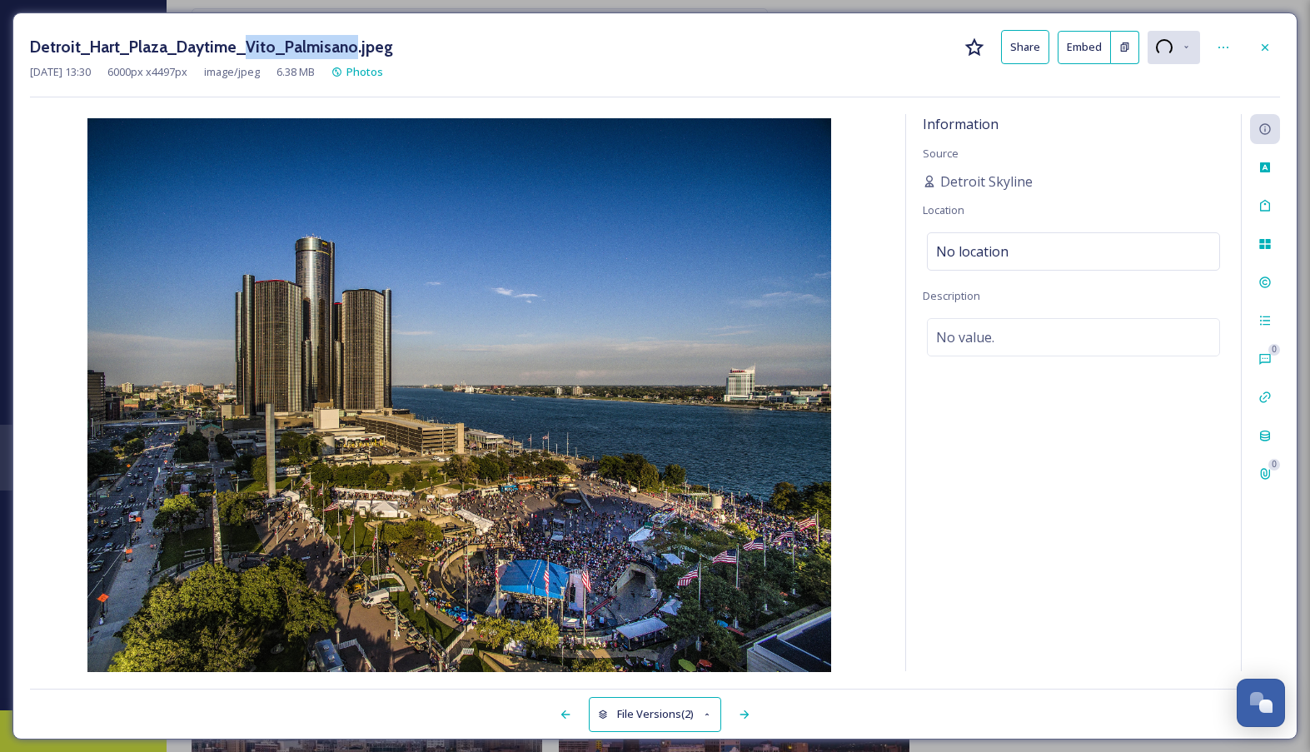
drag, startPoint x: 243, startPoint y: 45, endPoint x: 348, endPoint y: 44, distance: 104.9
click at [348, 44] on h3 "Detroit_Hart_Plaza_Daytime_Vito_Palmisano.jpeg" at bounding box center [211, 47] width 363 height 24
copy h3 "Vito_Palmisano"
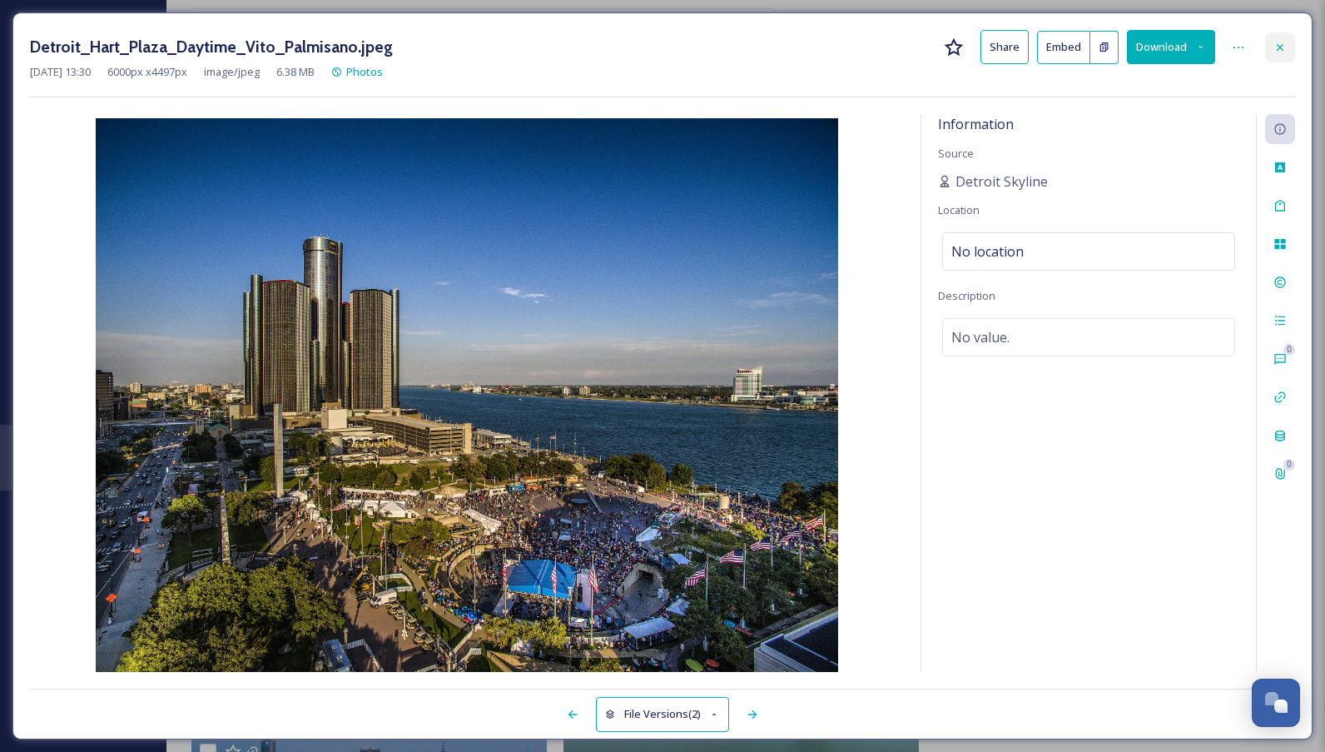
click at [1281, 38] on div at bounding box center [1280, 47] width 30 height 30
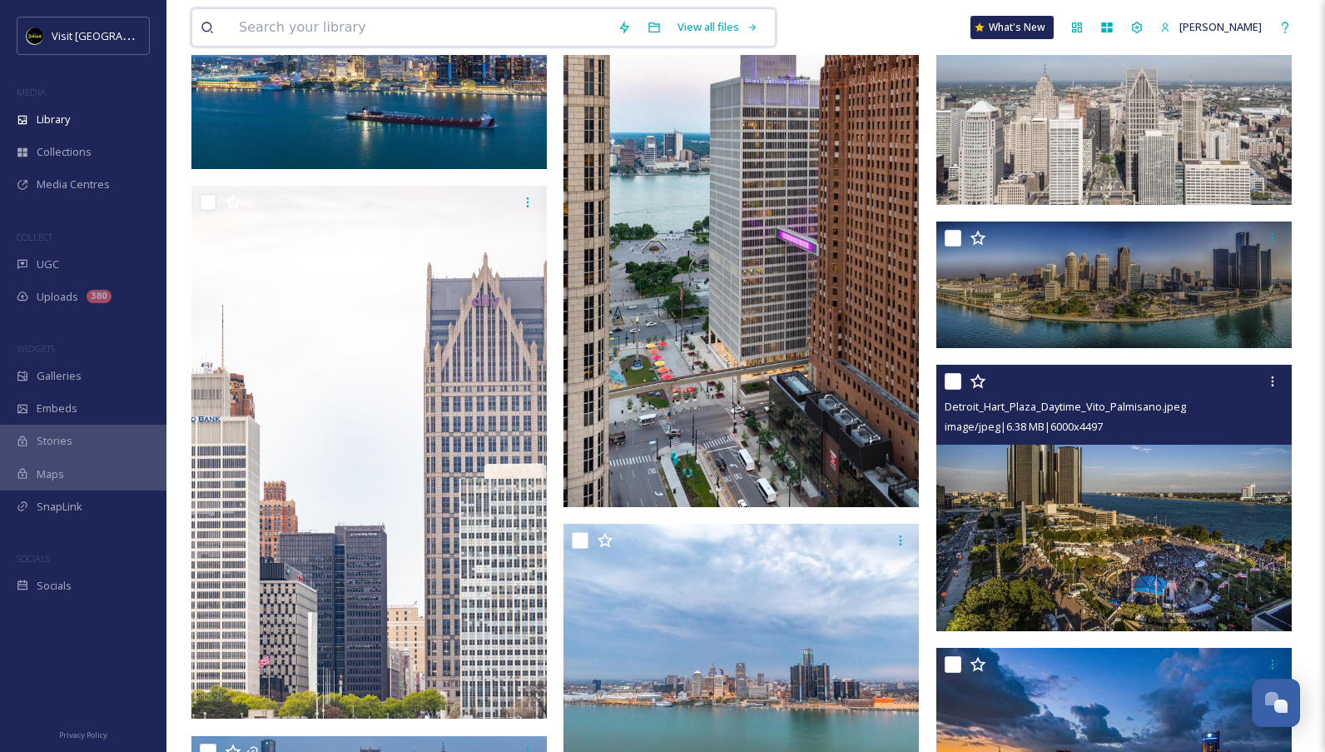
click at [450, 33] on input at bounding box center [420, 27] width 379 height 37
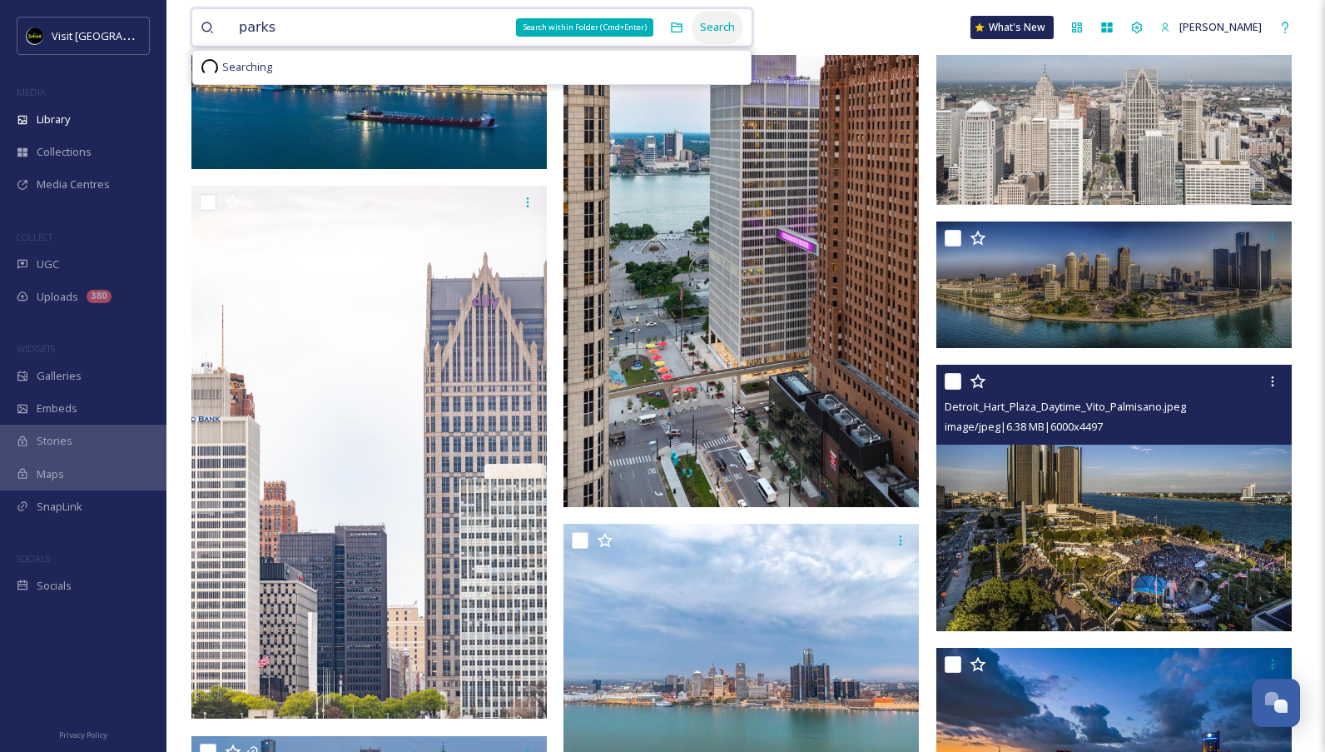
type input "parks"
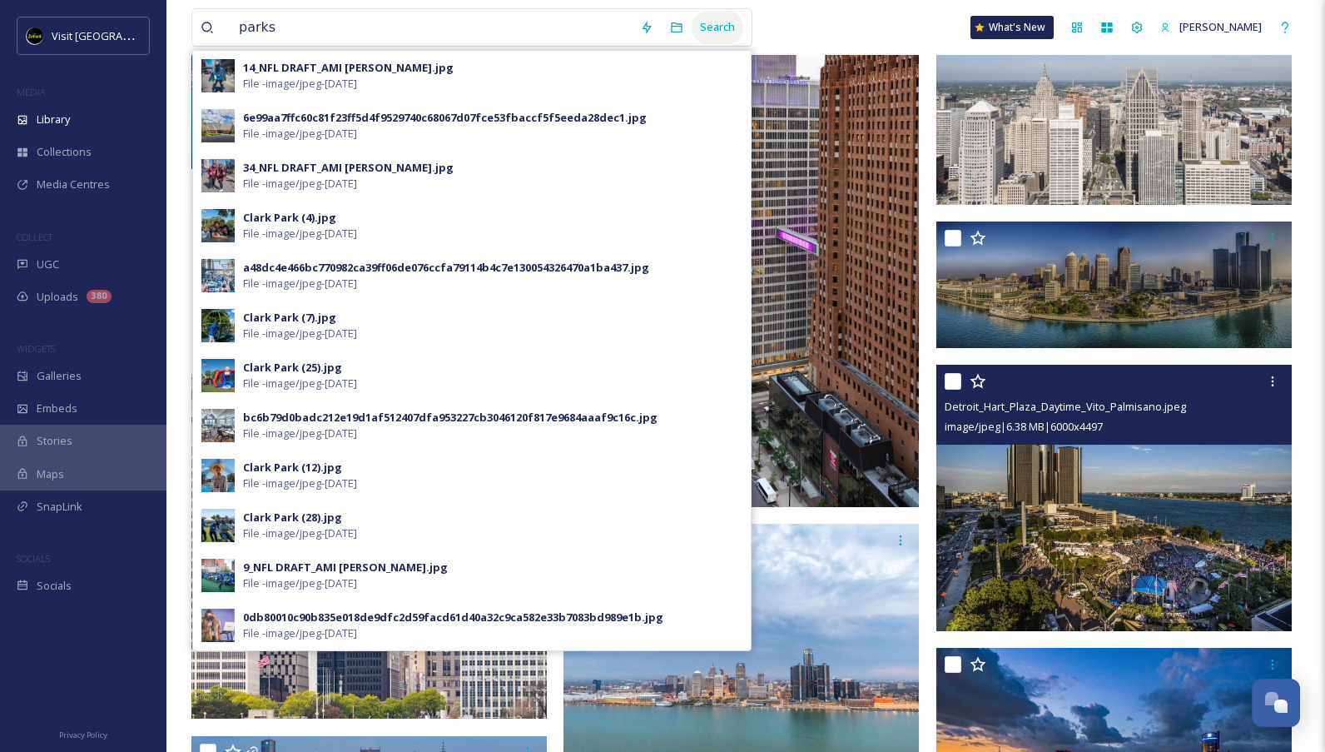
click at [722, 31] on div "Search" at bounding box center [718, 27] width 52 height 32
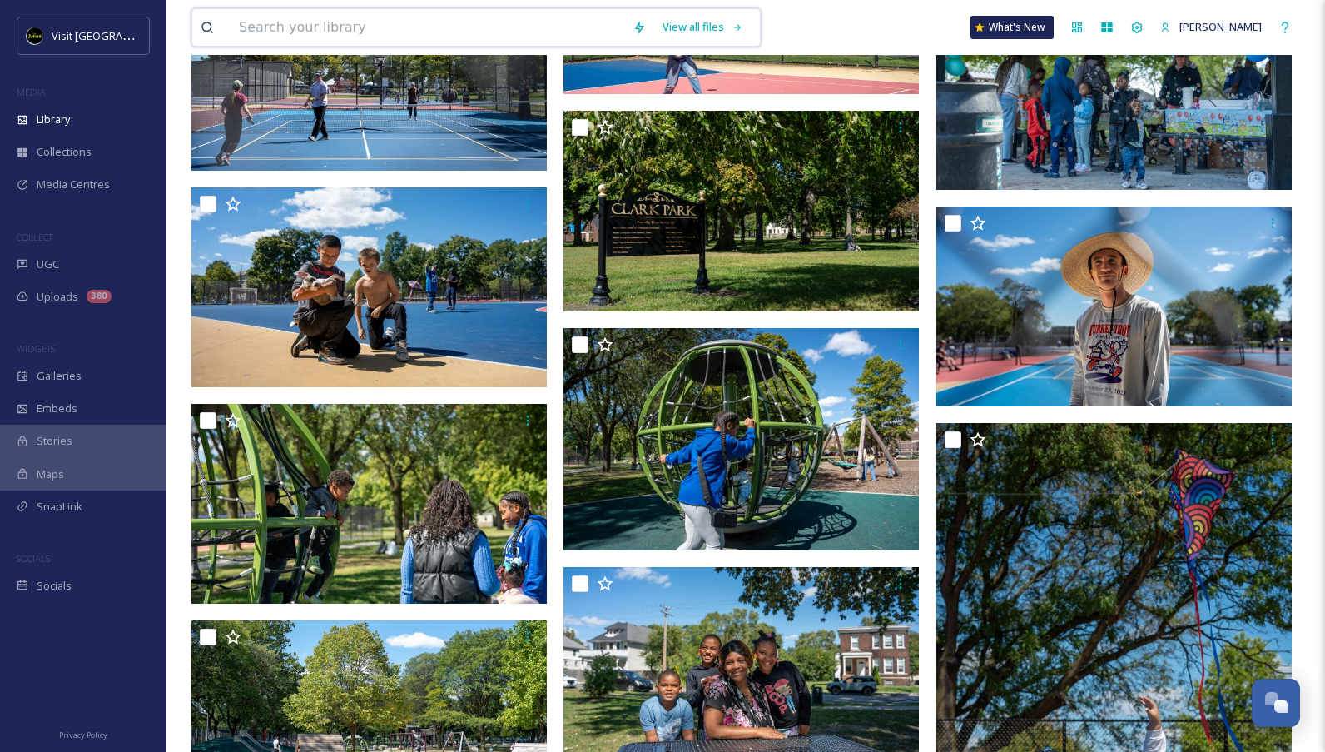
click at [452, 19] on input at bounding box center [428, 27] width 394 height 37
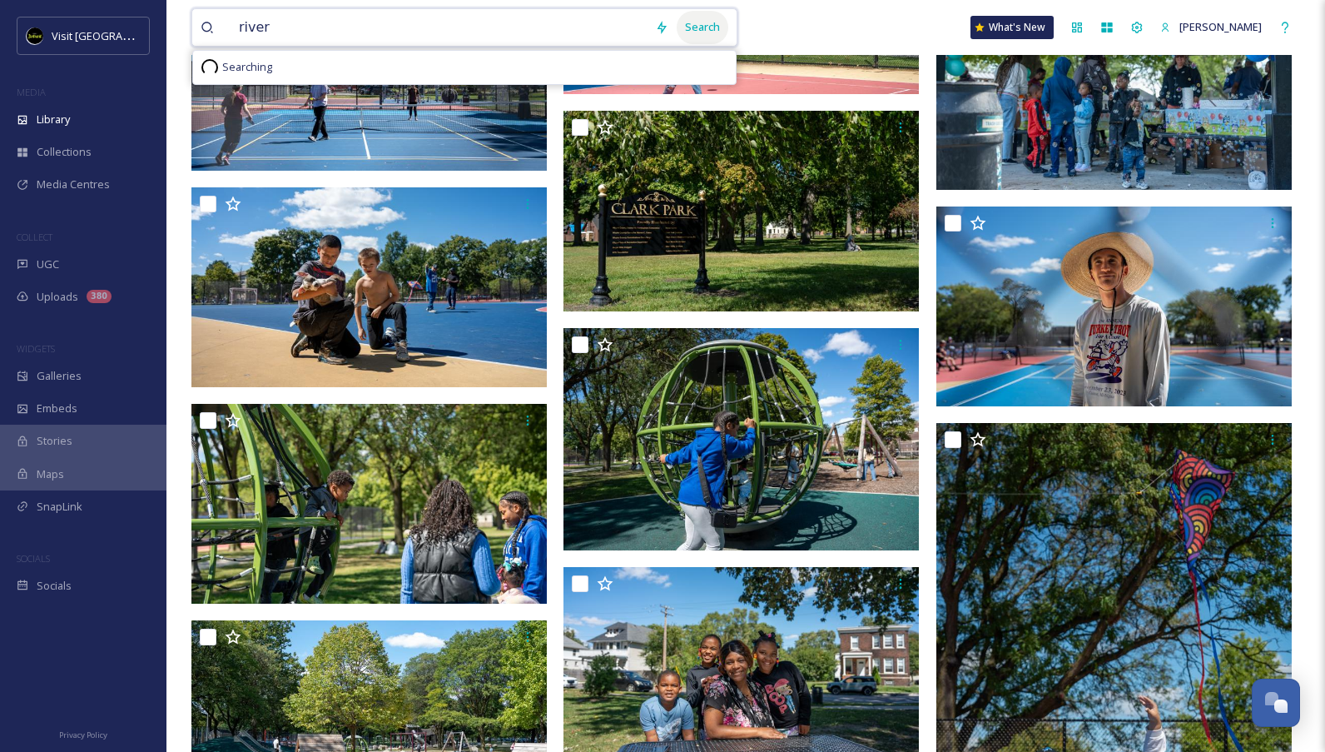
type input "river"
click at [728, 21] on div "Search" at bounding box center [703, 27] width 52 height 32
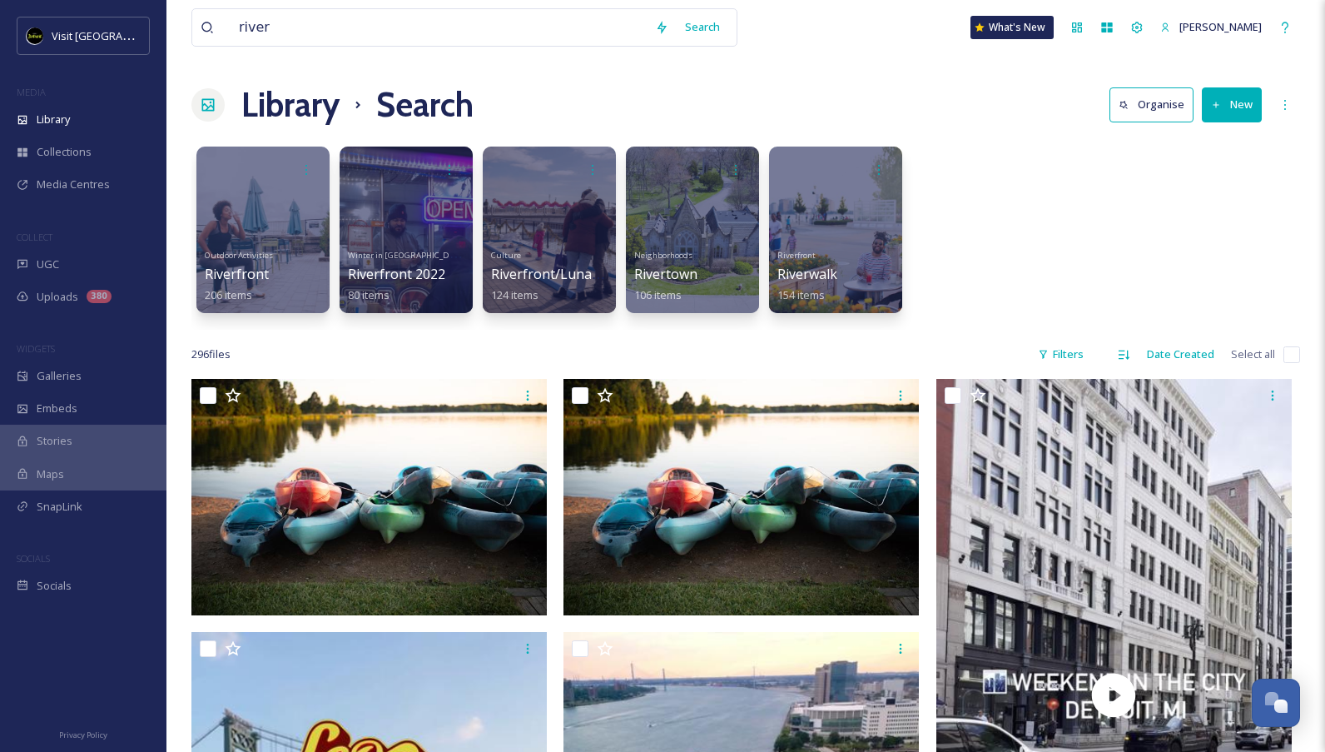
click at [862, 87] on div "Library Search Organise New" at bounding box center [745, 105] width 1109 height 50
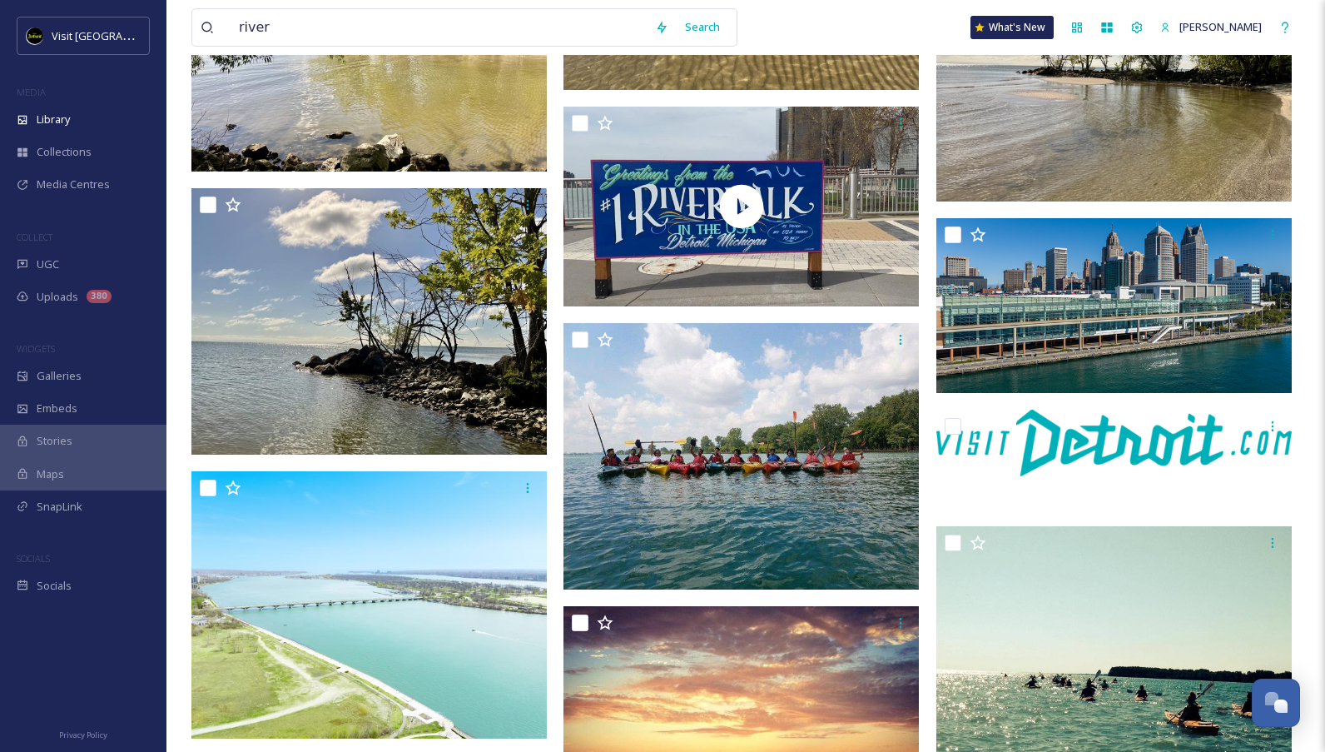
scroll to position [3725, 0]
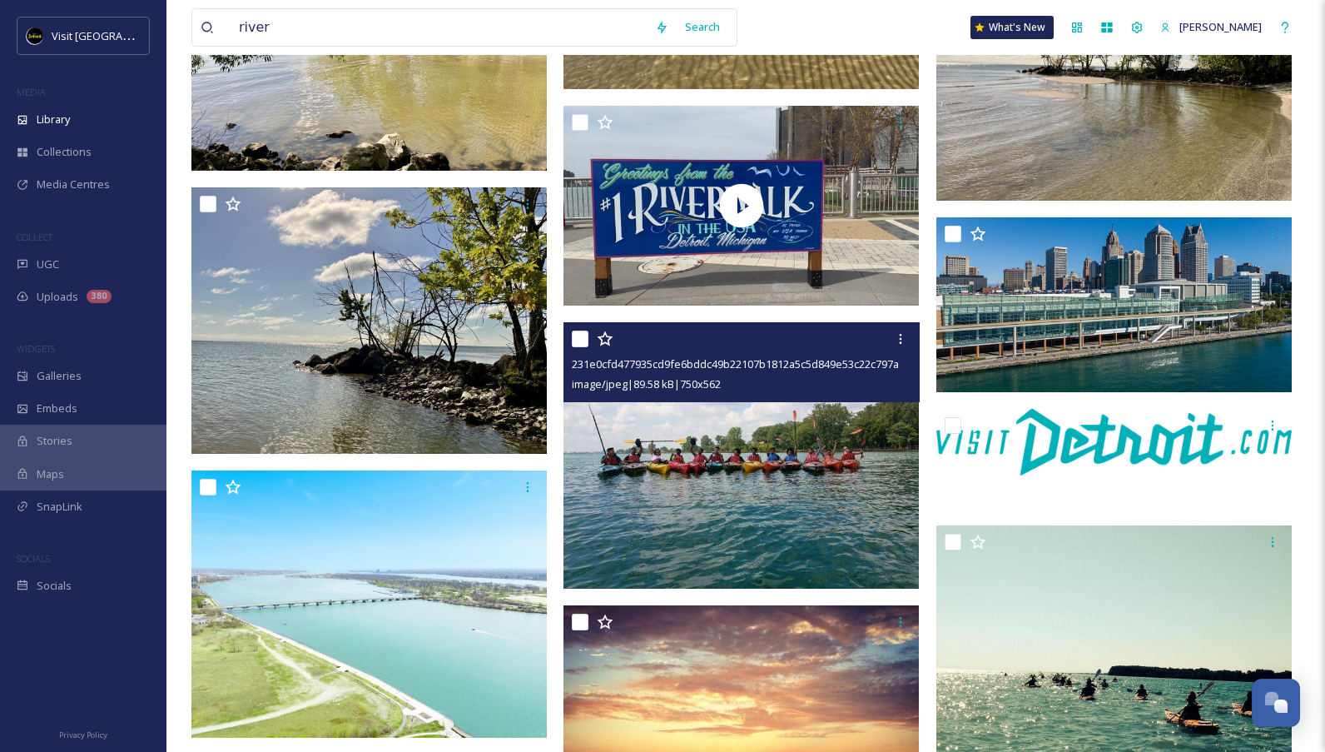
click at [793, 509] on img at bounding box center [741, 455] width 355 height 266
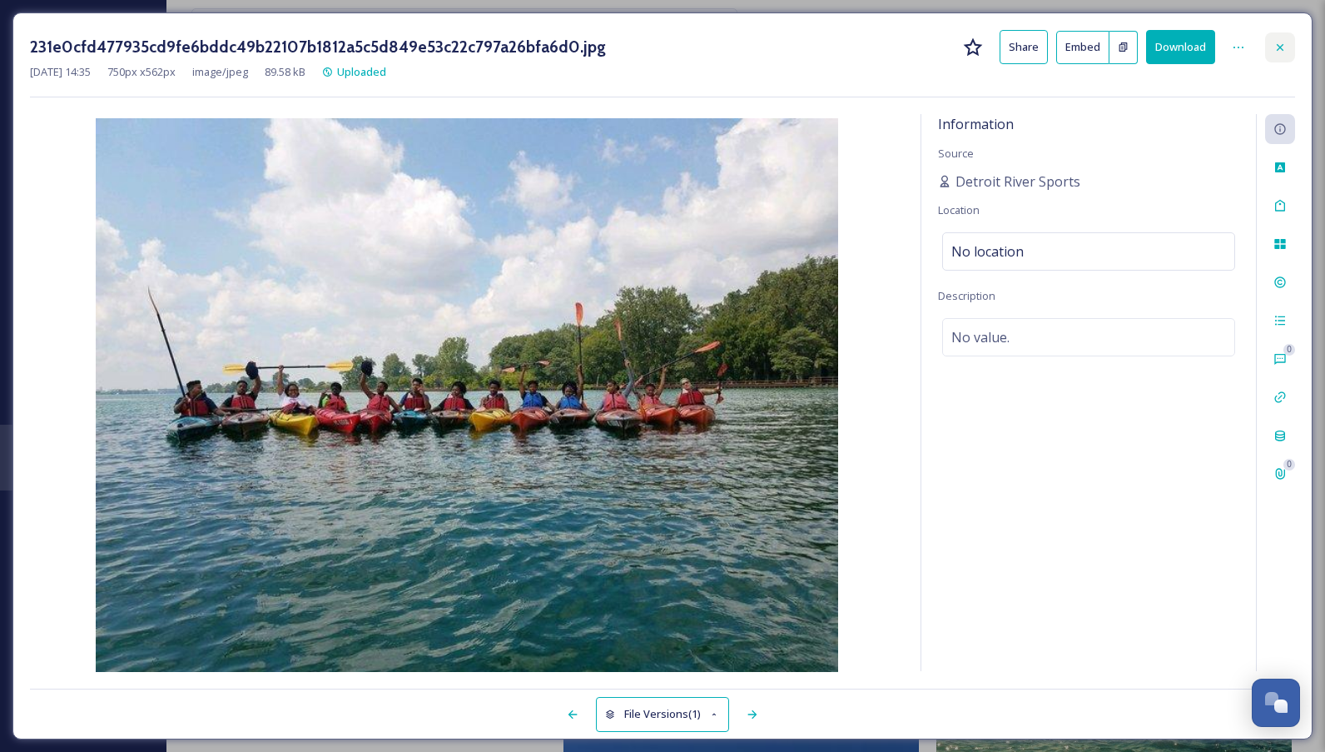
click at [1273, 45] on div at bounding box center [1280, 47] width 30 height 30
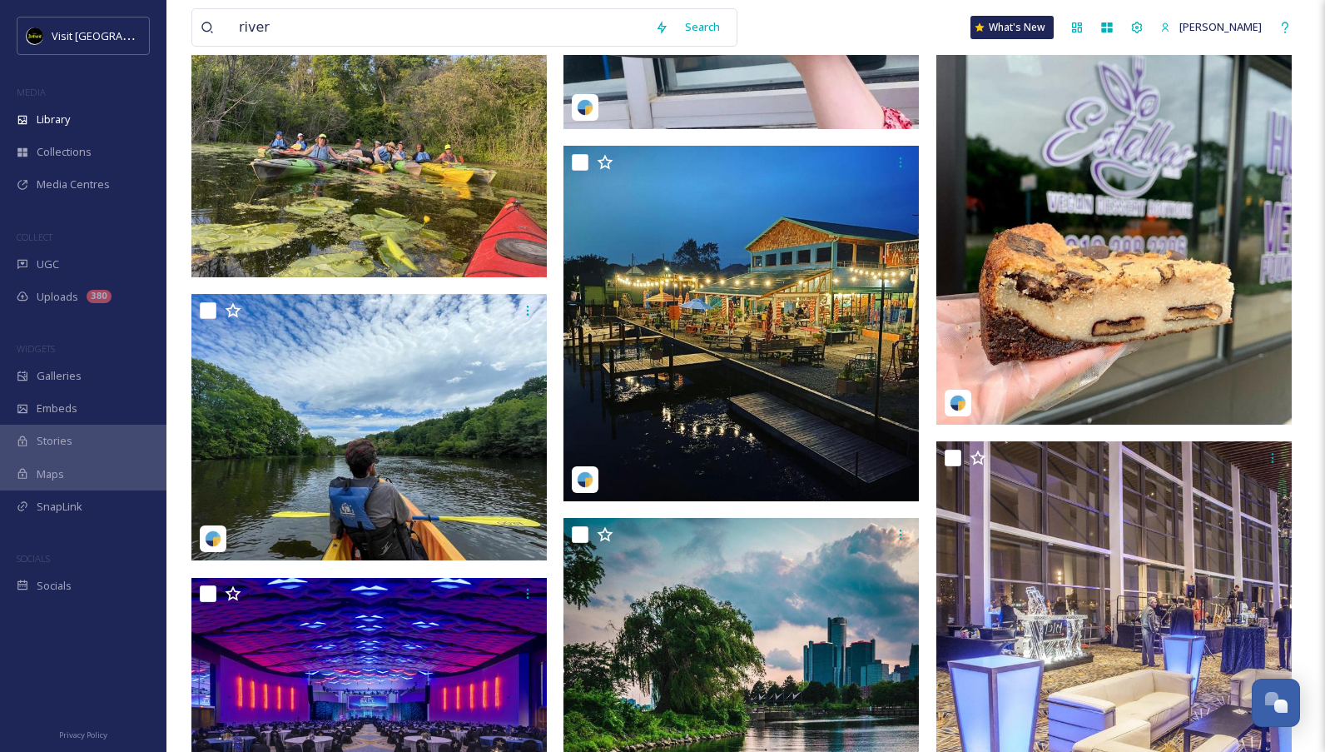
scroll to position [6475, 0]
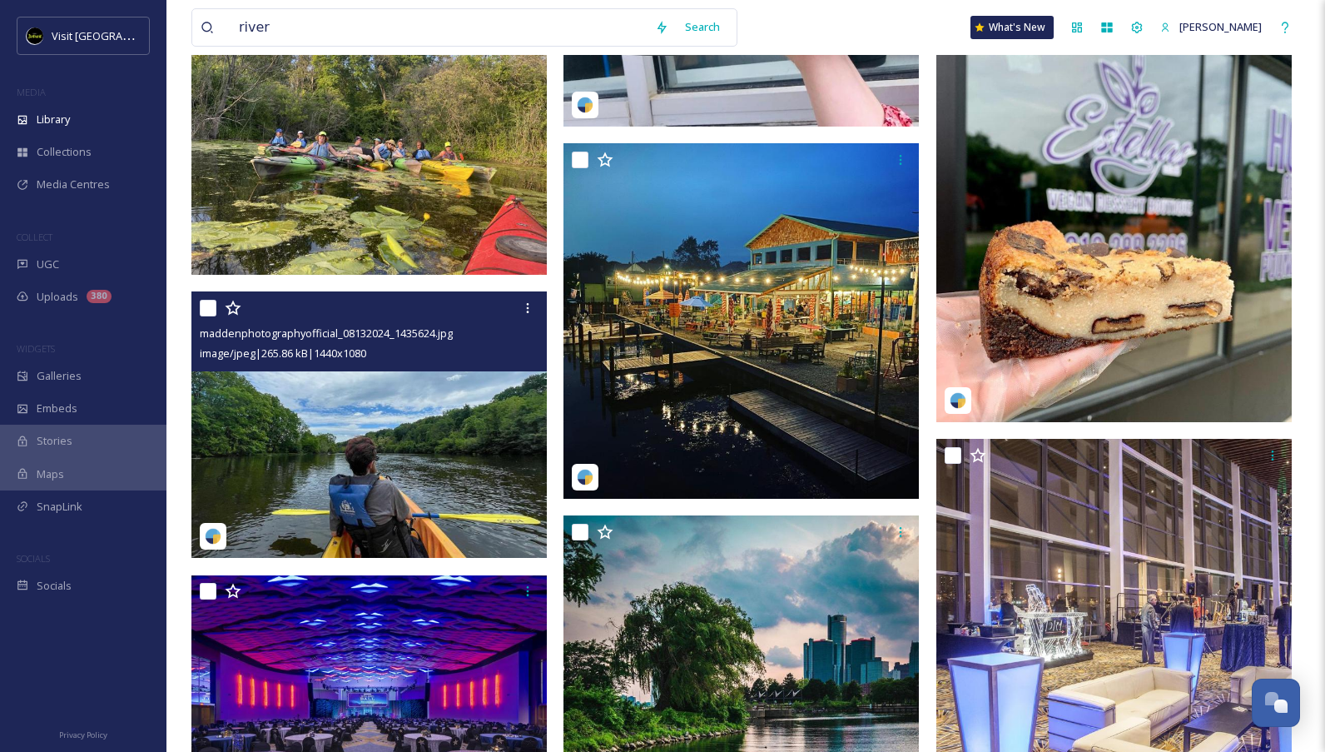
click at [454, 509] on img at bounding box center [368, 424] width 355 height 266
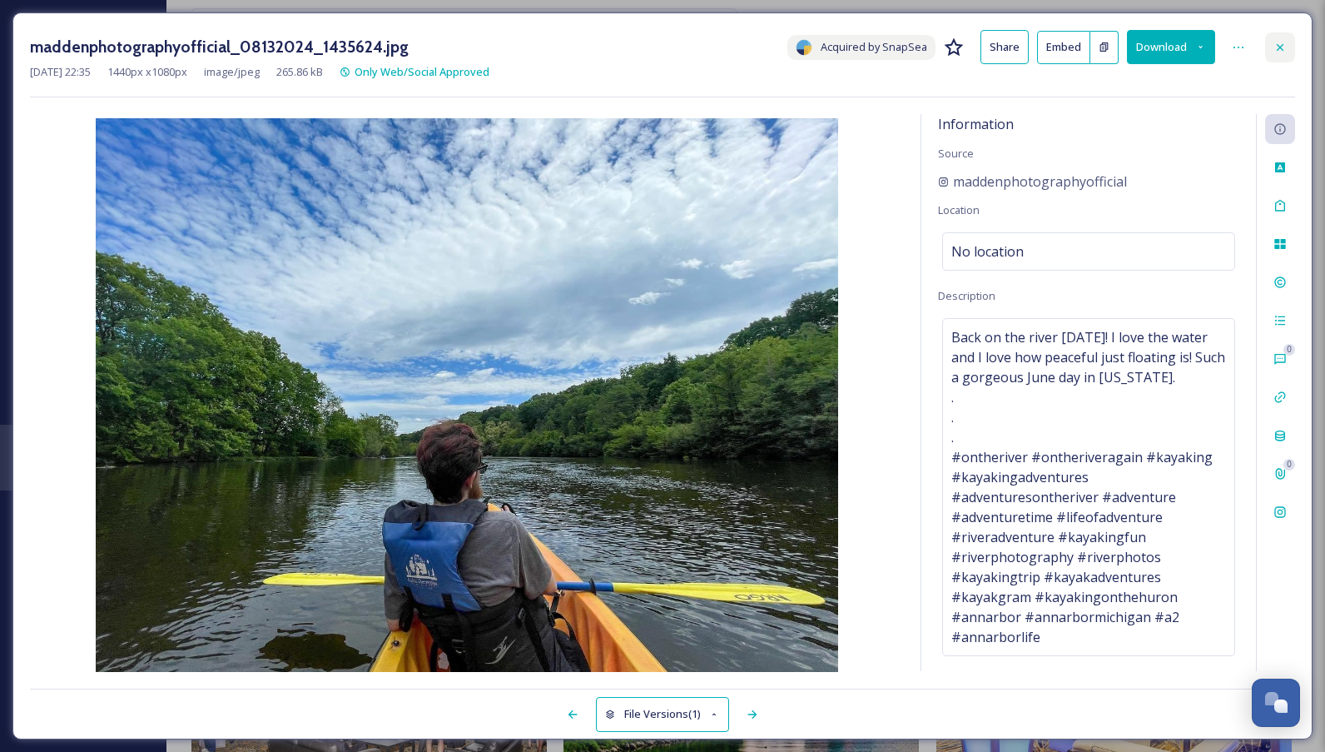
click at [1278, 44] on icon at bounding box center [1280, 46] width 7 height 7
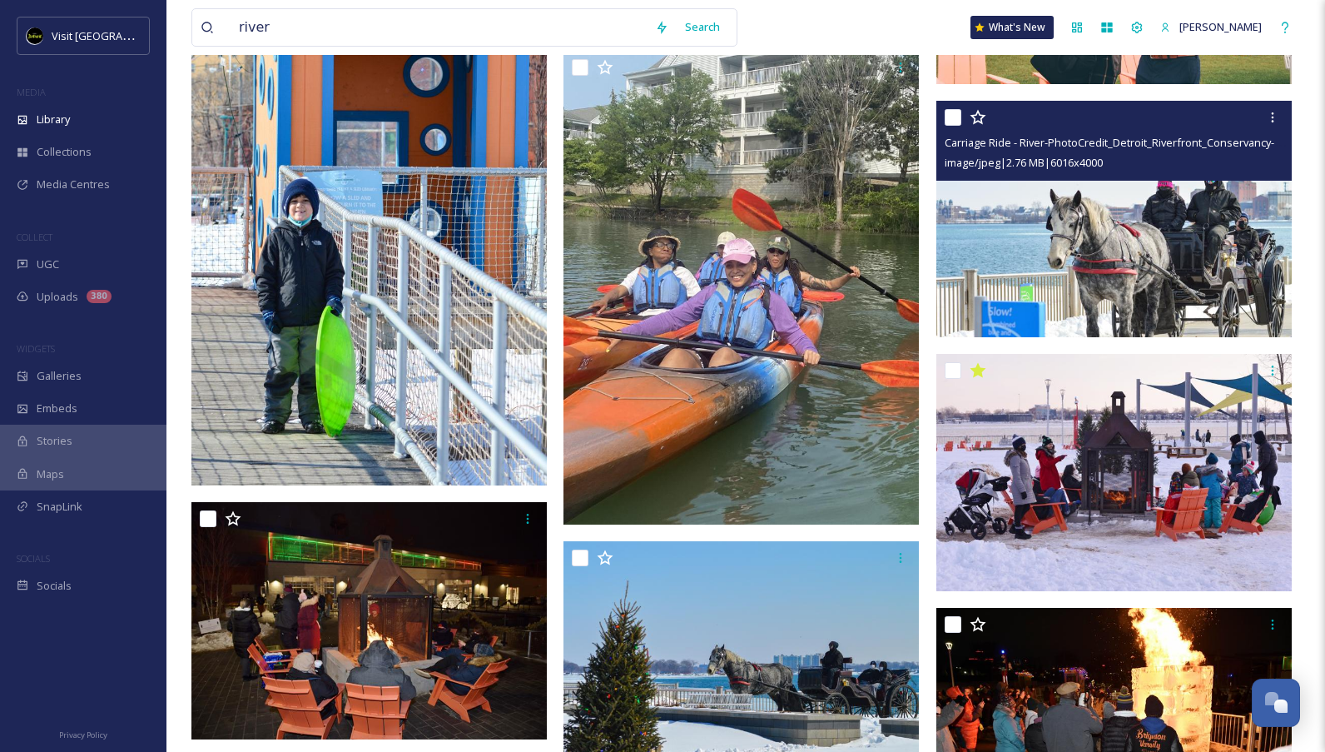
scroll to position [11128, 0]
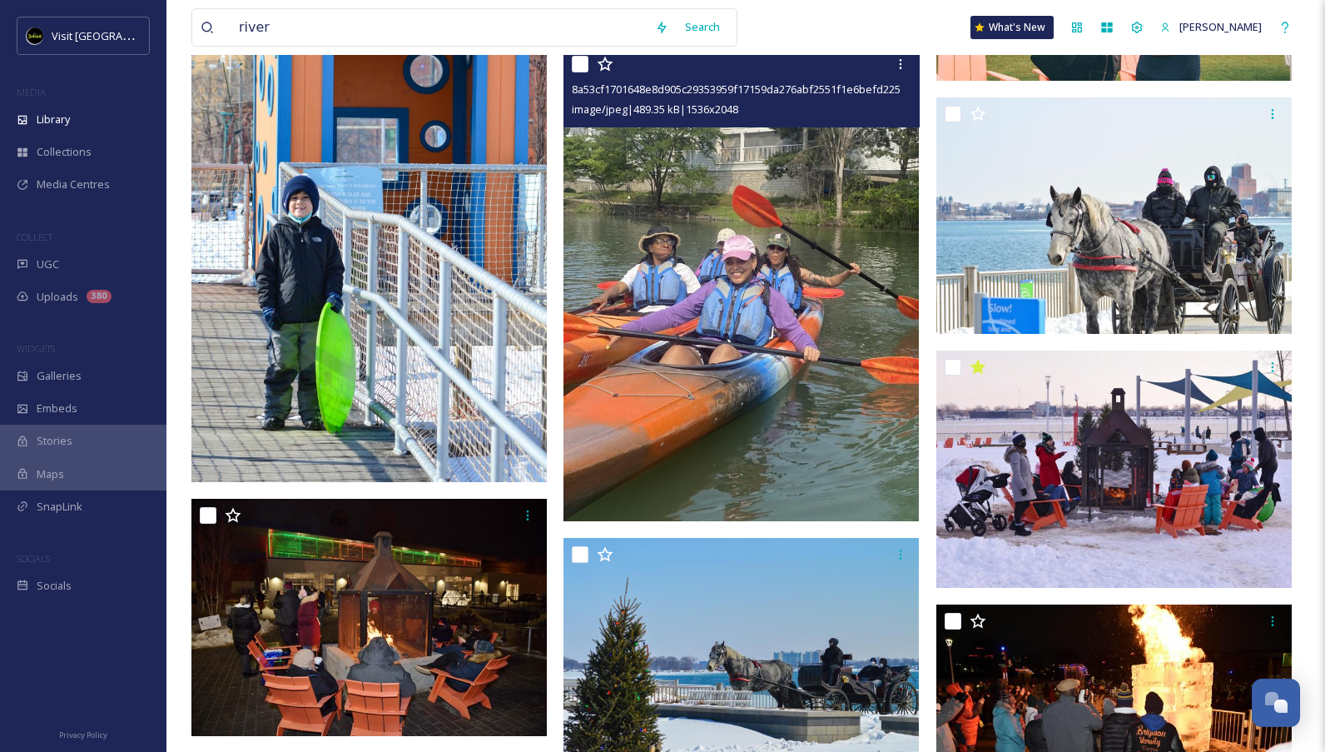
click at [795, 459] on img at bounding box center [741, 284] width 355 height 474
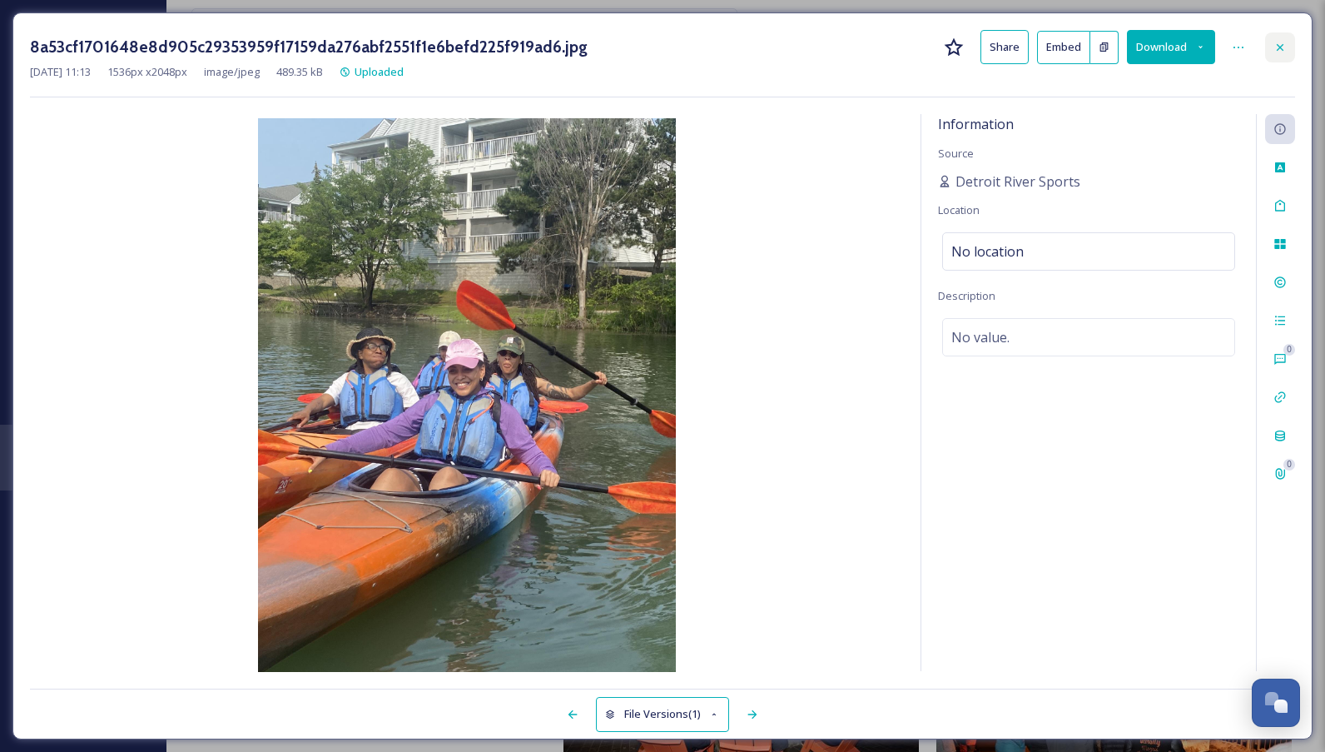
click at [1273, 49] on div at bounding box center [1280, 47] width 30 height 30
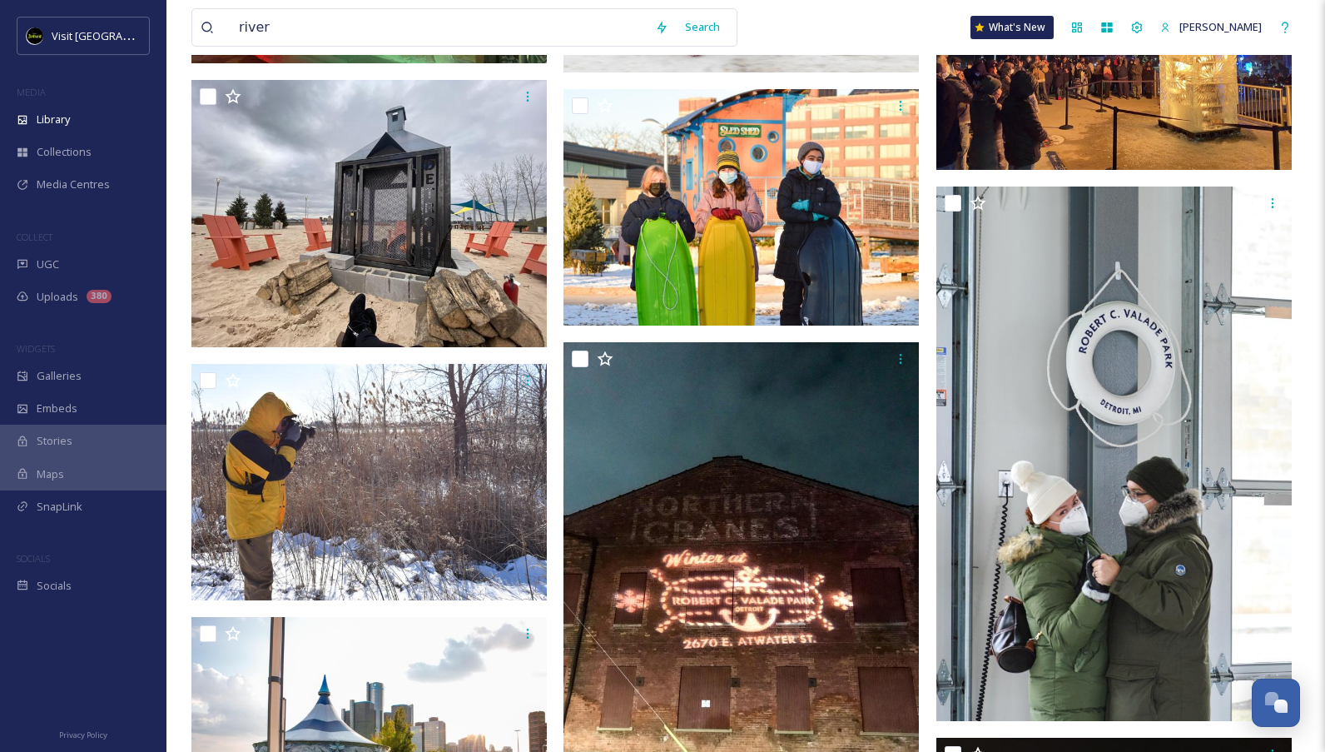
scroll to position [13018, 0]
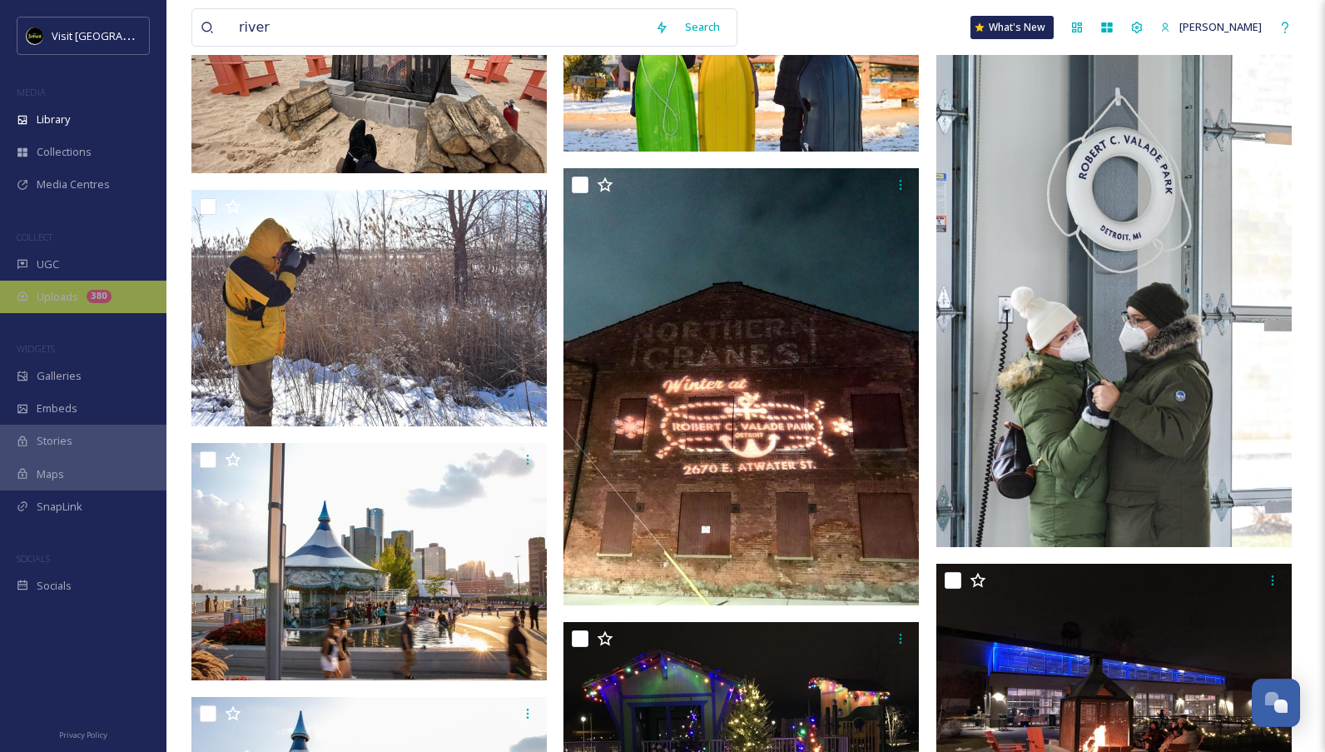
click at [77, 301] on span "Uploads" at bounding box center [58, 297] width 42 height 16
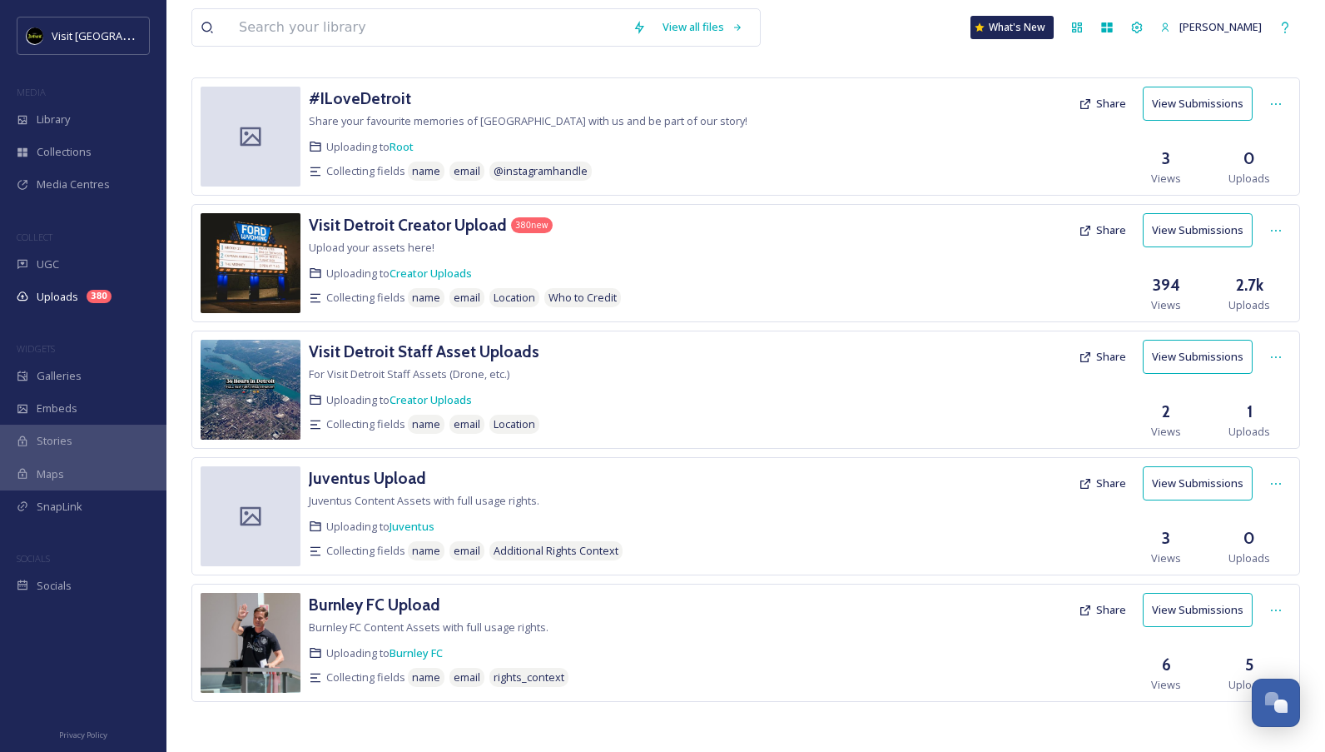
scroll to position [77, 0]
click at [84, 374] on div "Galleries" at bounding box center [83, 376] width 166 height 32
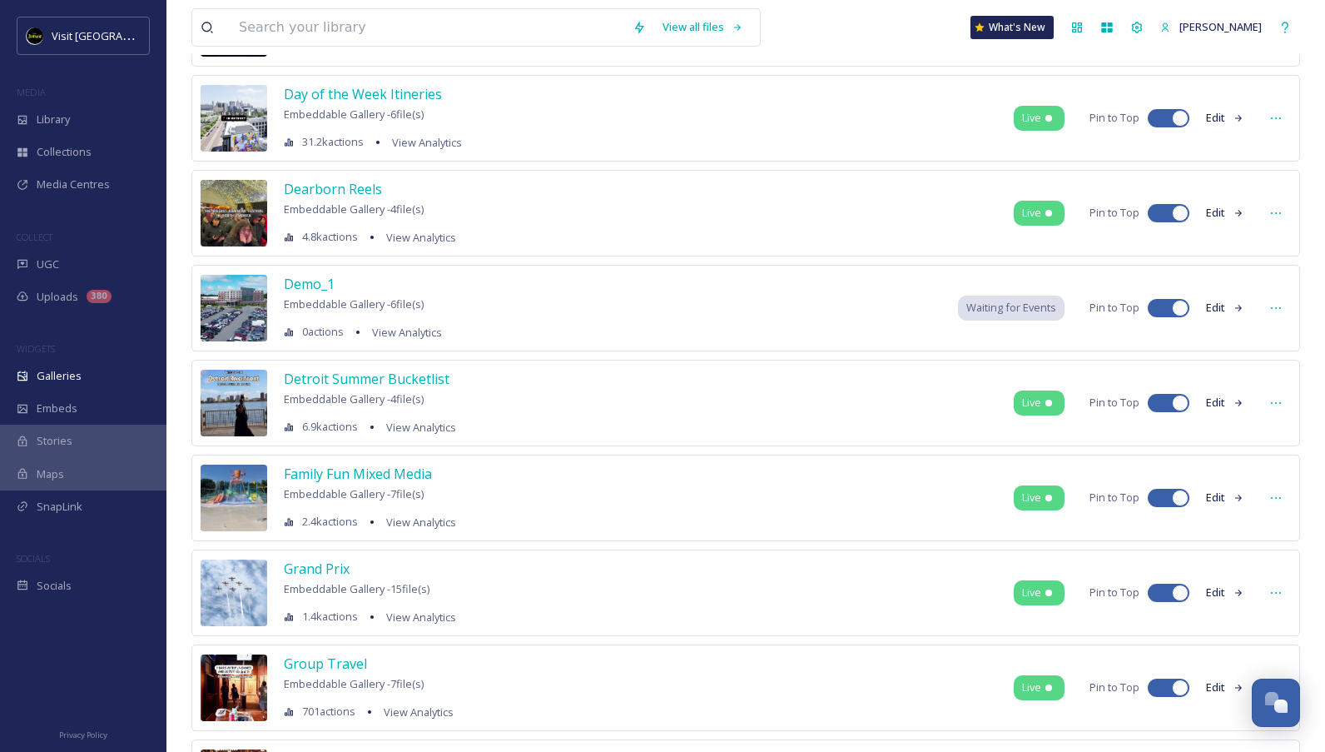
scroll to position [608, 0]
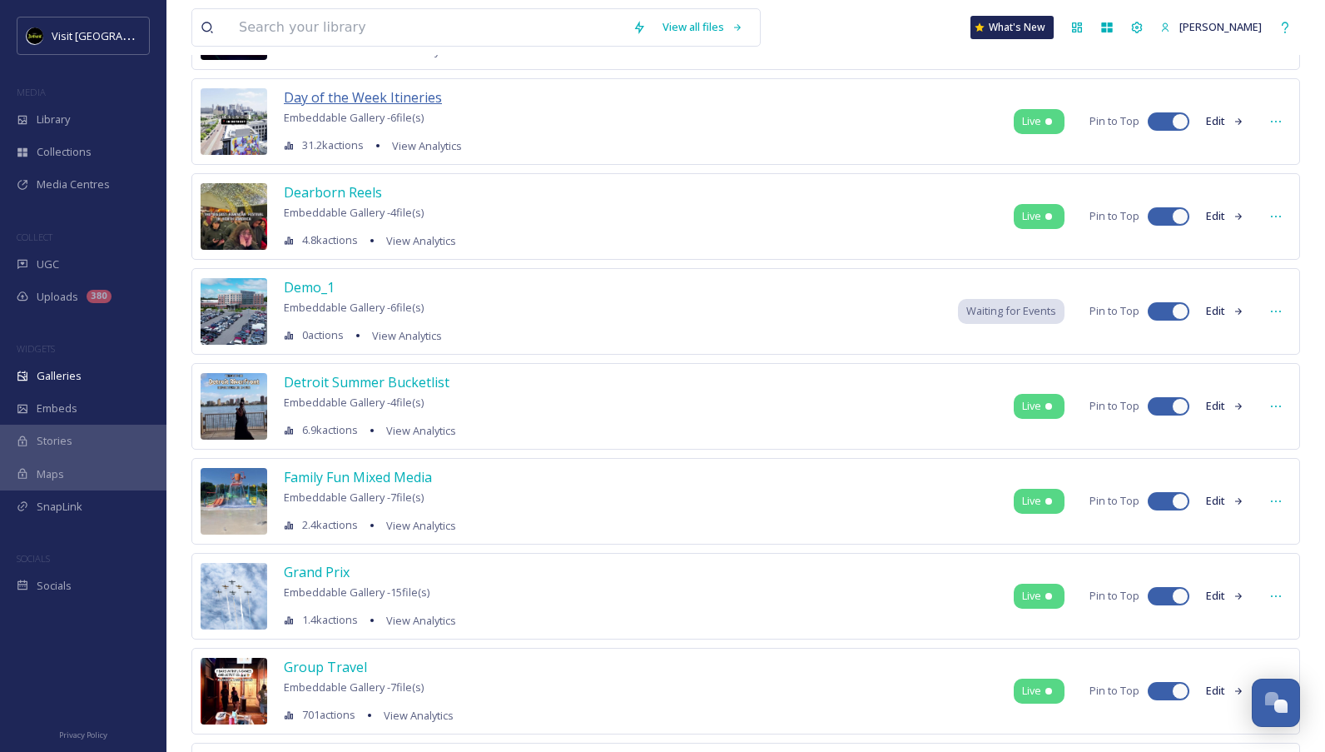
click at [383, 100] on span "Day of the Week Itineries" at bounding box center [363, 97] width 158 height 18
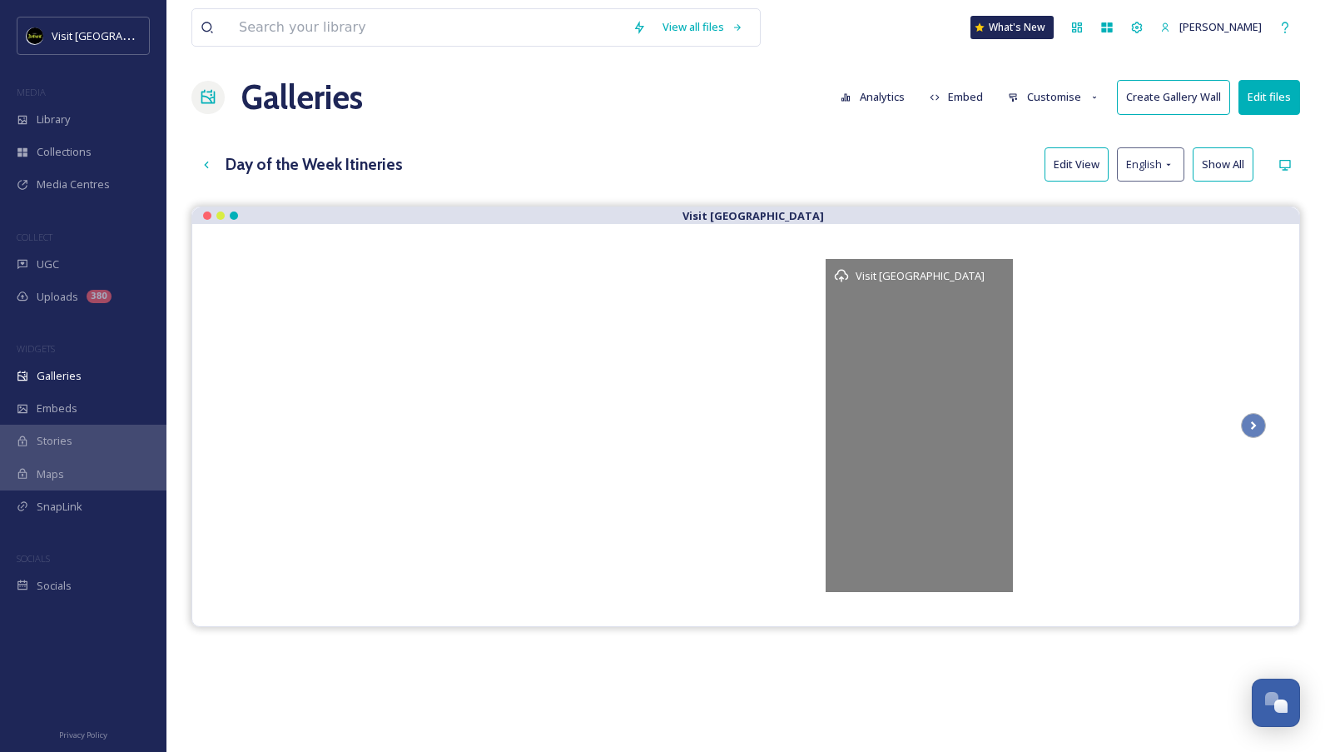
scroll to position [17, 0]
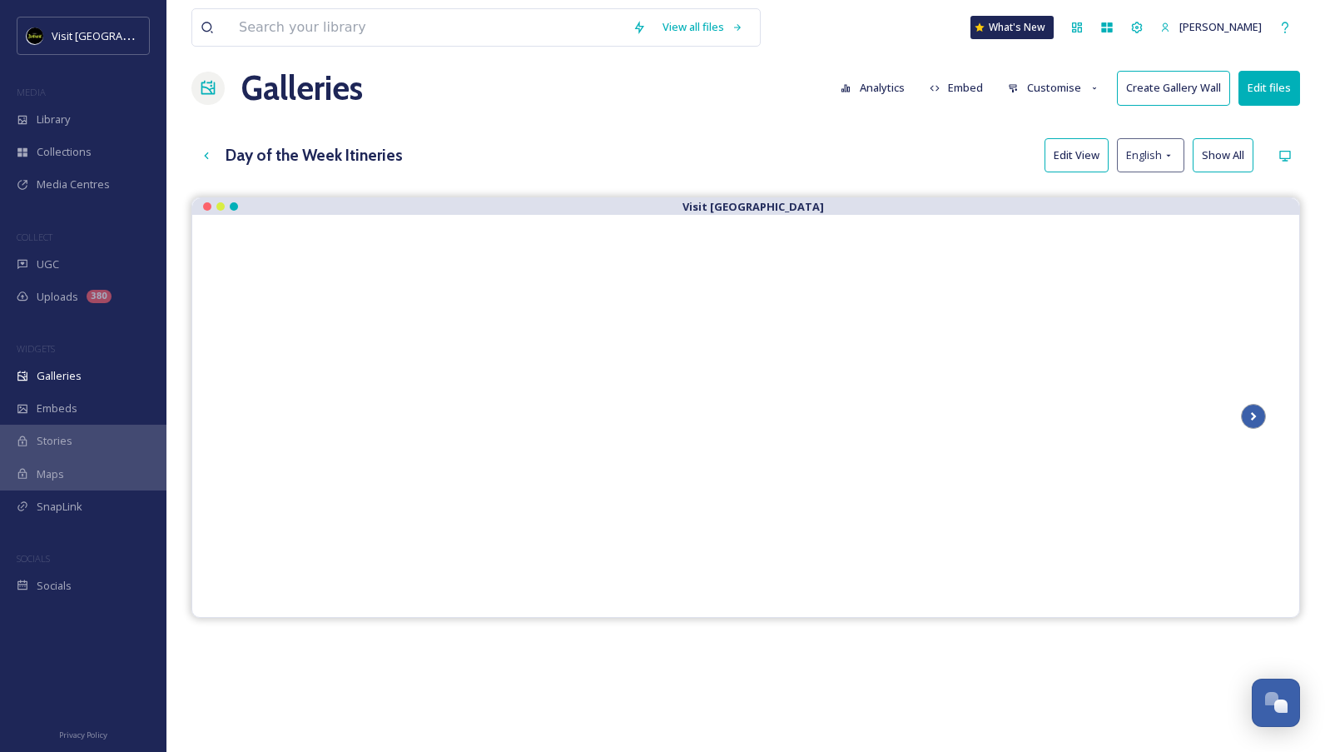
click at [1250, 412] on icon at bounding box center [1253, 416] width 23 height 25
click at [966, 96] on button "Embed" at bounding box center [957, 88] width 71 height 32
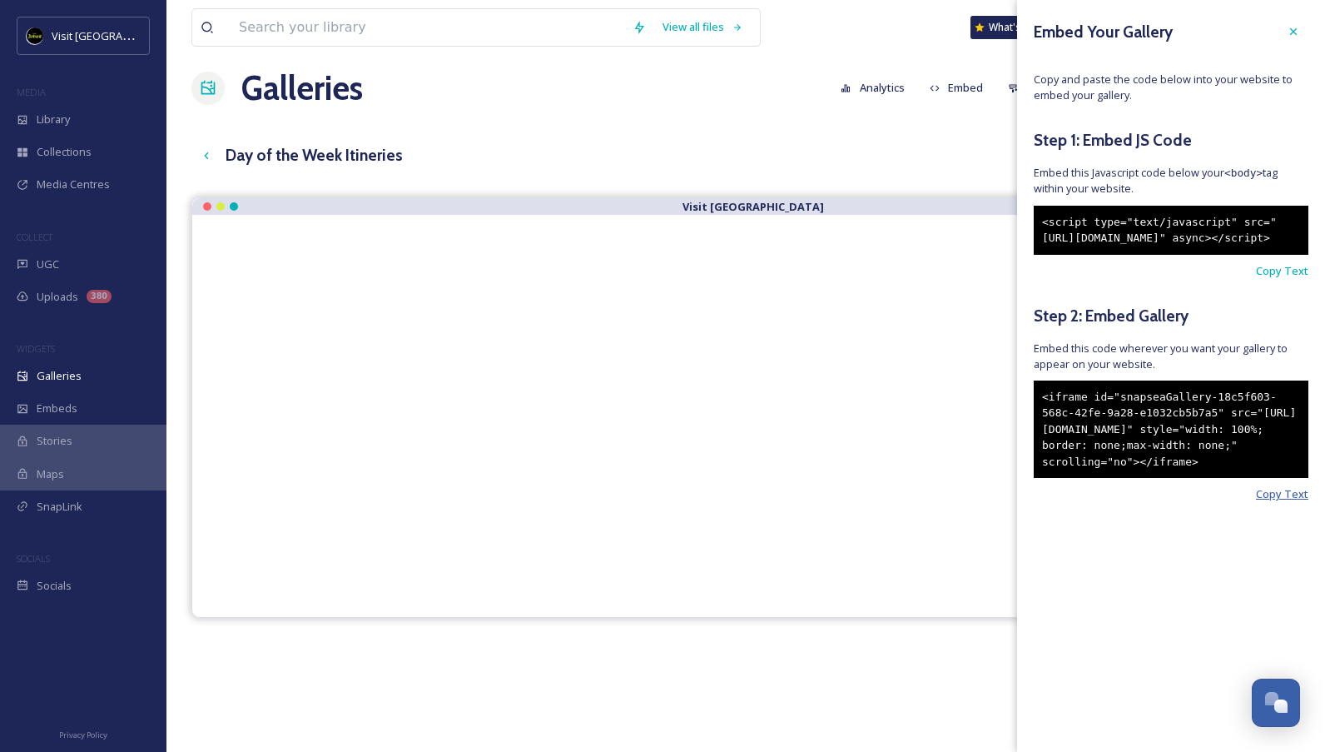
click at [1281, 502] on span "Copy Text" at bounding box center [1282, 494] width 52 height 16
